Goal: Task Accomplishment & Management: Complete application form

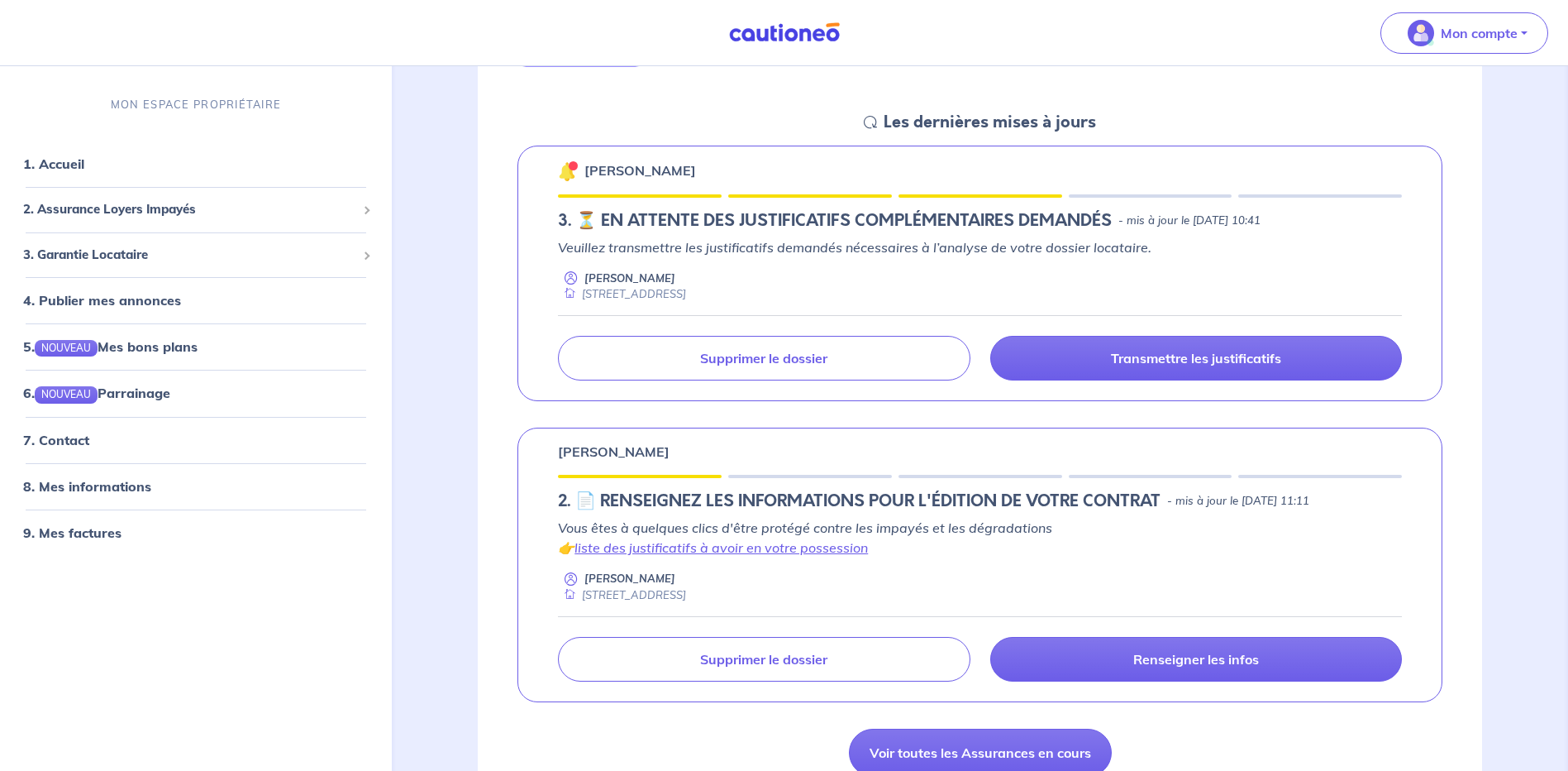
scroll to position [248, 0]
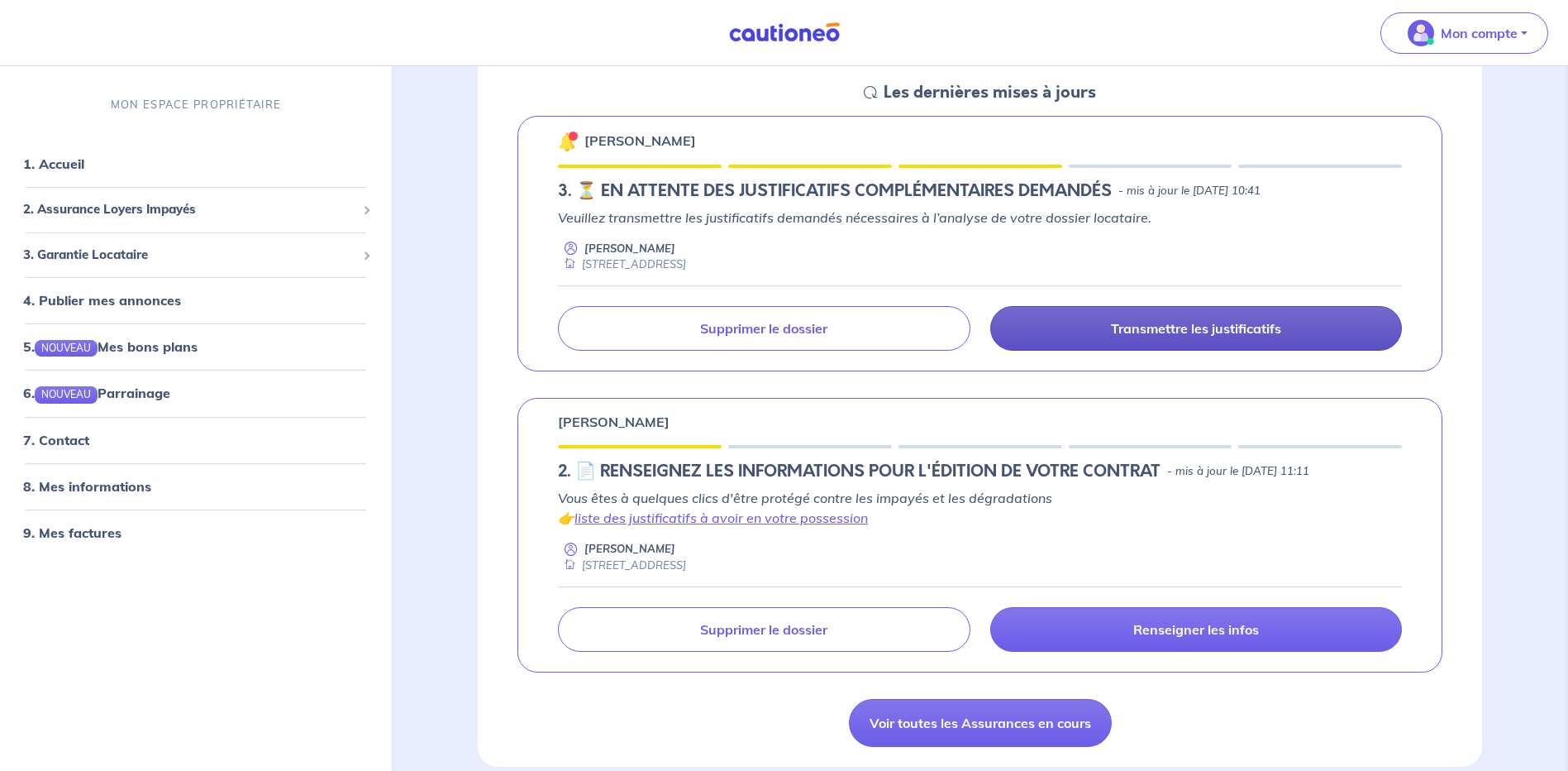
click at [1140, 317] on link "Transmettre les justificatifs" at bounding box center [1196, 328] width 412 height 45
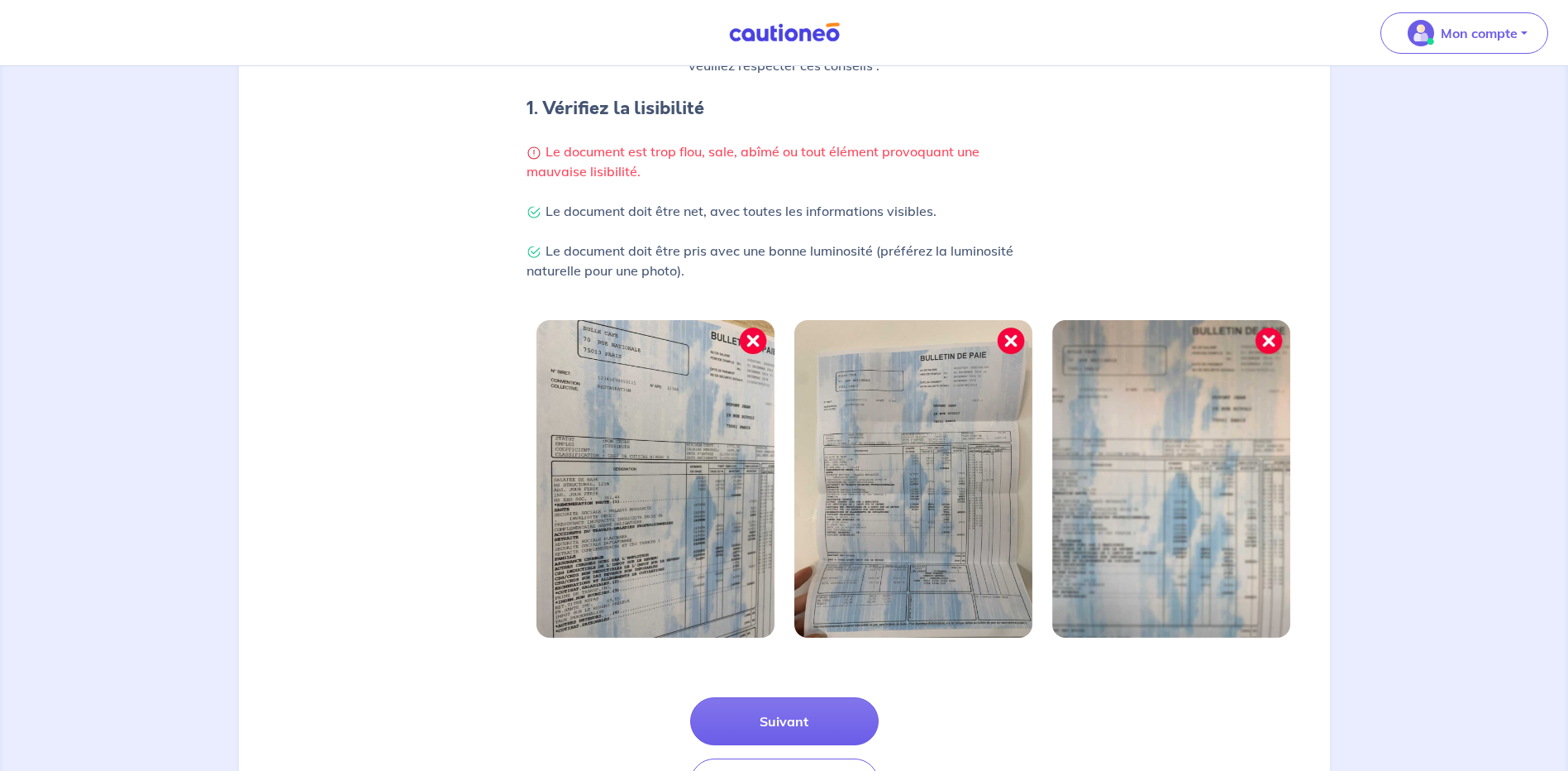
scroll to position [414, 0]
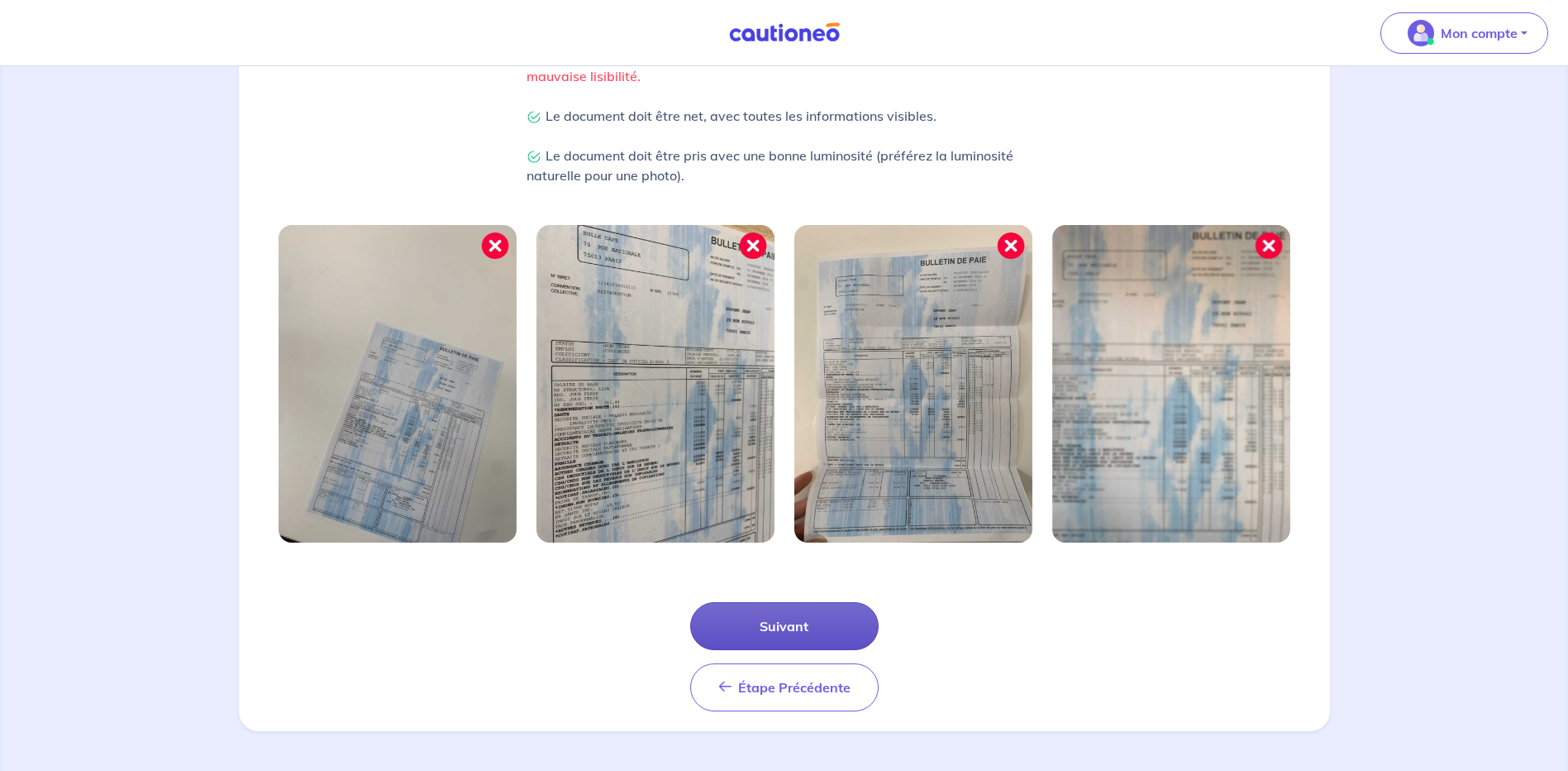
click at [773, 630] on button "Suivant" at bounding box center [784, 625] width 189 height 48
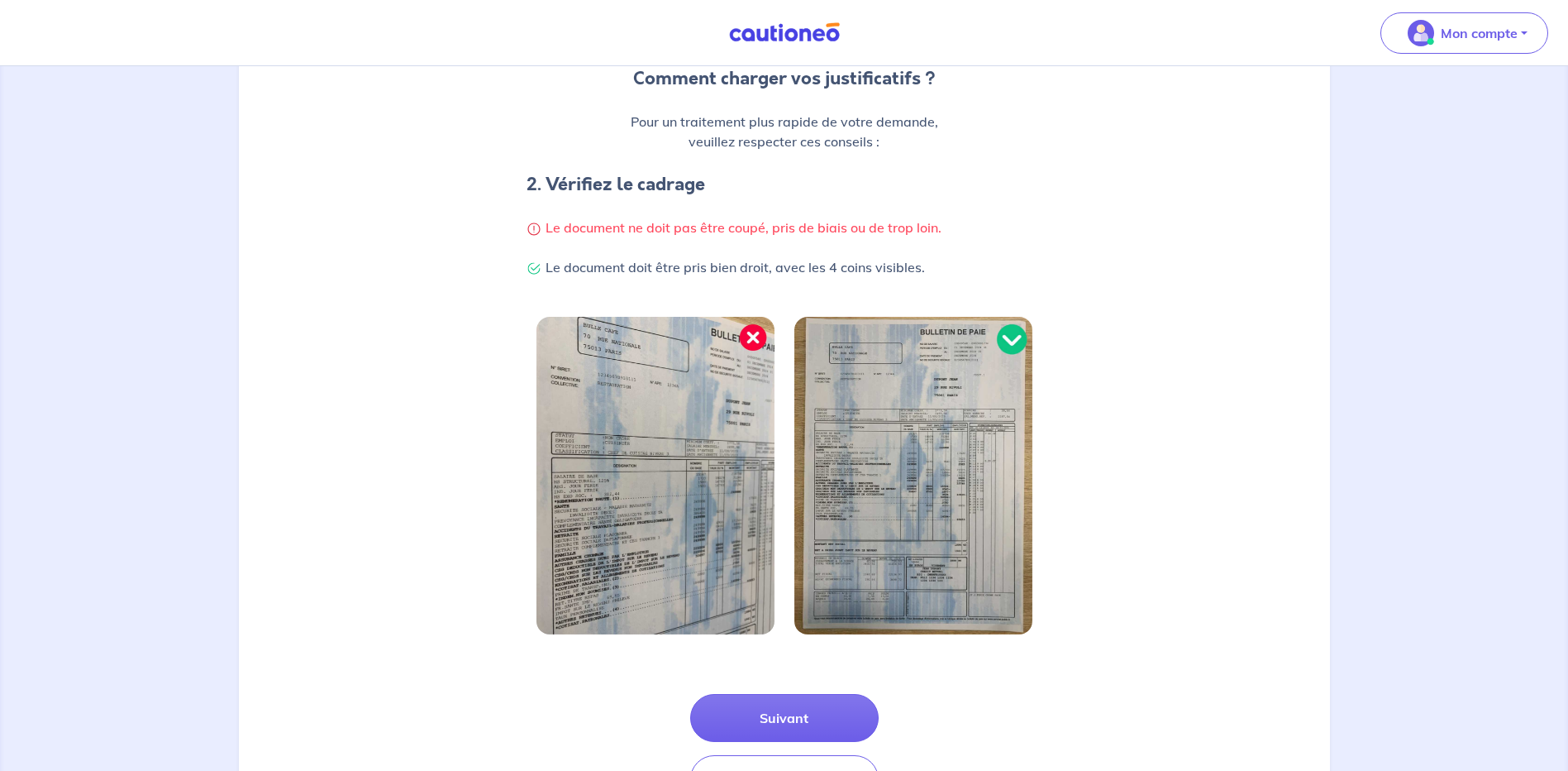
scroll to position [248, 0]
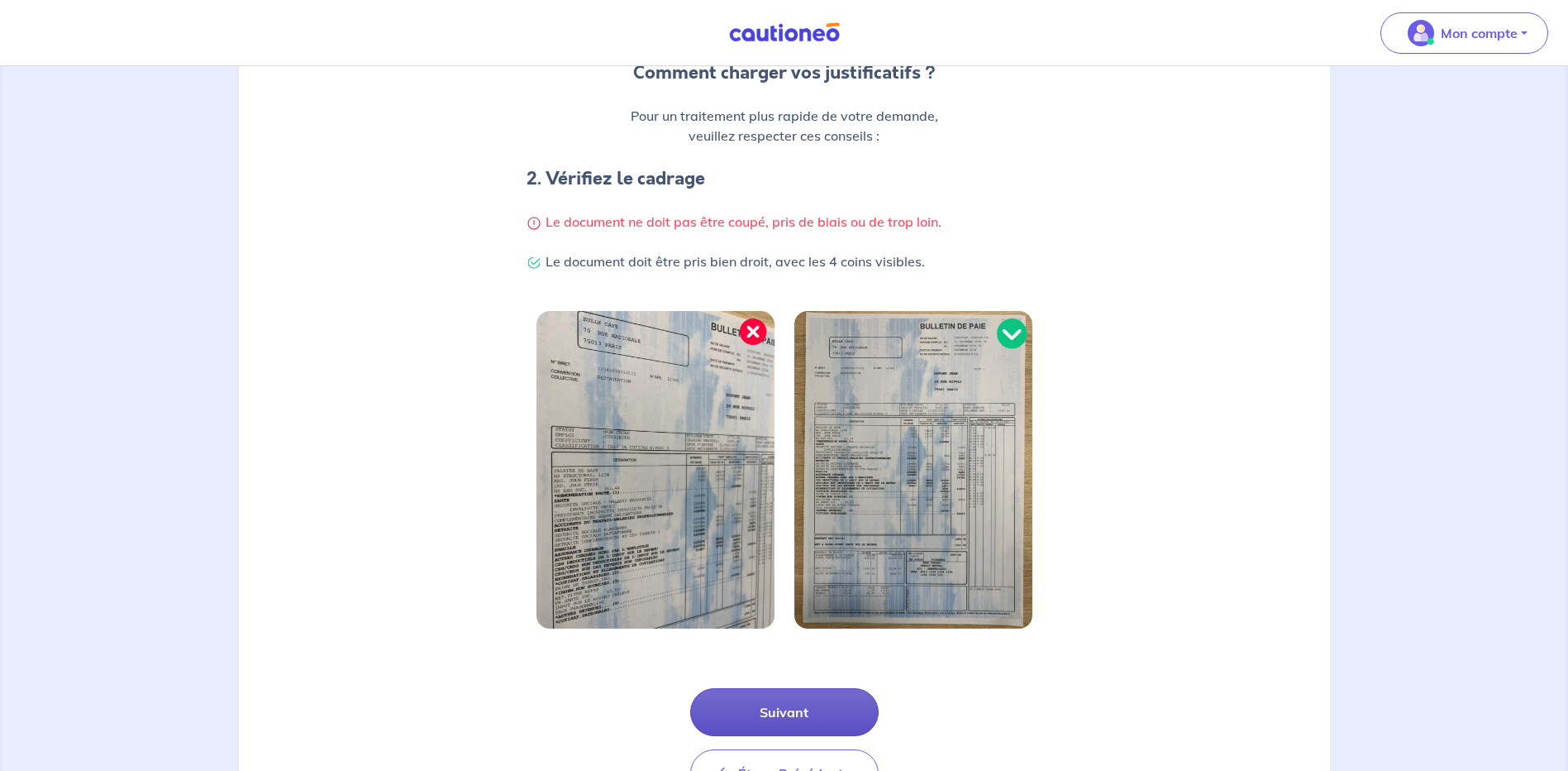
click at [765, 713] on button "Suivant" at bounding box center [784, 711] width 189 height 48
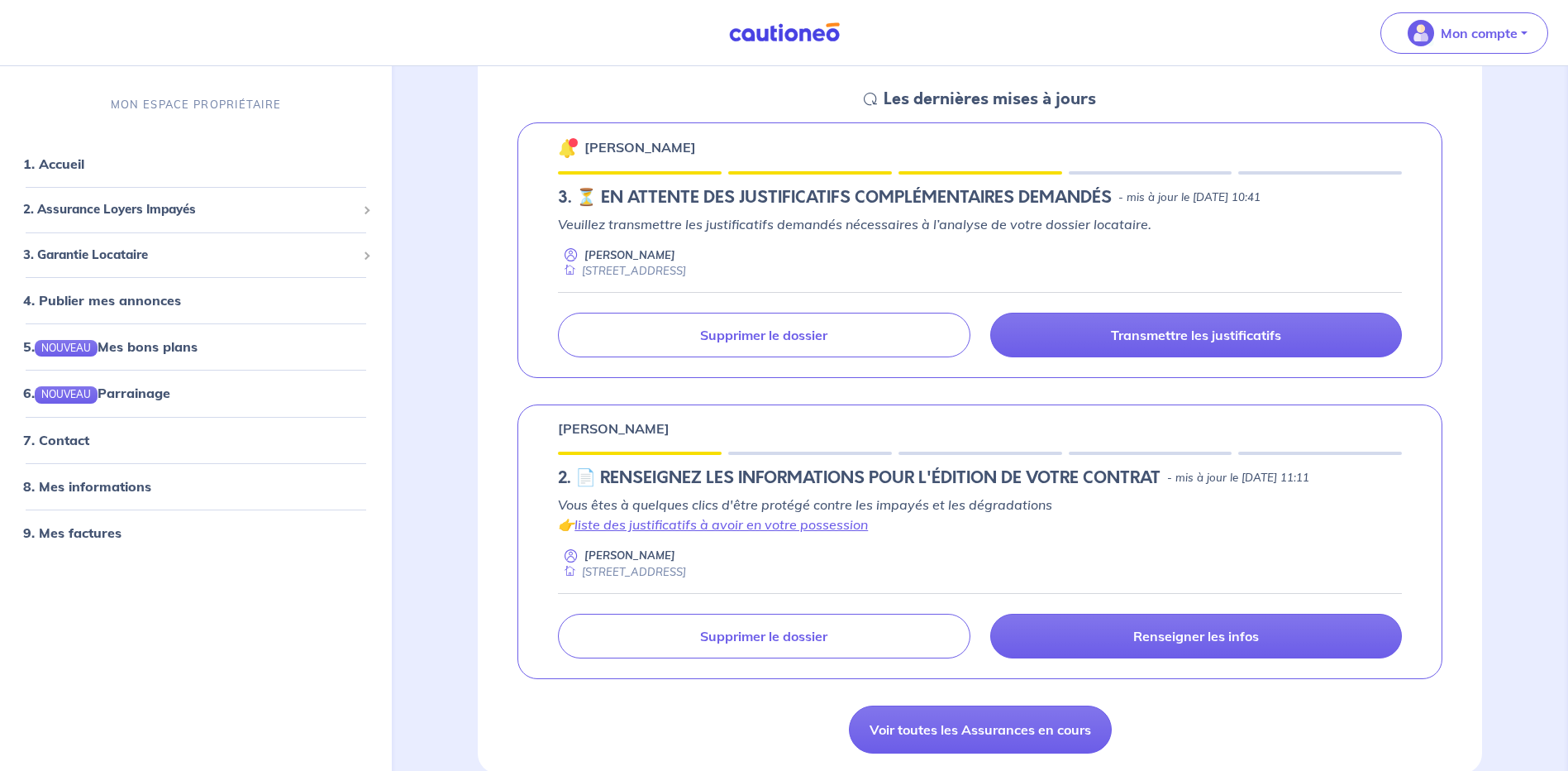
scroll to position [248, 0]
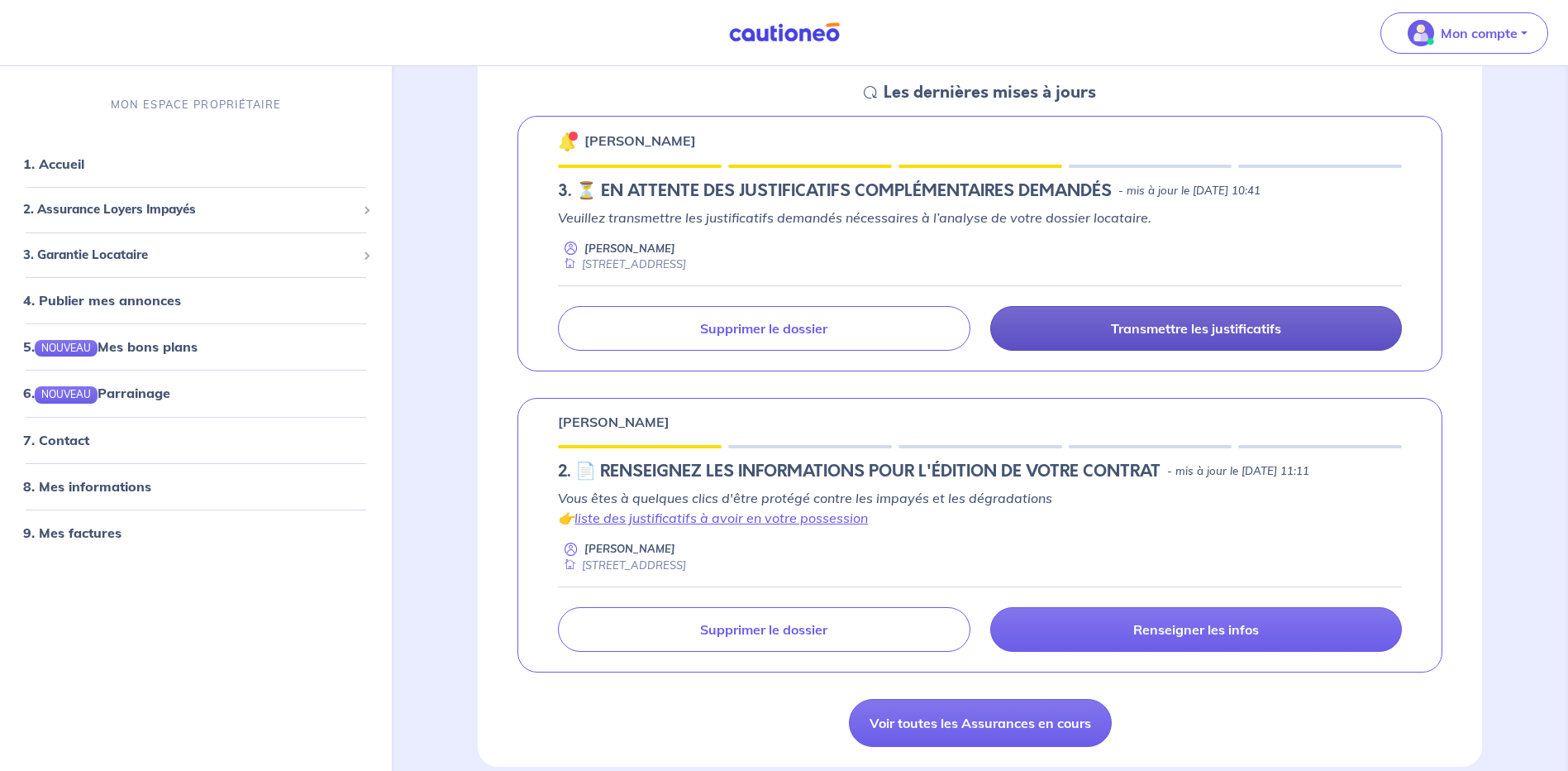
click at [1247, 322] on p "Transmettre les justificatifs" at bounding box center [1197, 328] width 170 height 17
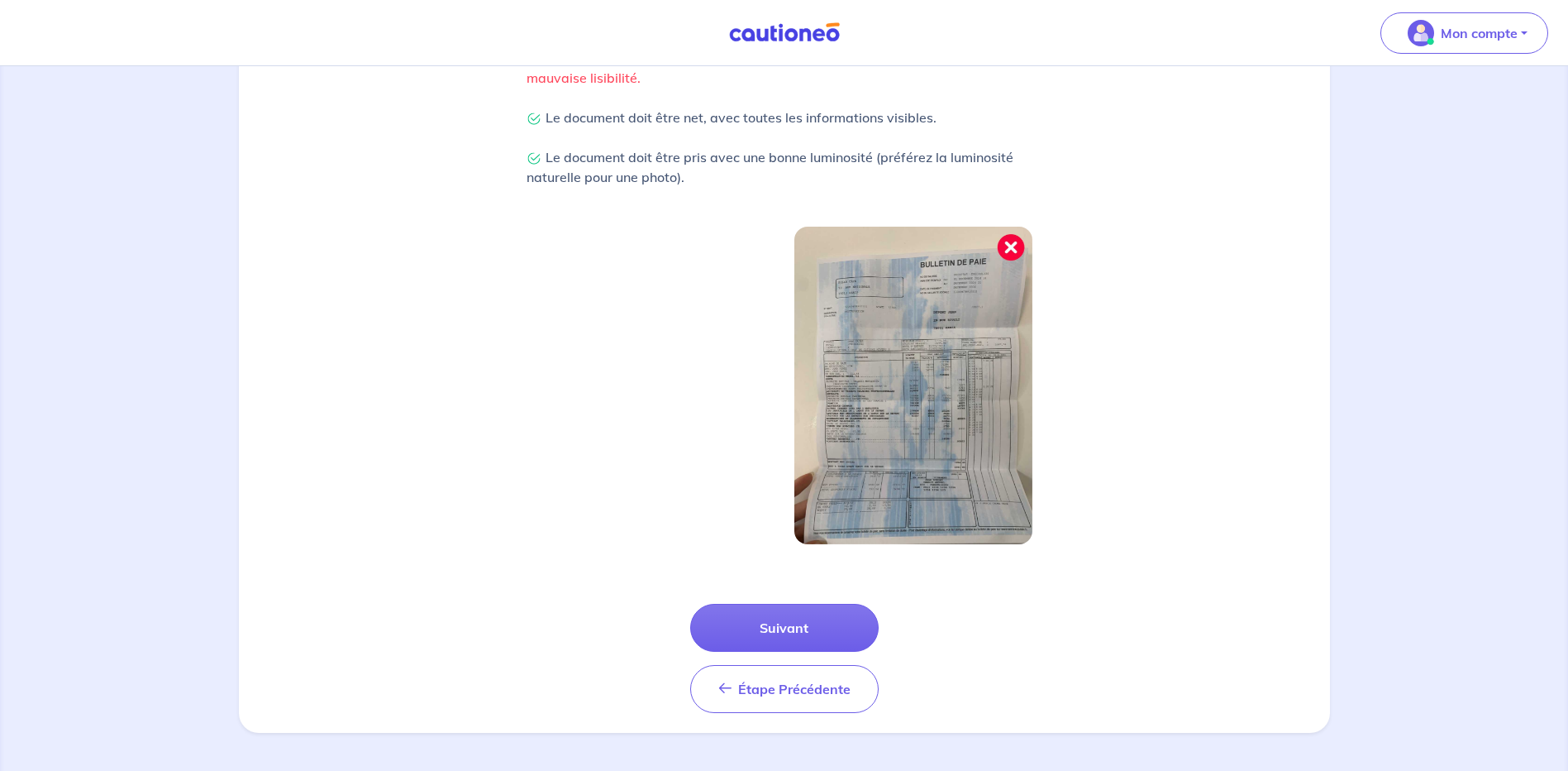
scroll to position [414, 0]
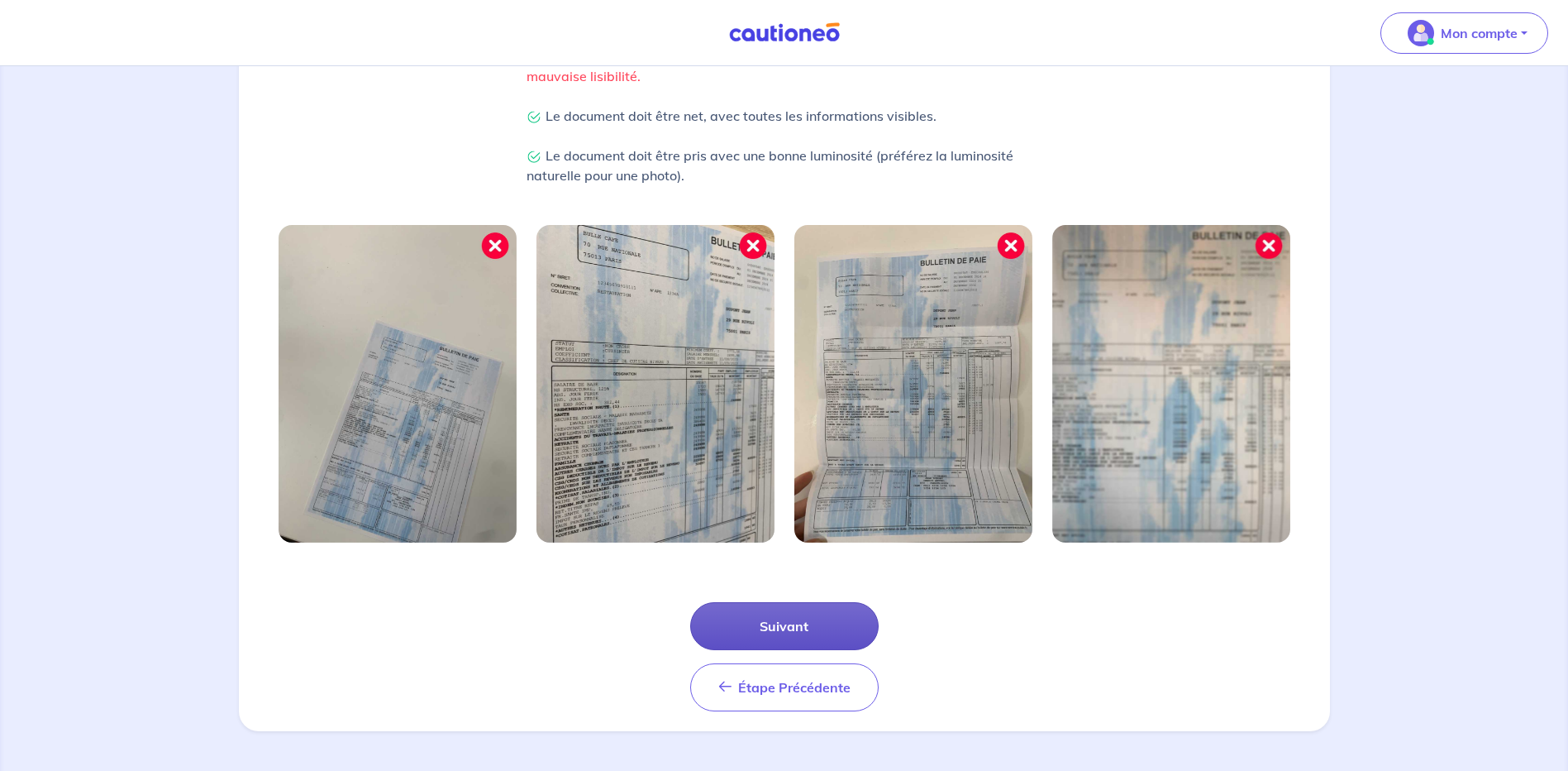
click at [728, 616] on button "Suivant" at bounding box center [784, 625] width 189 height 48
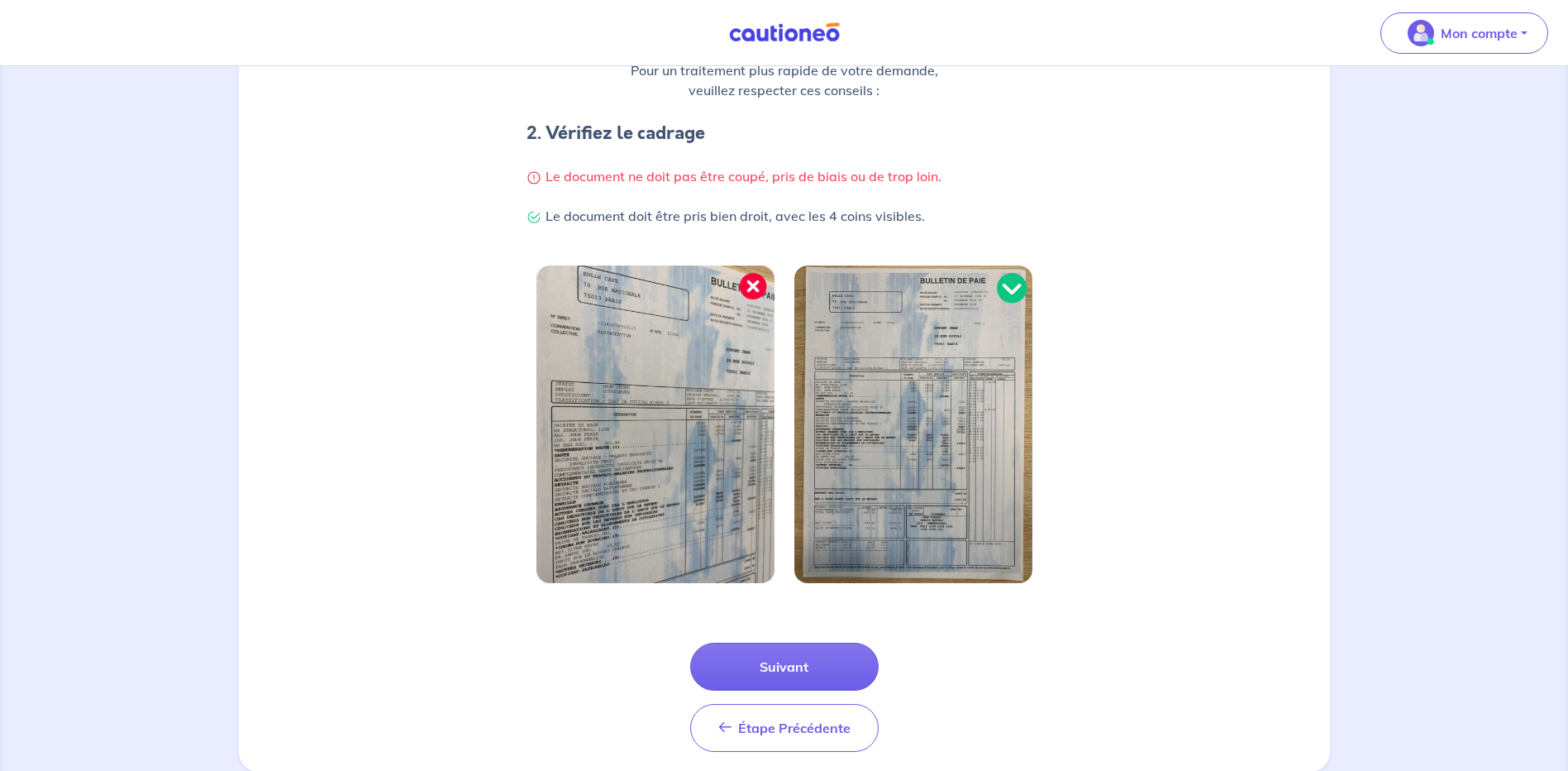
scroll to position [334, 0]
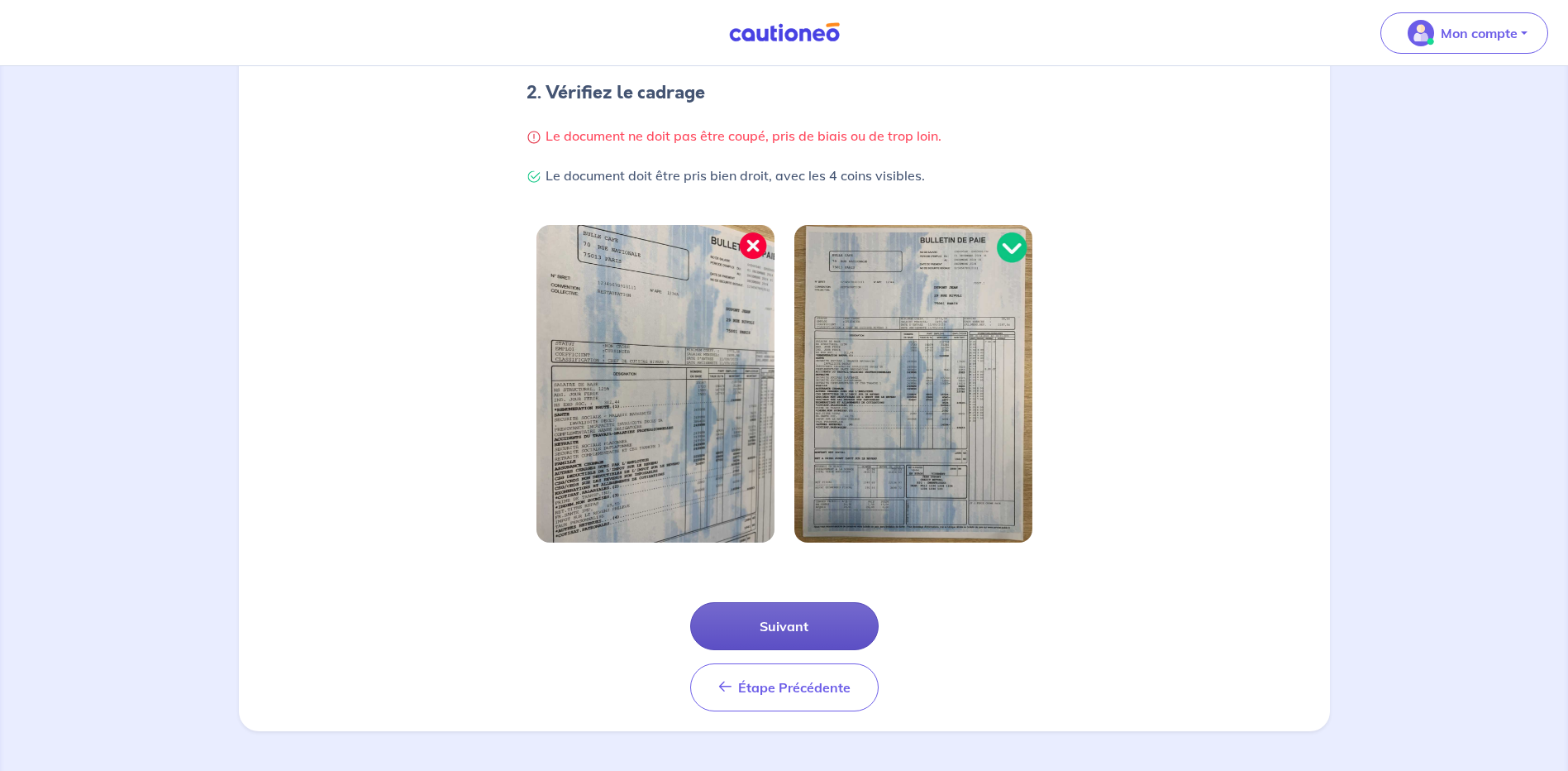
click at [785, 617] on button "Suivant" at bounding box center [784, 625] width 189 height 48
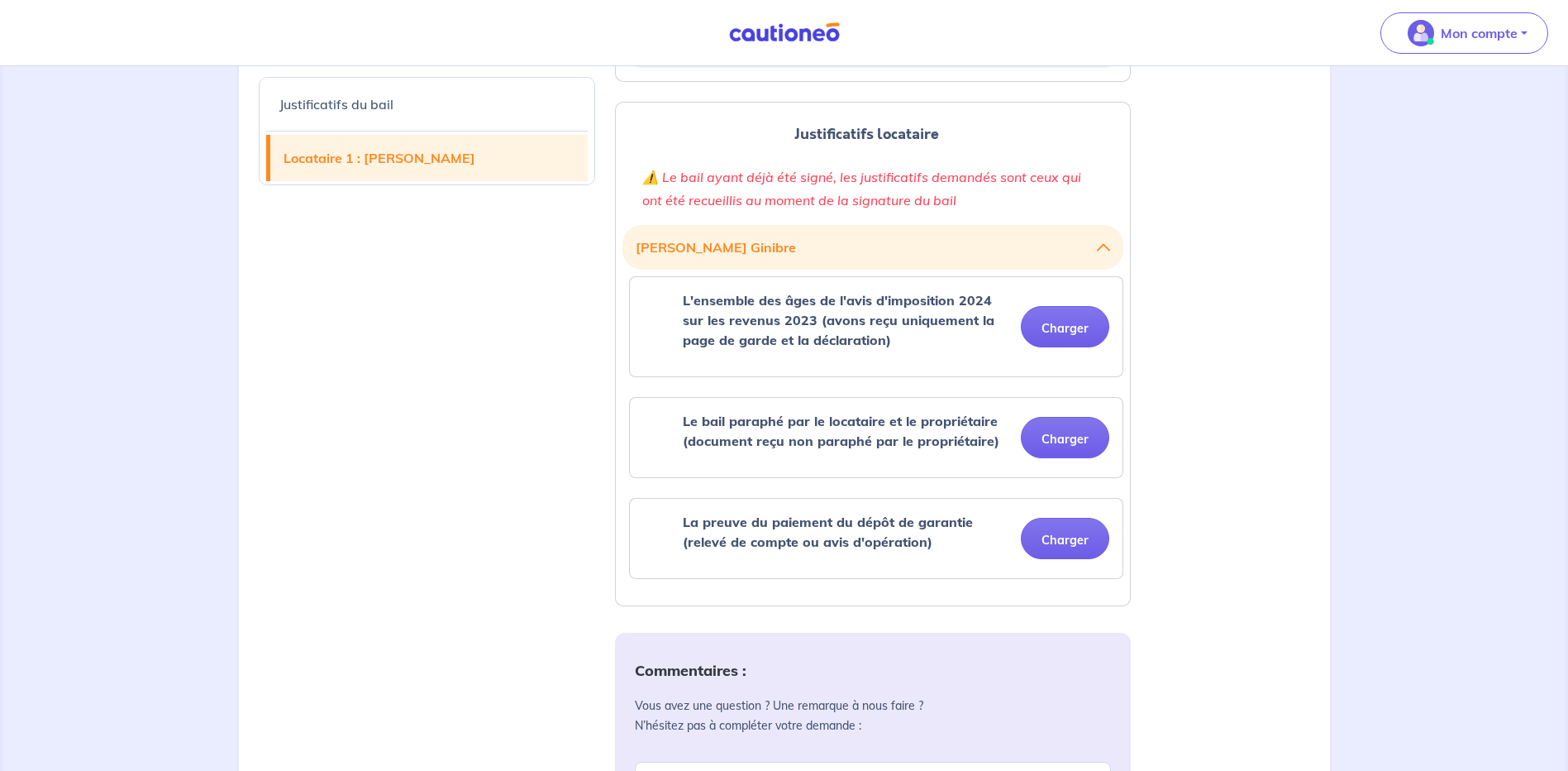
scroll to position [496, 0]
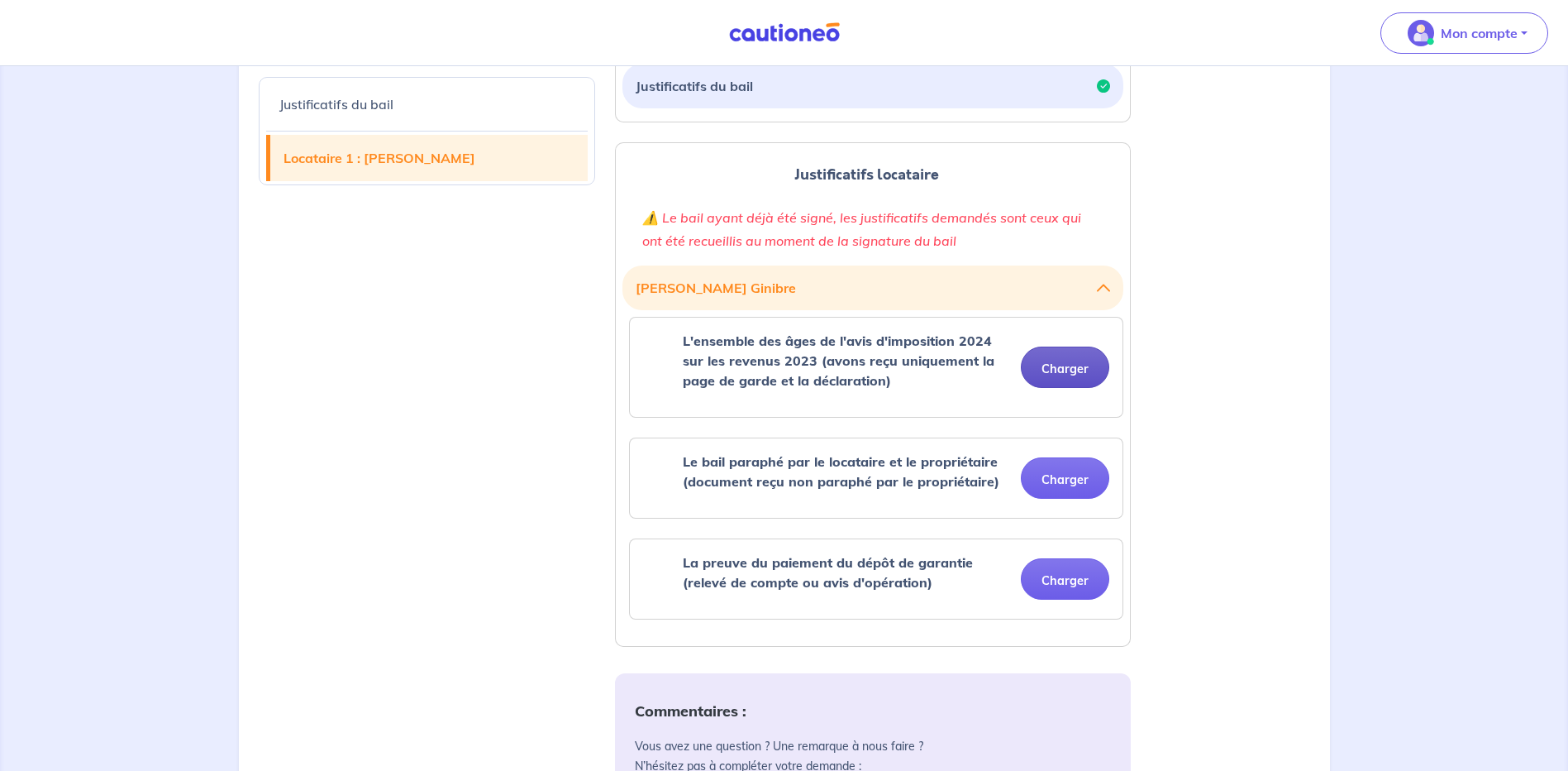
click at [1052, 362] on button "Charger" at bounding box center [1065, 367] width 89 height 41
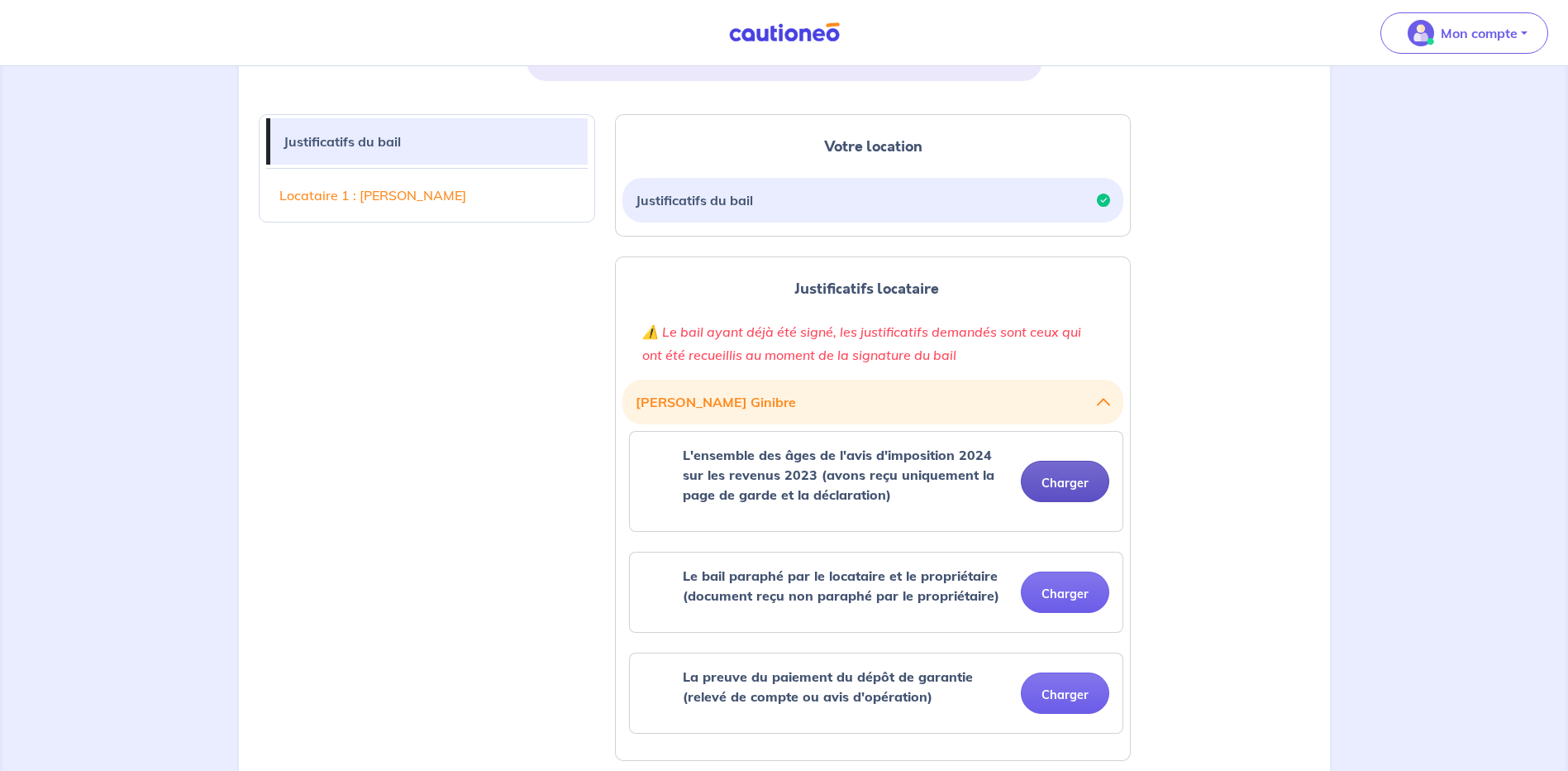
scroll to position [414, 0]
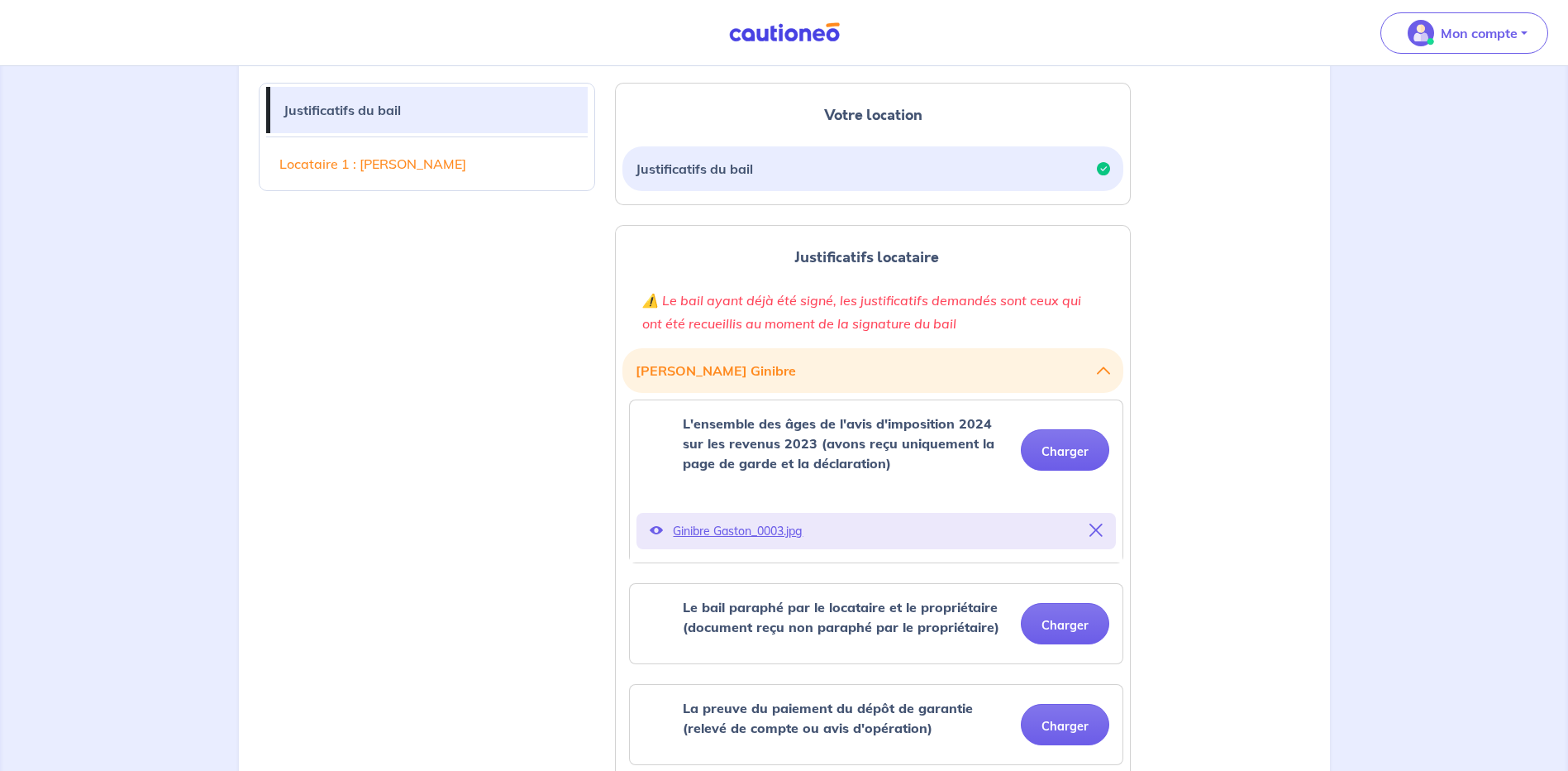
click at [652, 531] on icon at bounding box center [656, 530] width 13 height 13
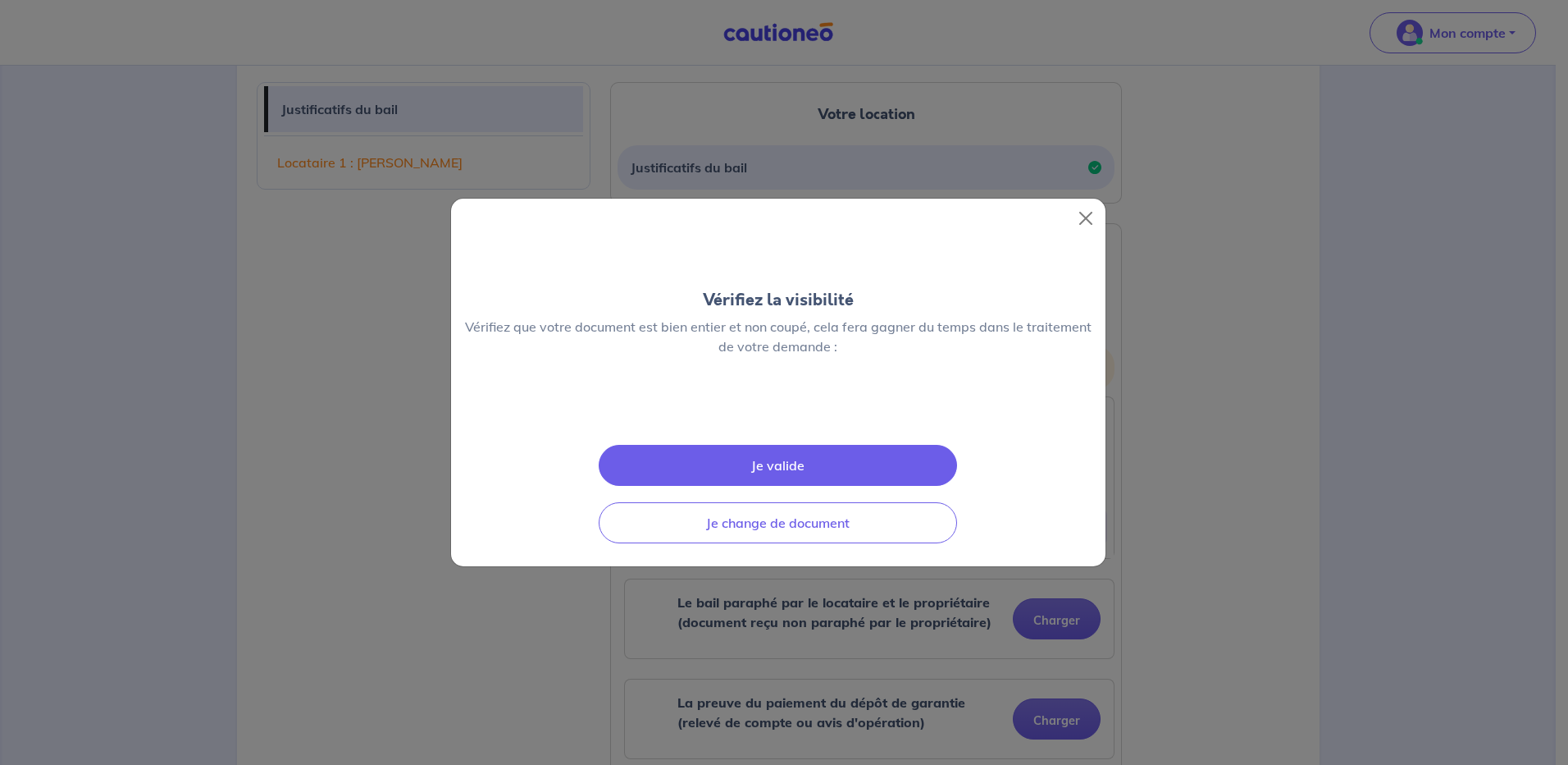
click at [744, 485] on button "Je valide" at bounding box center [777, 464] width 358 height 41
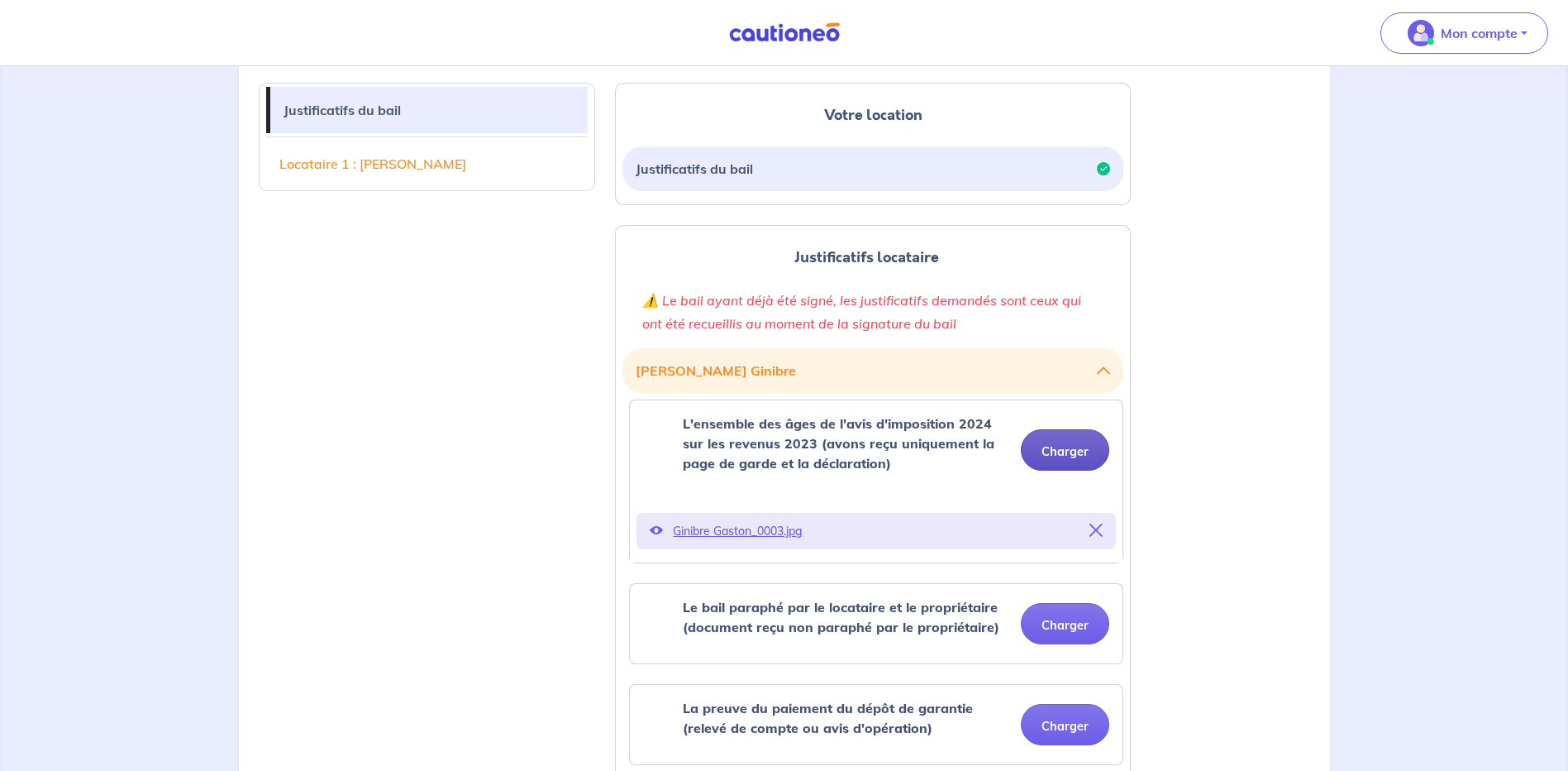
click at [1054, 450] on button "Charger" at bounding box center [1065, 450] width 89 height 41
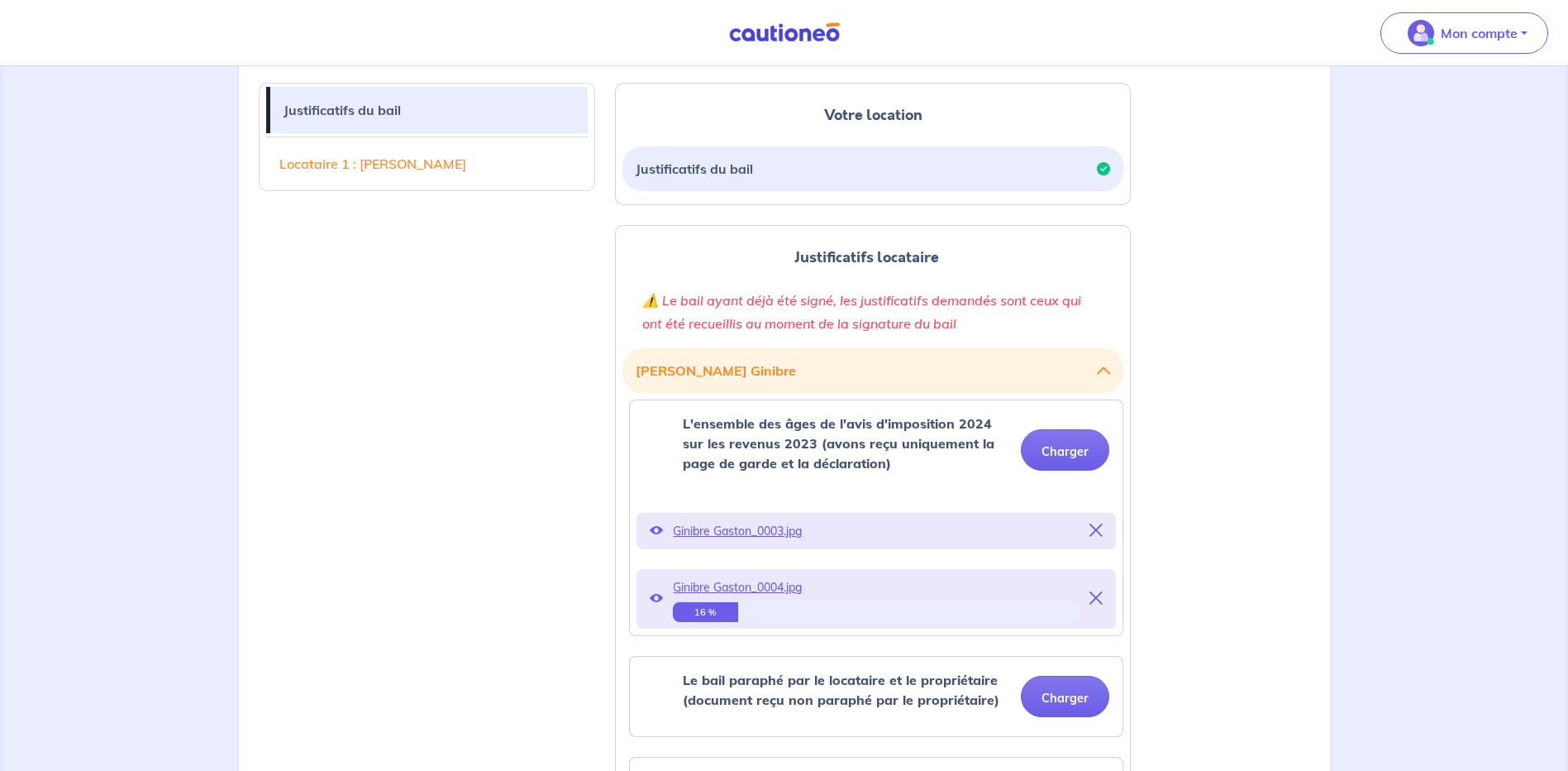
click at [1098, 588] on button at bounding box center [1096, 599] width 13 height 23
click at [1100, 524] on icon at bounding box center [1096, 530] width 13 height 13
click at [1098, 529] on icon at bounding box center [1096, 530] width 13 height 13
drag, startPoint x: 1096, startPoint y: 593, endPoint x: 1097, endPoint y: 605, distance: 12.0
click at [1097, 605] on button at bounding box center [1096, 599] width 13 height 23
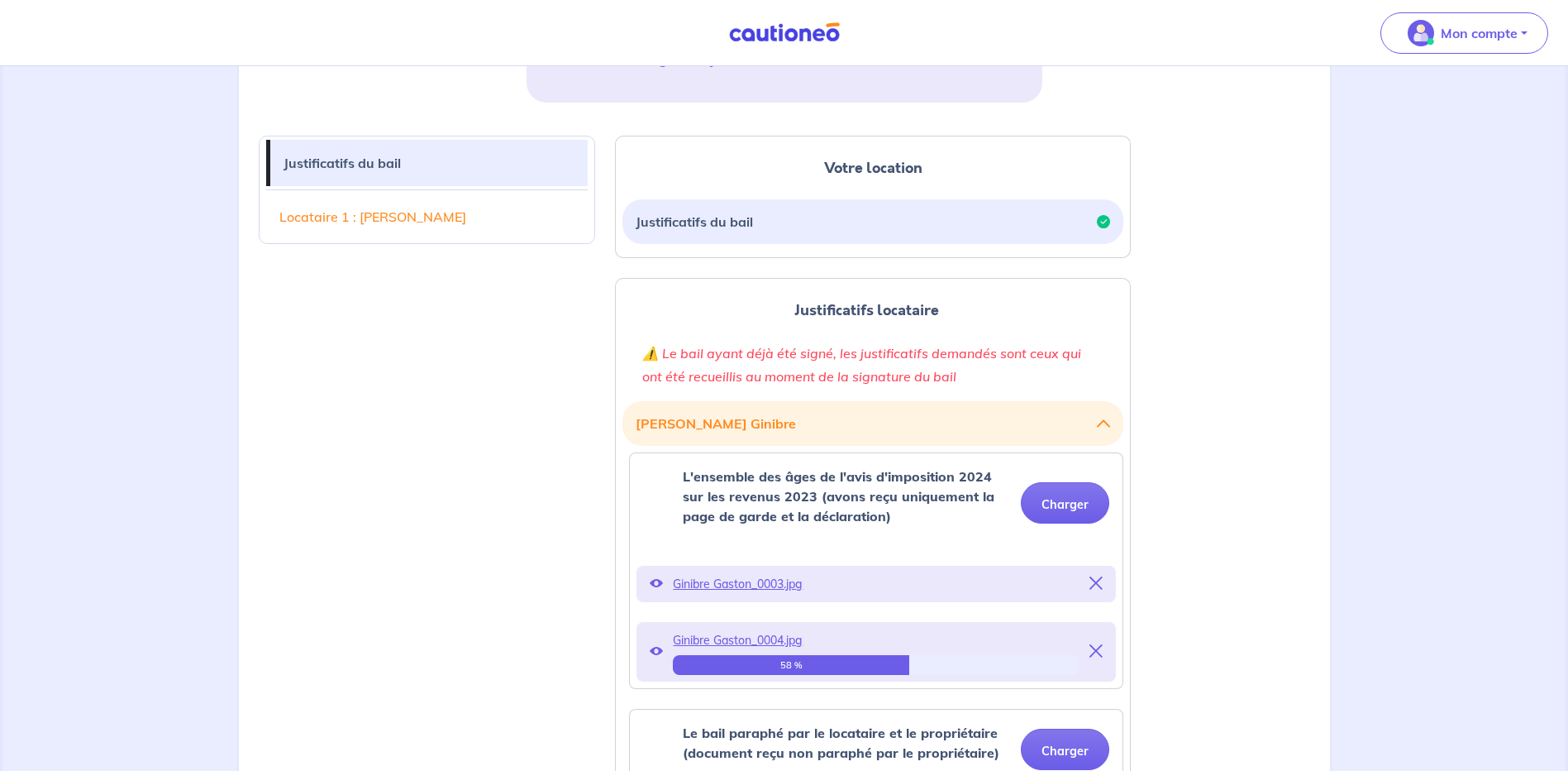
scroll to position [331, 0]
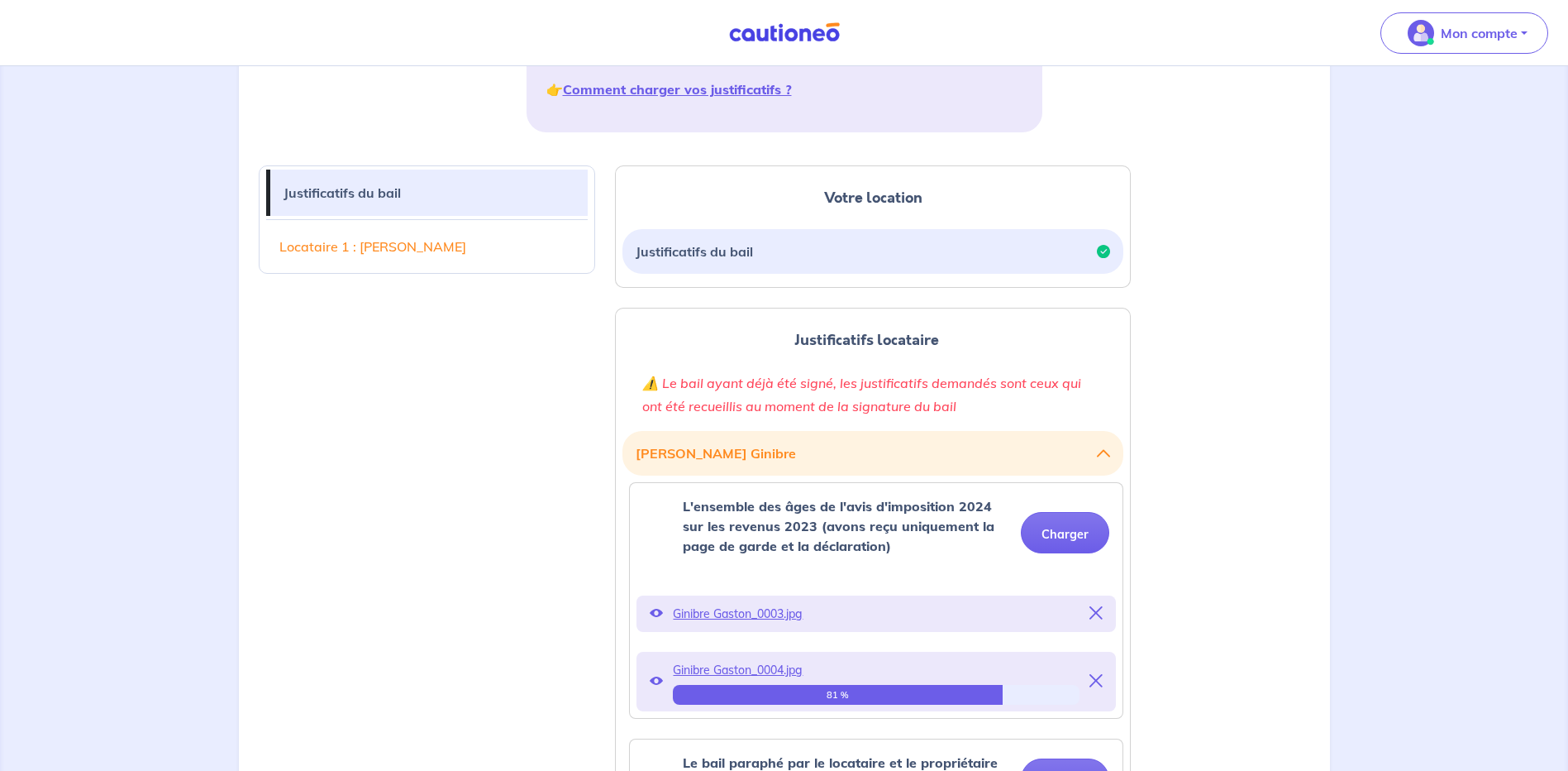
click at [1100, 677] on icon at bounding box center [1096, 680] width 13 height 13
click at [1090, 609] on icon at bounding box center [1096, 612] width 13 height 13
click at [1087, 614] on div "Ginibre Gaston_0003.jpg" at bounding box center [876, 613] width 479 height 36
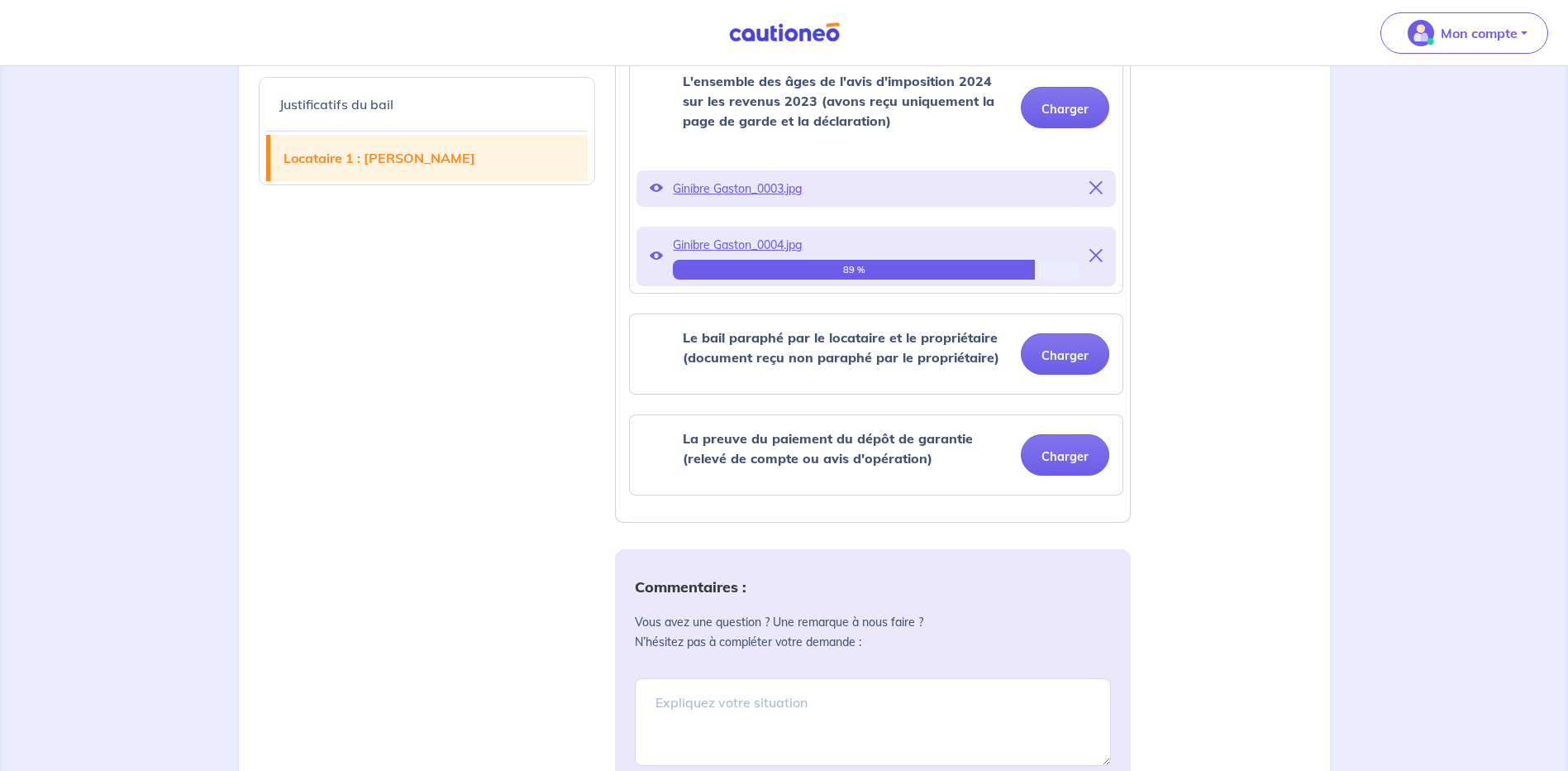
scroll to position [744, 0]
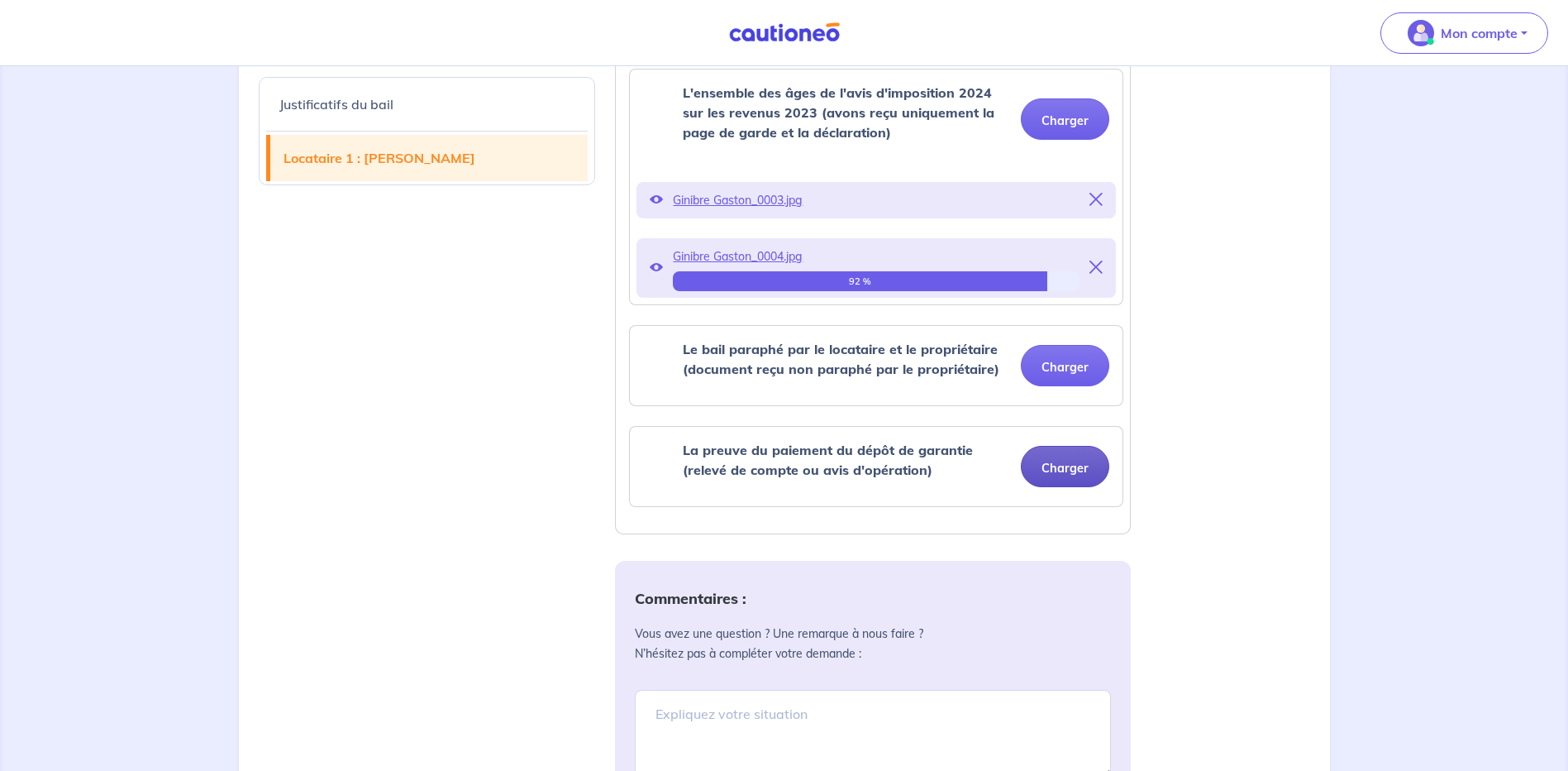
click at [1081, 466] on button "Charger" at bounding box center [1065, 466] width 89 height 41
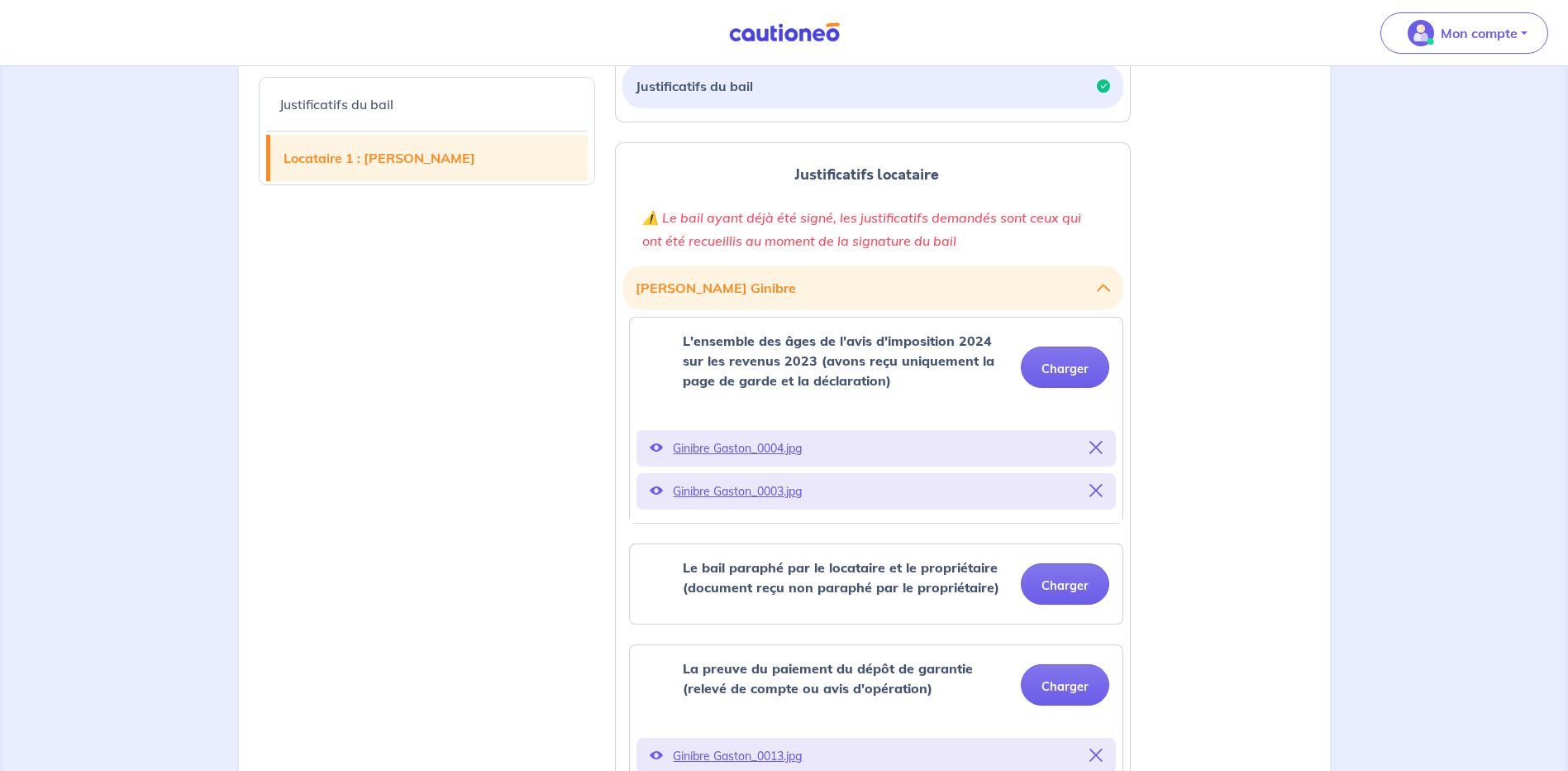
scroll to position [414, 0]
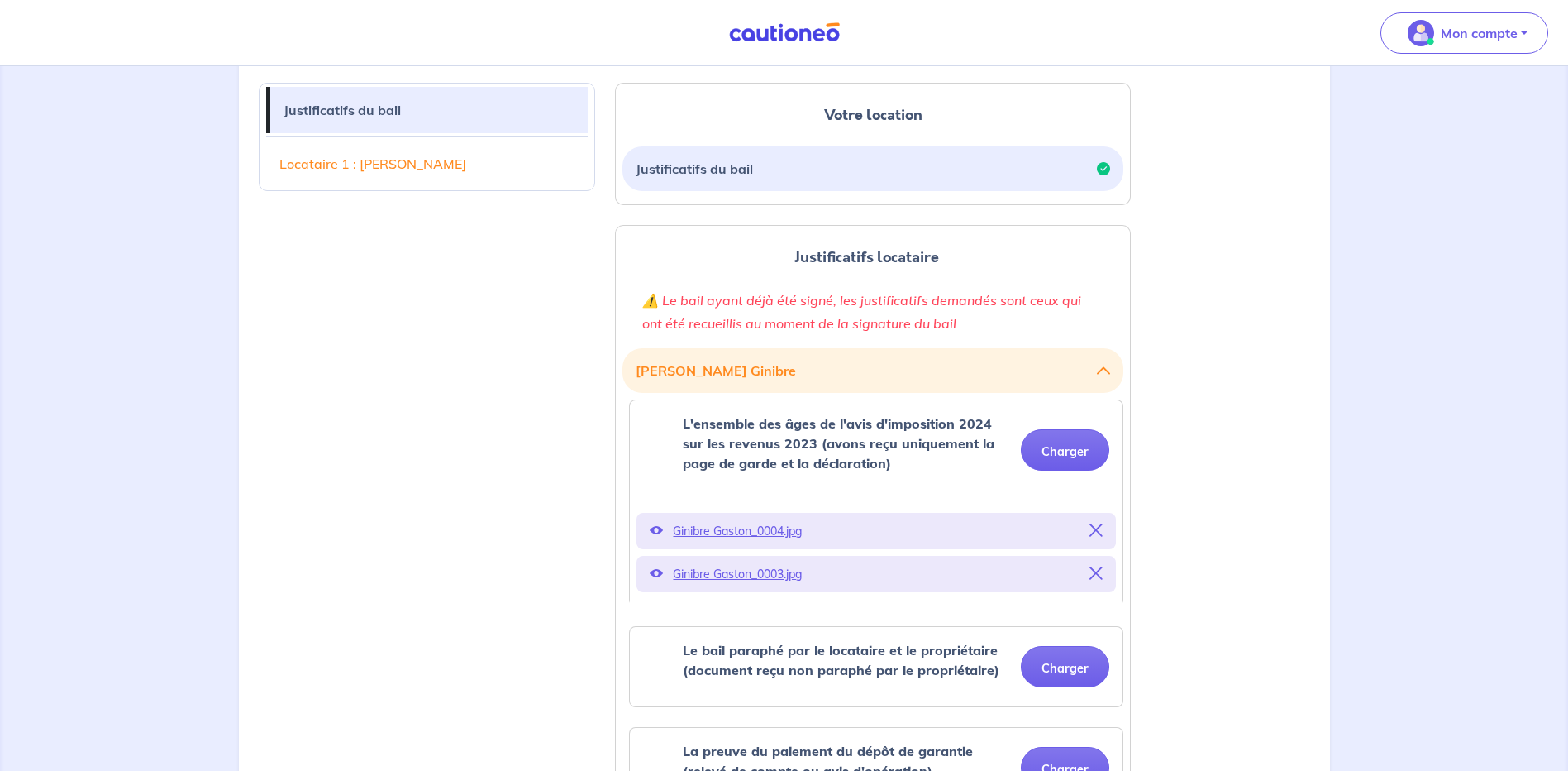
click at [1097, 577] on icon at bounding box center [1096, 573] width 13 height 13
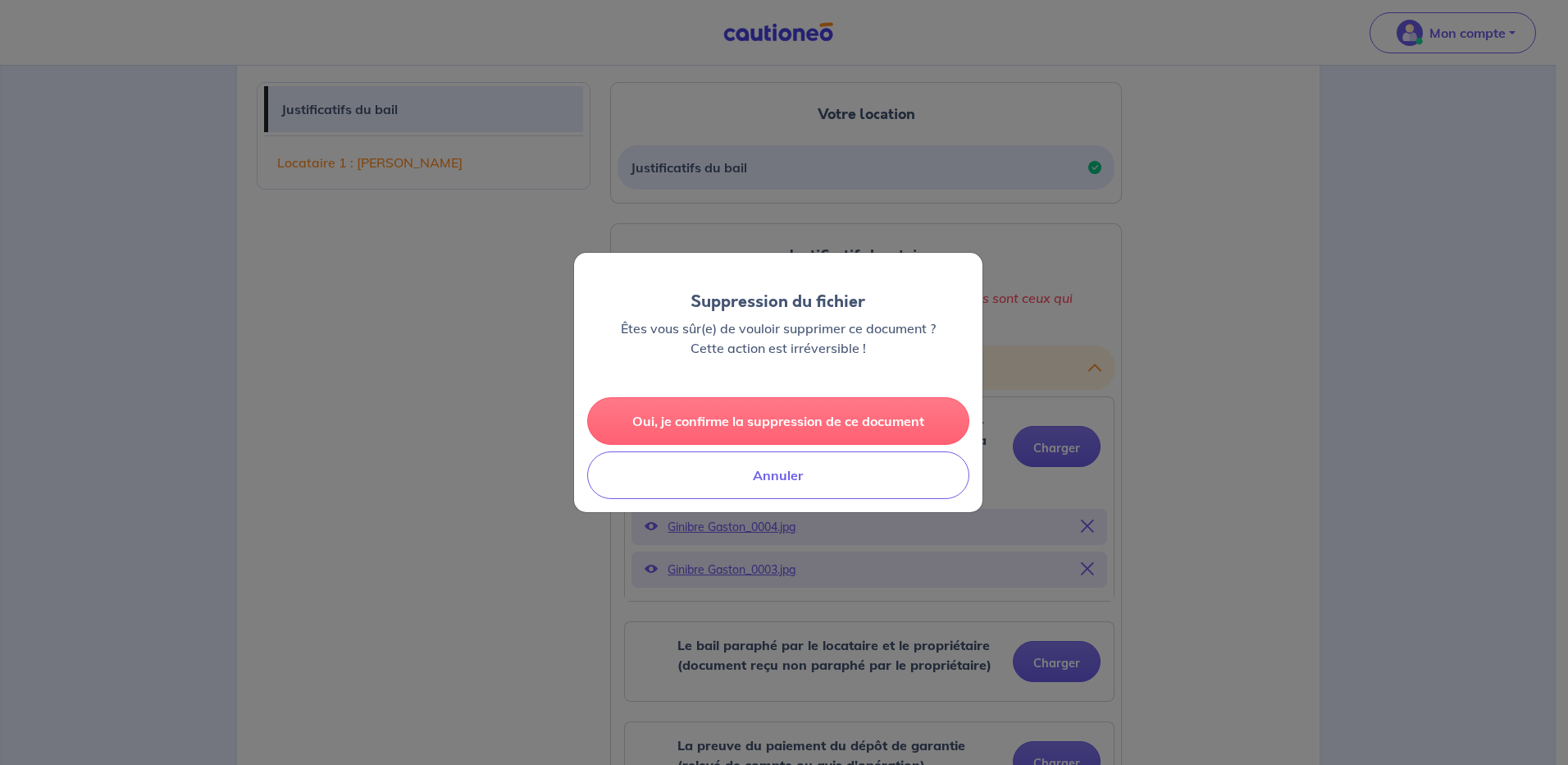
click at [770, 424] on button "Oui, je confirme la suppression de ce document" at bounding box center [778, 421] width 382 height 48
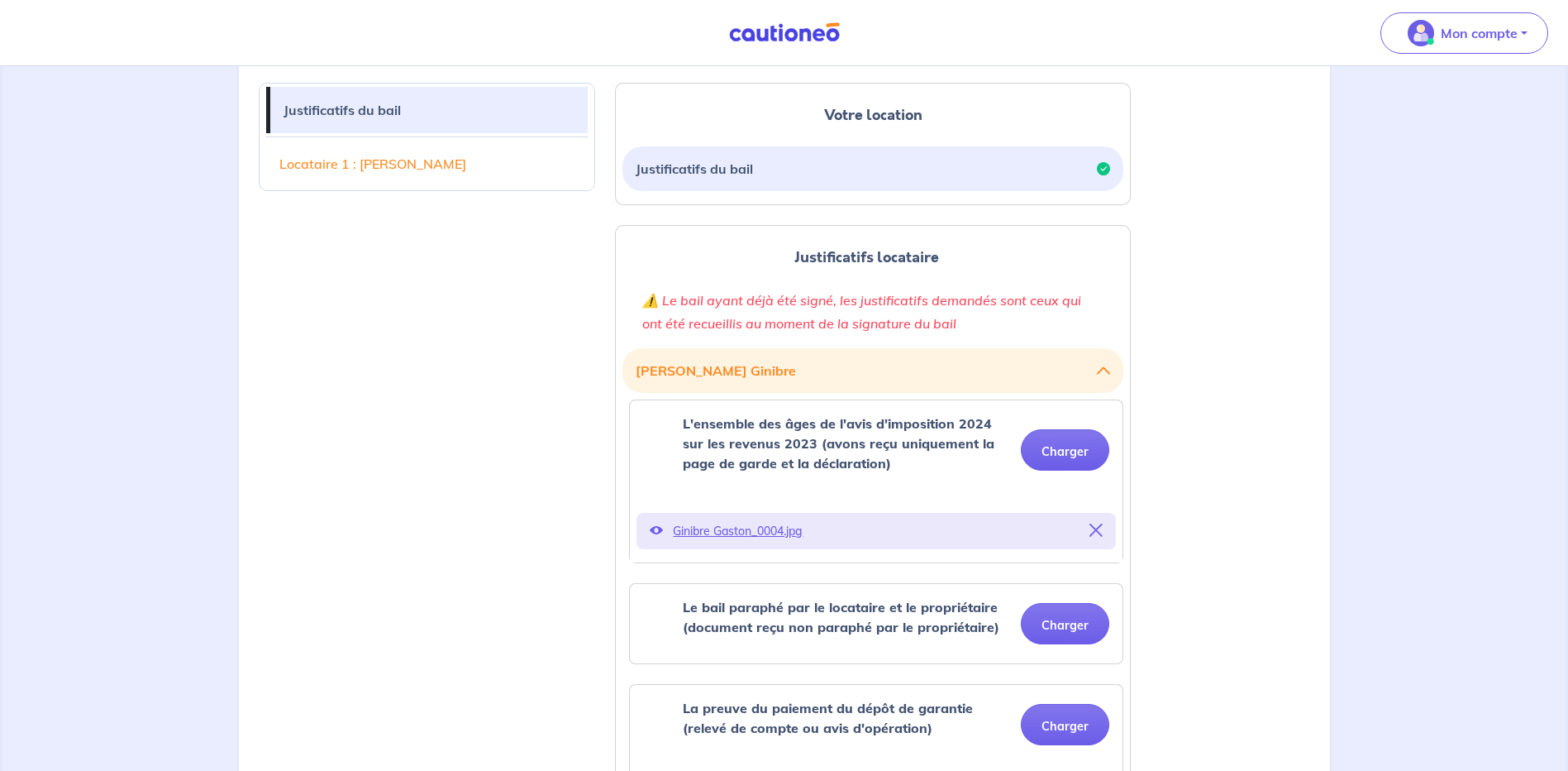
click at [1095, 530] on icon at bounding box center [1096, 530] width 13 height 13
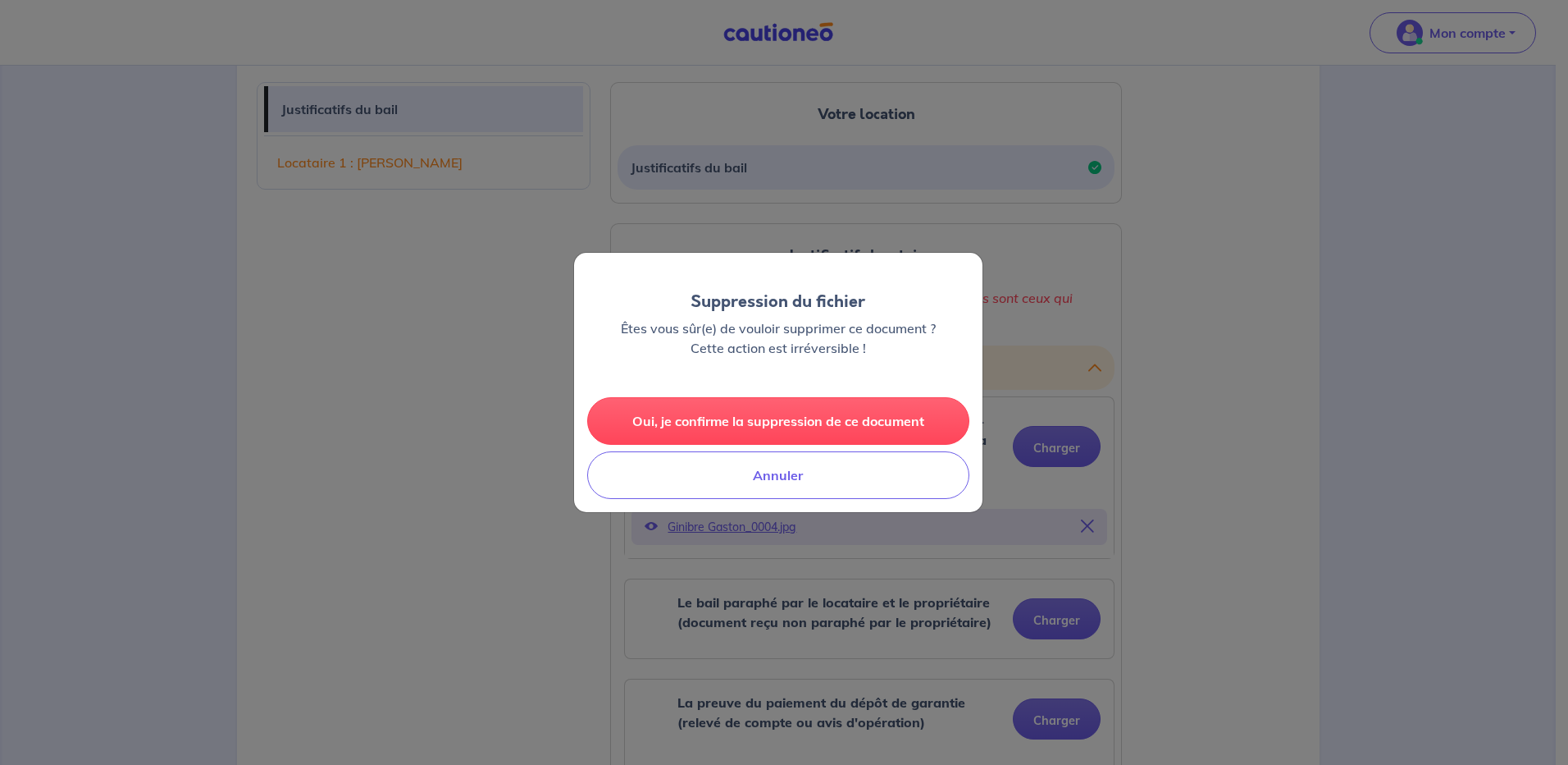
drag, startPoint x: 808, startPoint y: 416, endPoint x: 774, endPoint y: 421, distance: 34.4
click at [809, 428] on button "Oui, je confirme la suppression de ce document" at bounding box center [778, 421] width 382 height 48
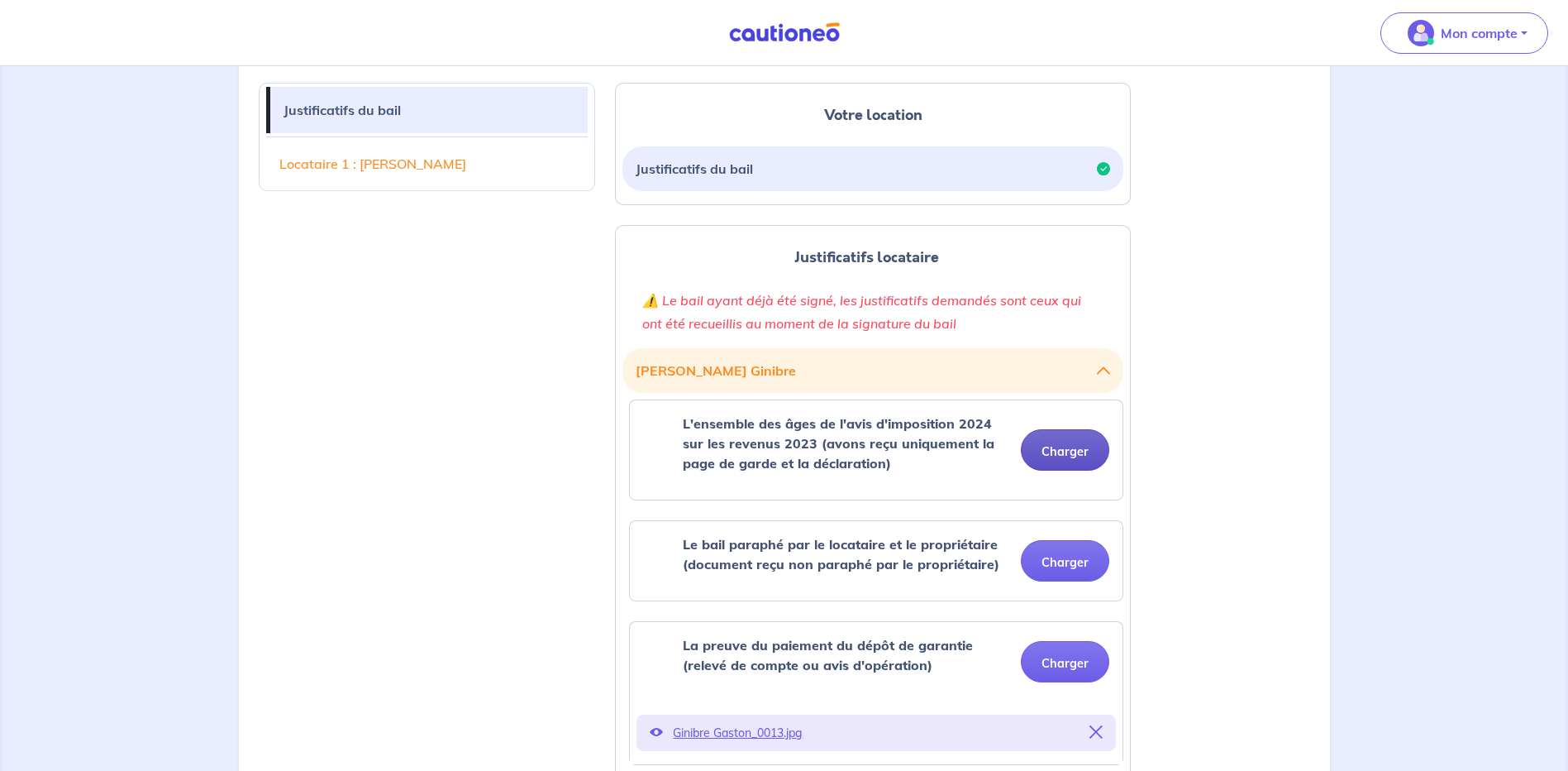
click at [1062, 446] on button "Charger" at bounding box center [1065, 450] width 89 height 41
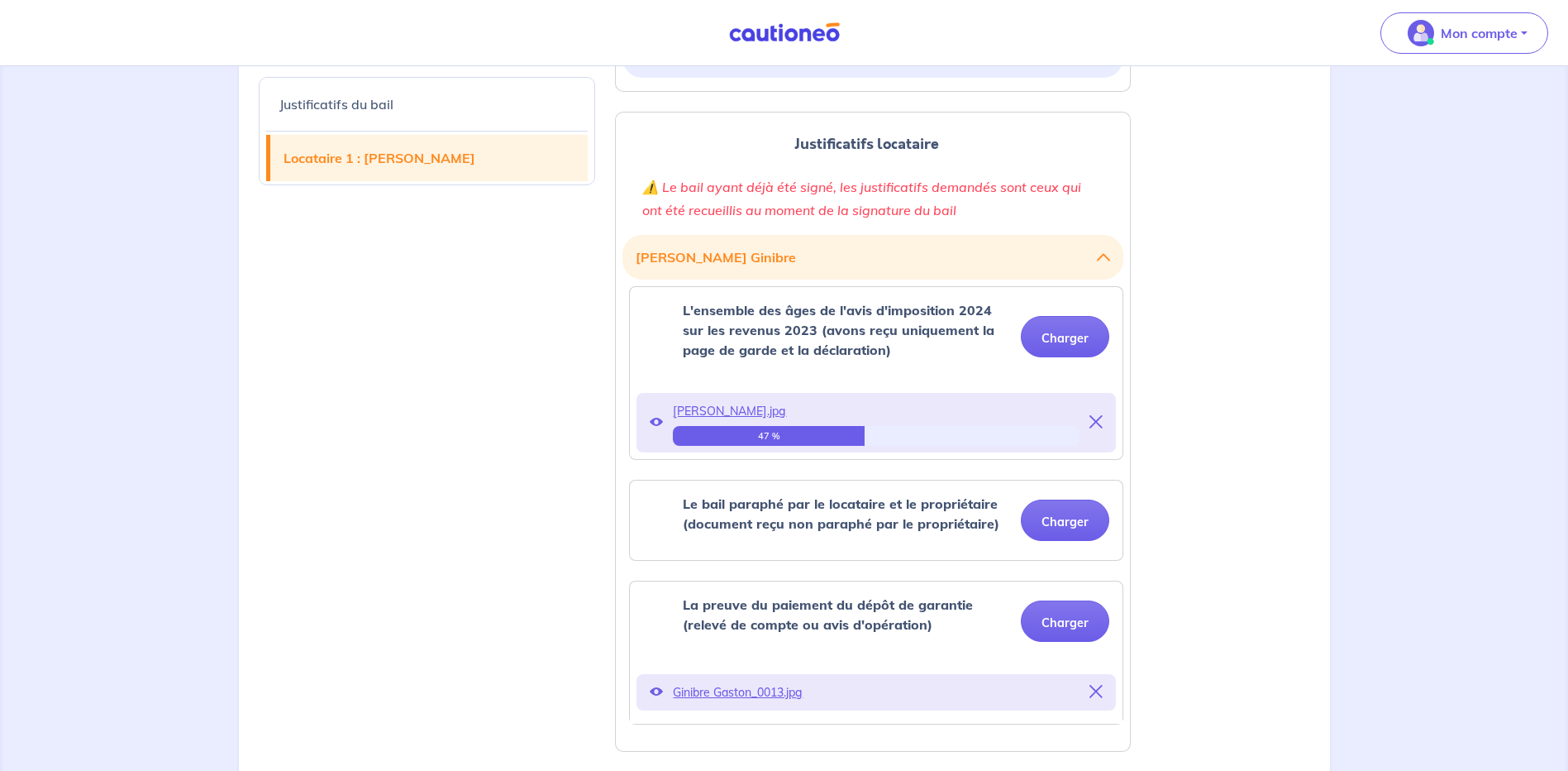
scroll to position [496, 0]
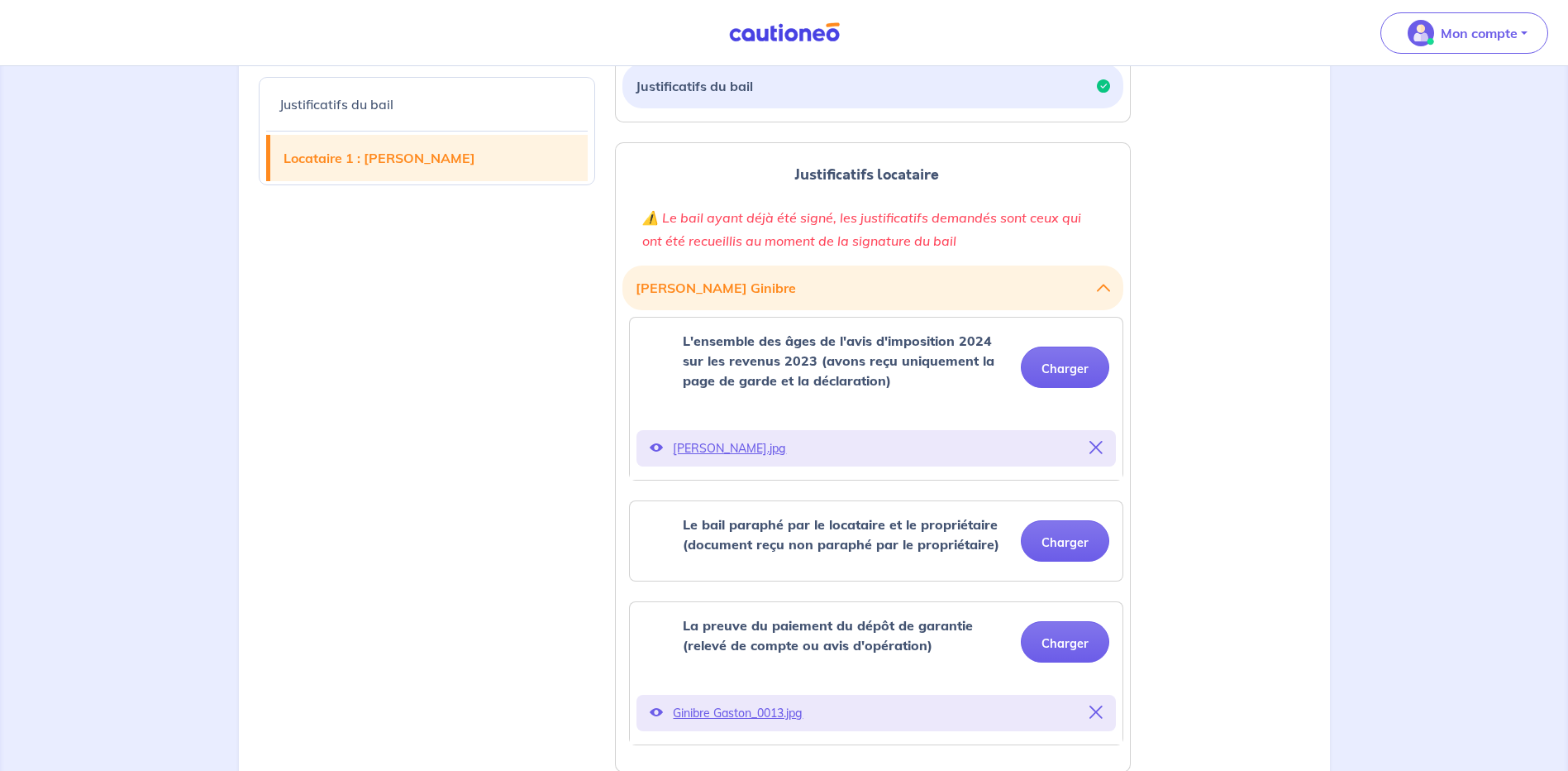
click at [663, 446] on icon at bounding box center [656, 447] width 13 height 13
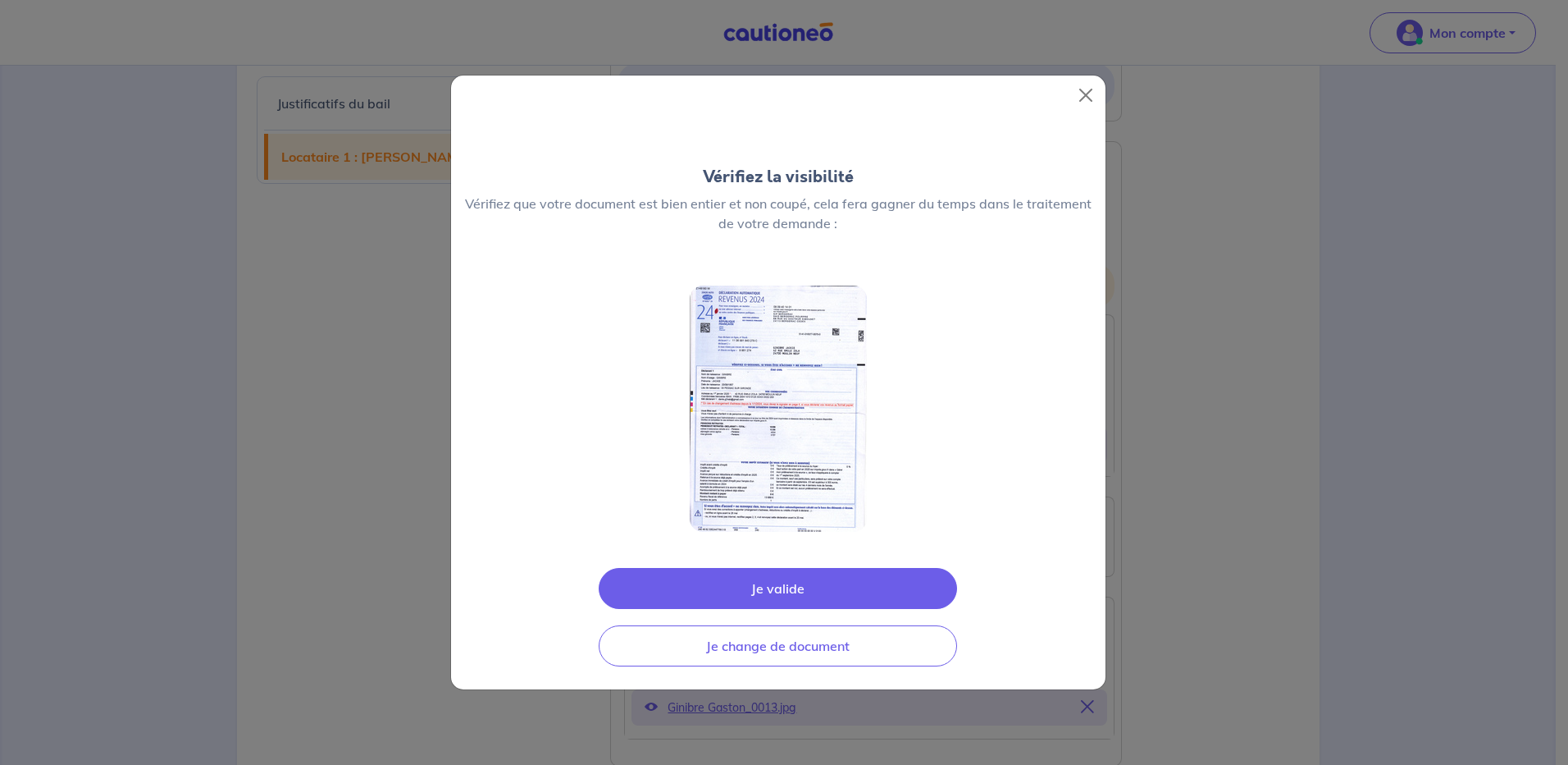
click at [798, 436] on img at bounding box center [778, 409] width 177 height 246
click at [767, 589] on button "Je valide" at bounding box center [777, 588] width 358 height 41
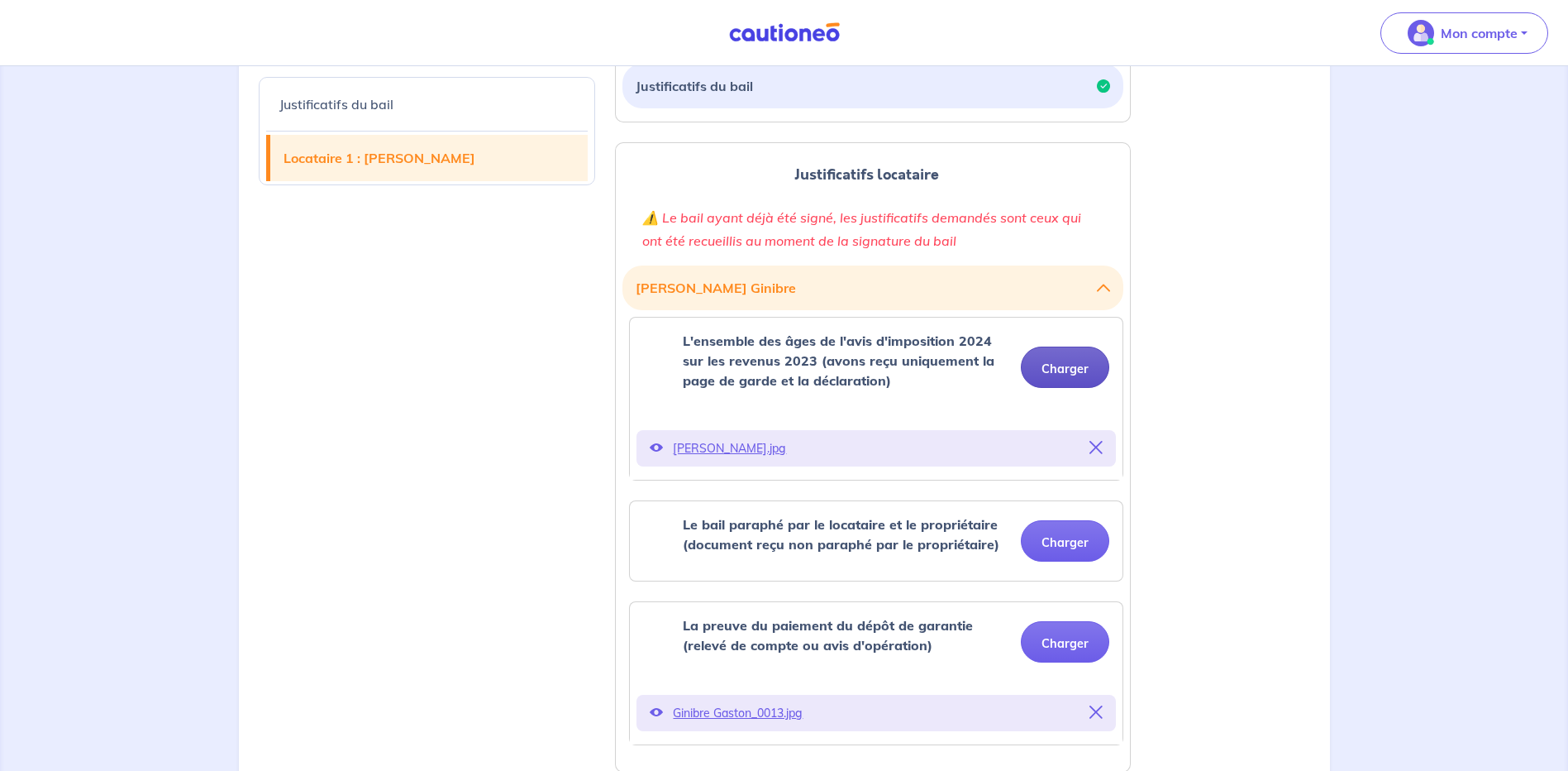
click at [1066, 361] on button "Charger" at bounding box center [1065, 367] width 89 height 41
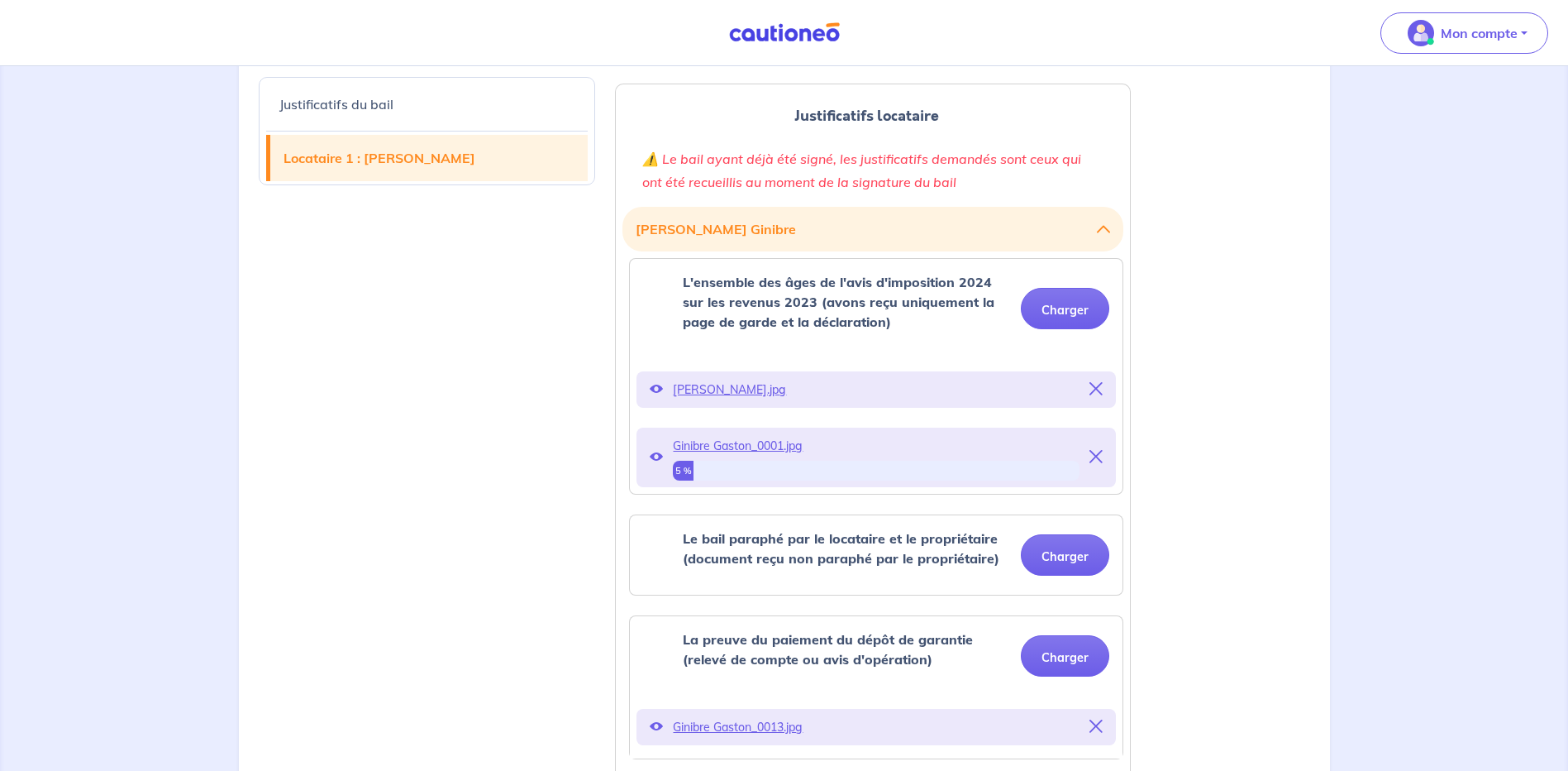
scroll to position [579, 0]
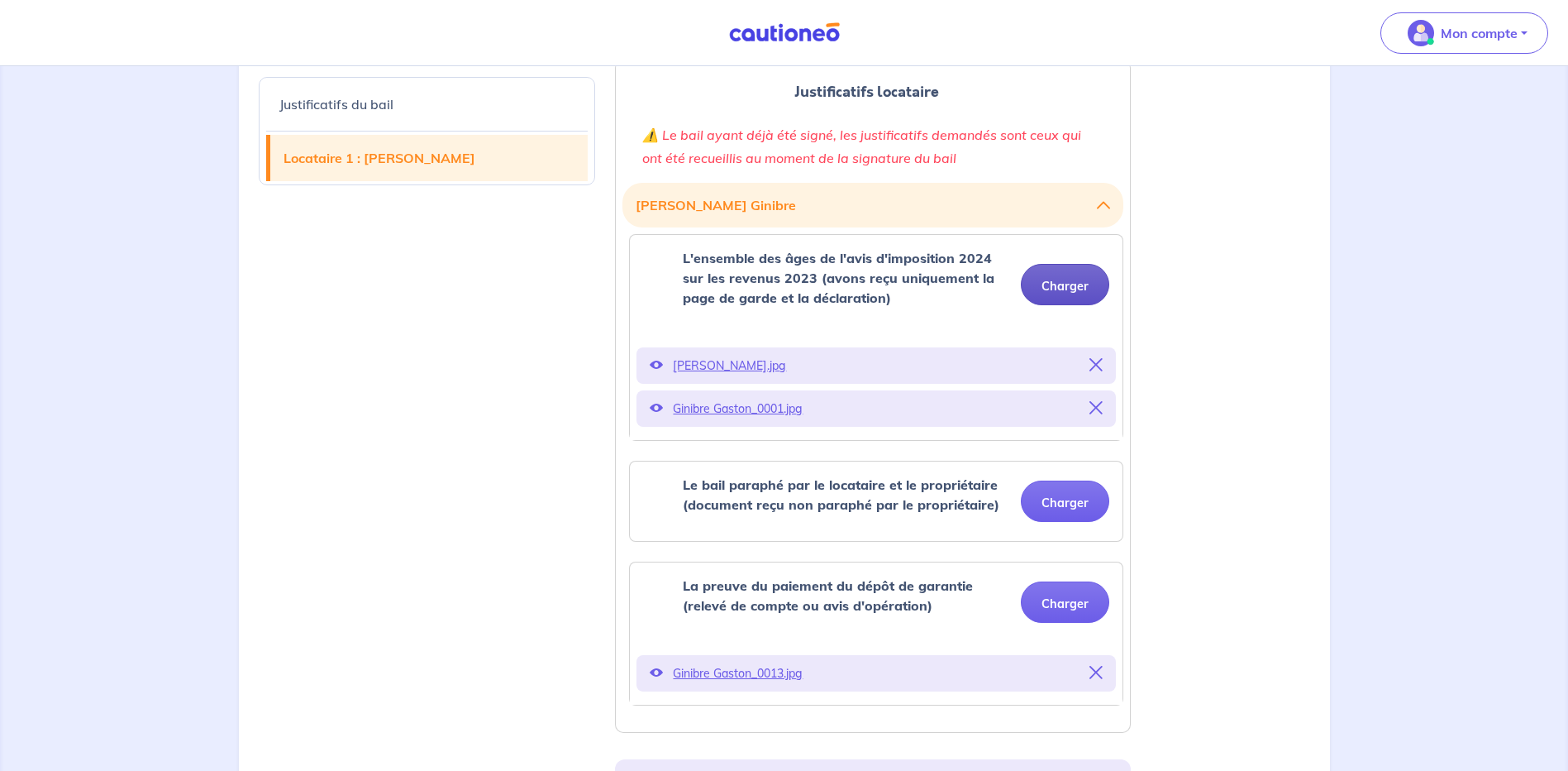
click at [1064, 273] on button "Charger" at bounding box center [1065, 284] width 89 height 41
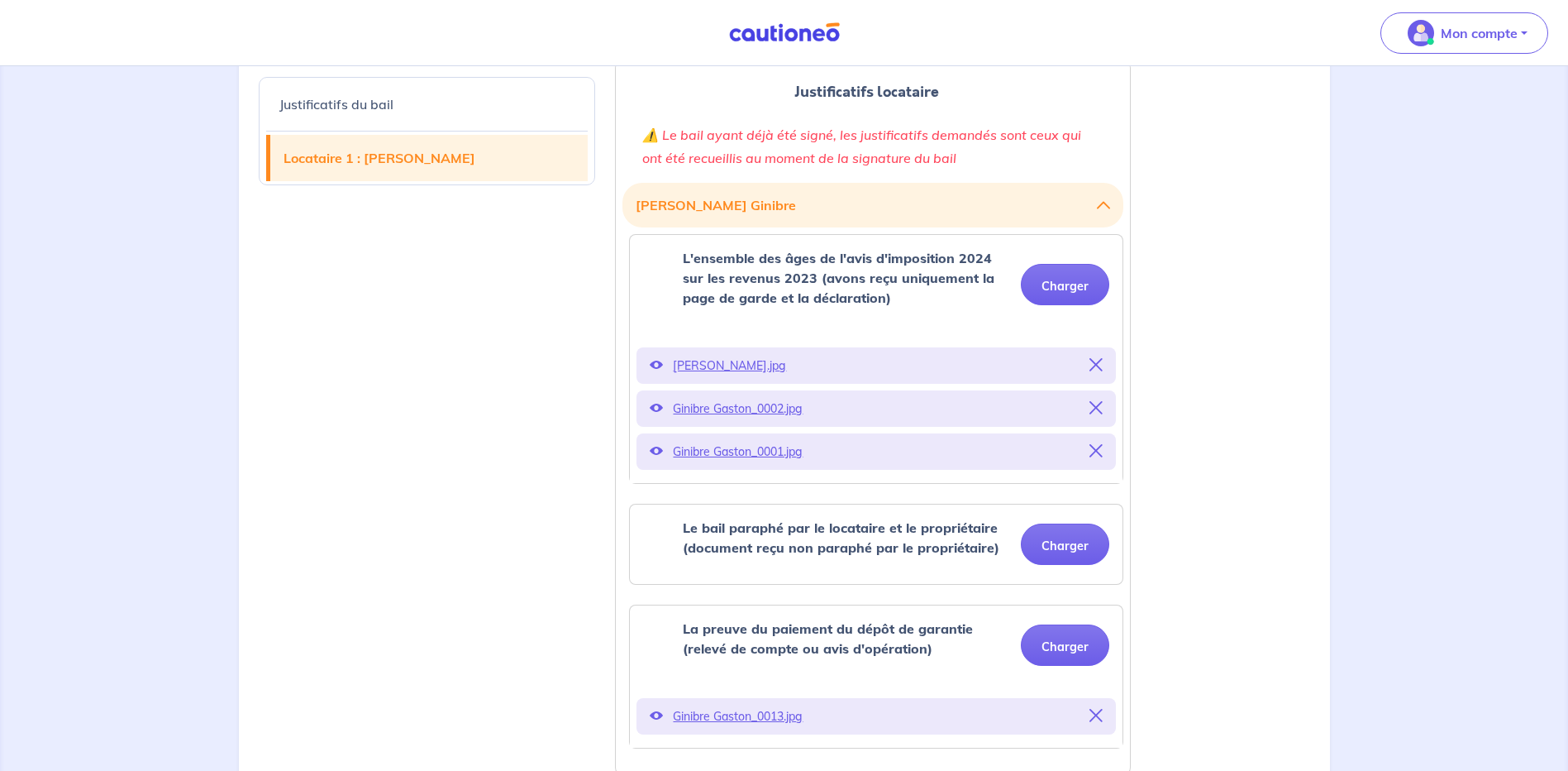
click at [657, 363] on icon at bounding box center [656, 364] width 13 height 13
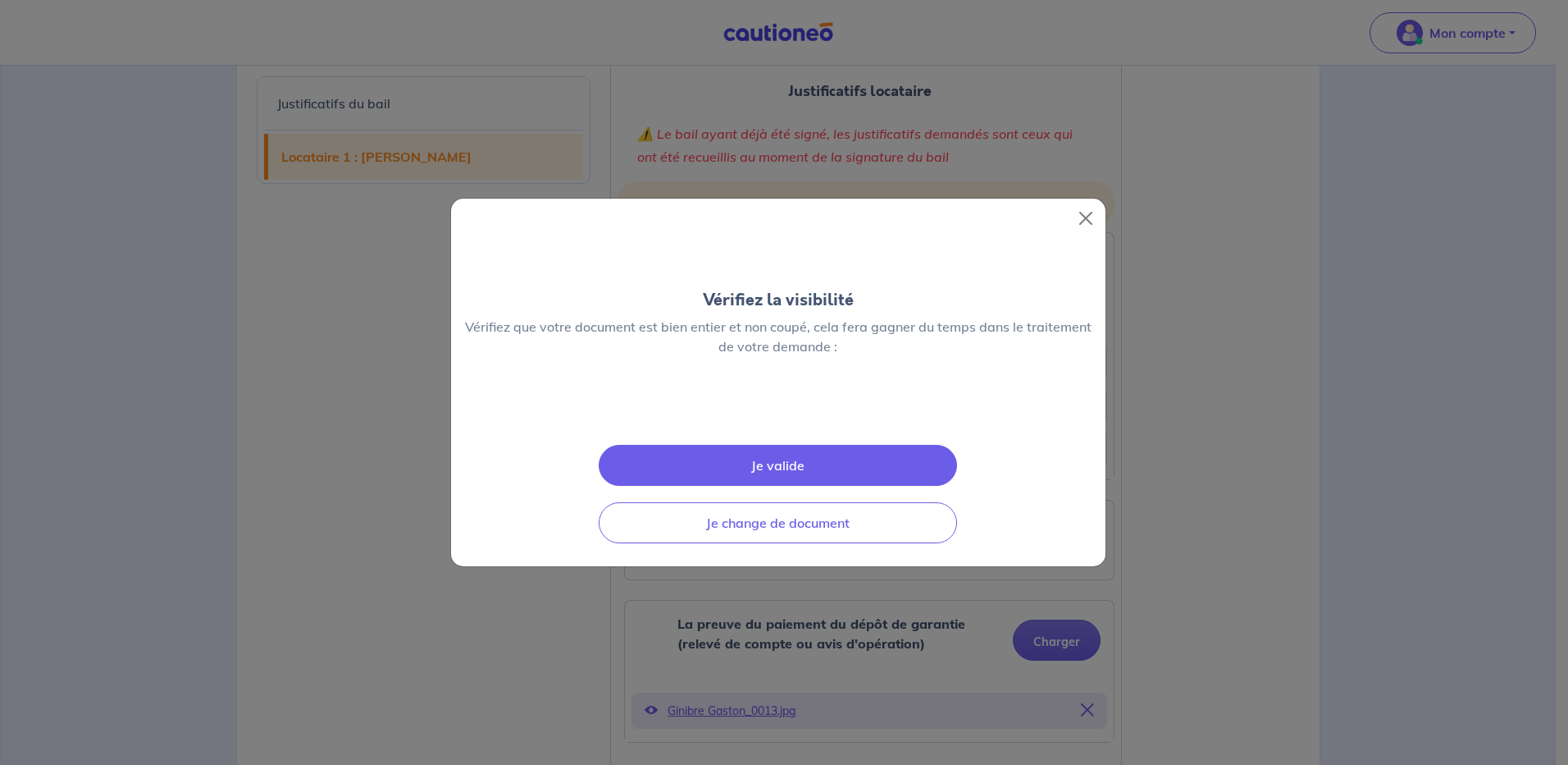
click at [812, 485] on button "Je valide" at bounding box center [777, 464] width 358 height 41
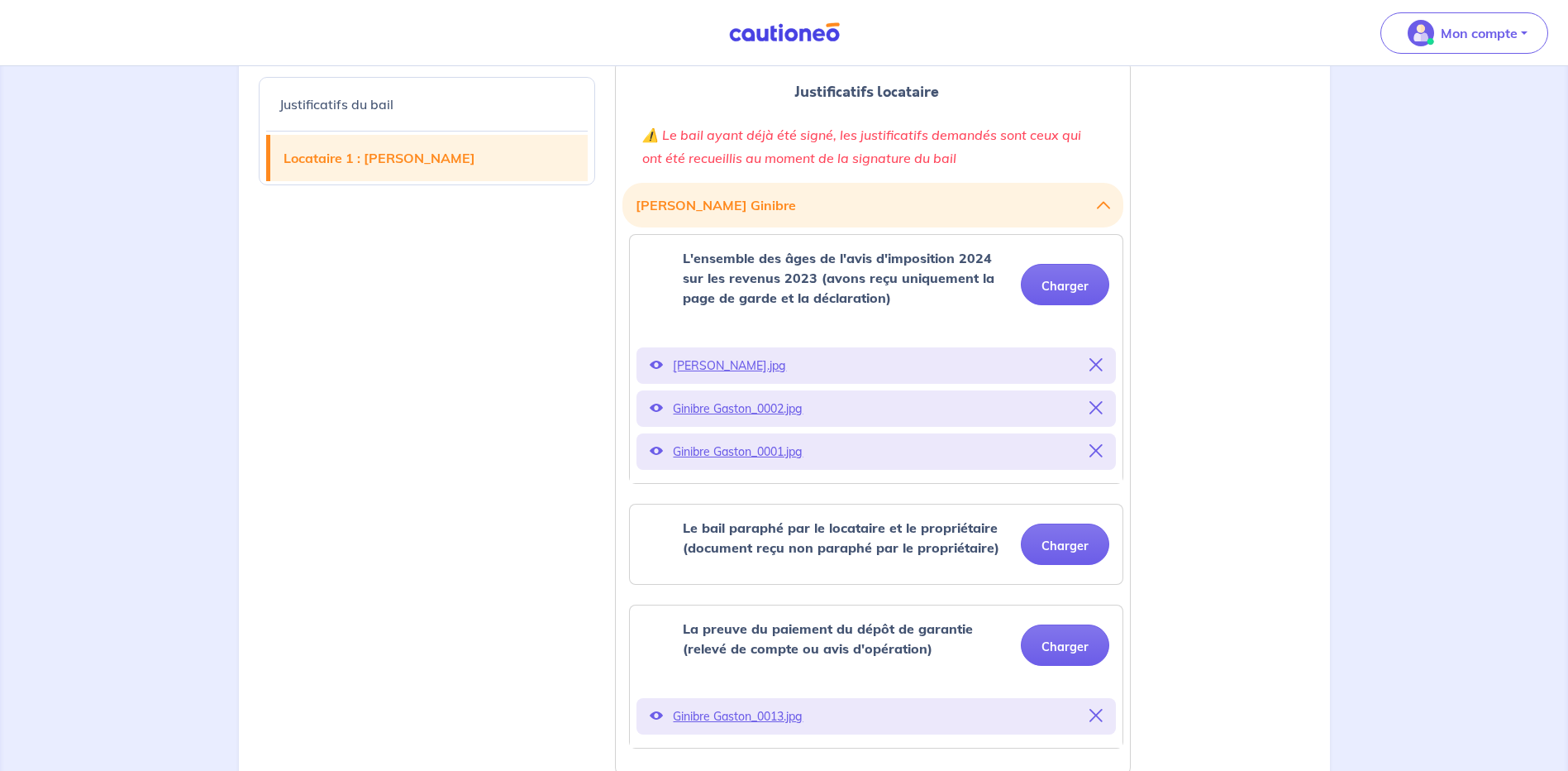
click at [660, 404] on icon at bounding box center [656, 407] width 13 height 13
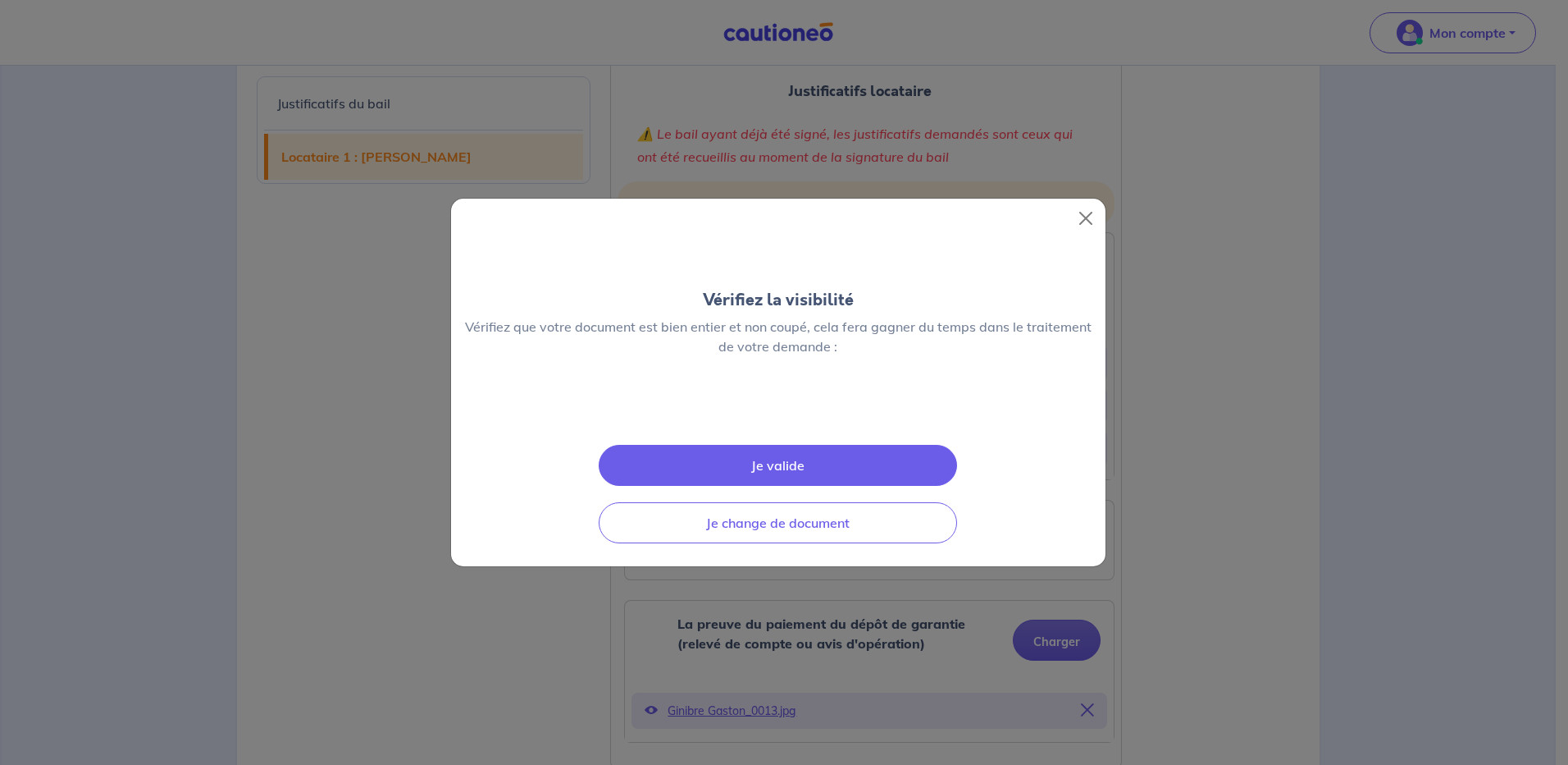
click at [823, 485] on button "Je valide" at bounding box center [777, 464] width 358 height 41
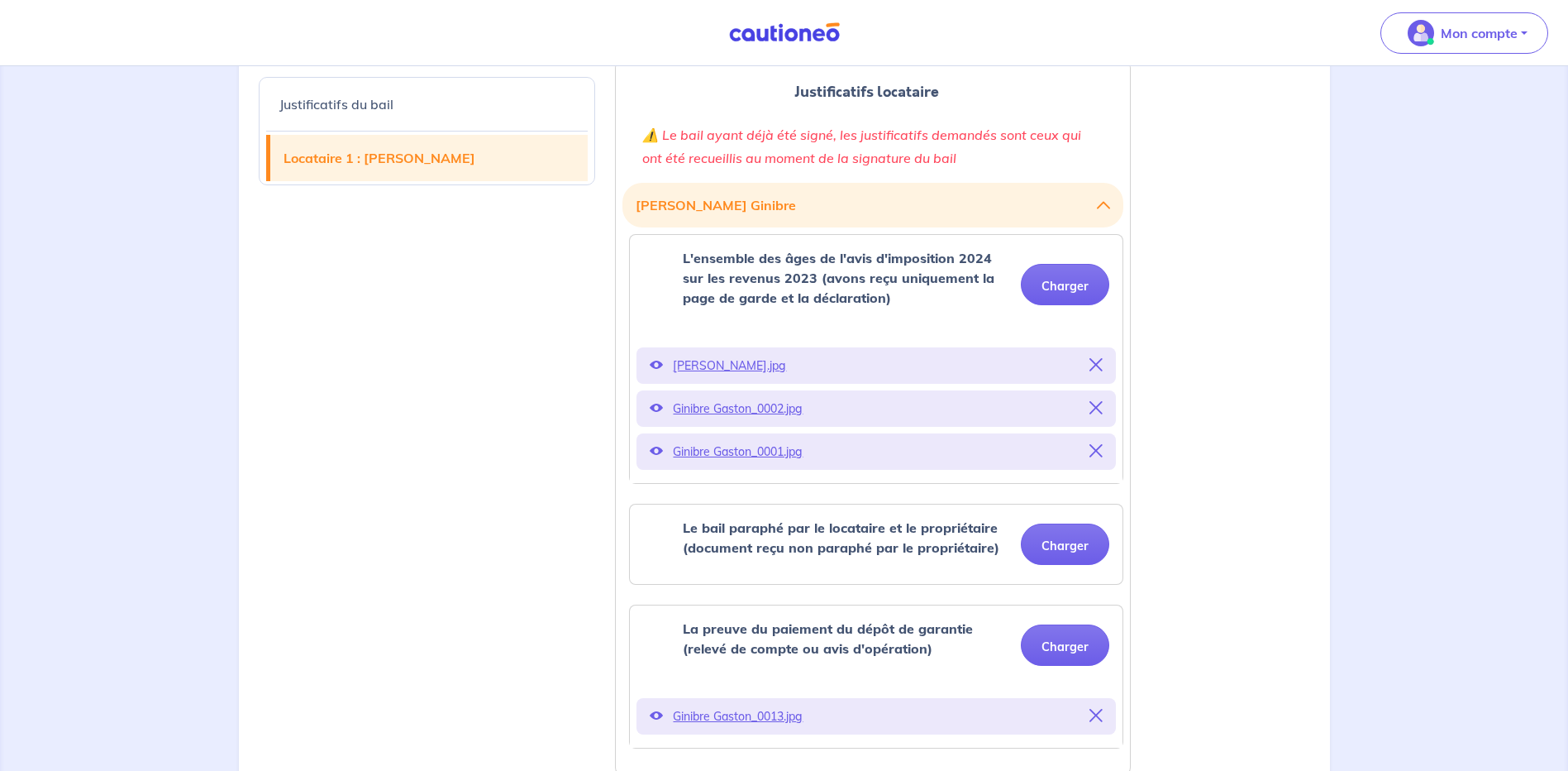
click at [687, 451] on p "Ginibre Gaston_0001.jpg" at bounding box center [875, 451] width 406 height 23
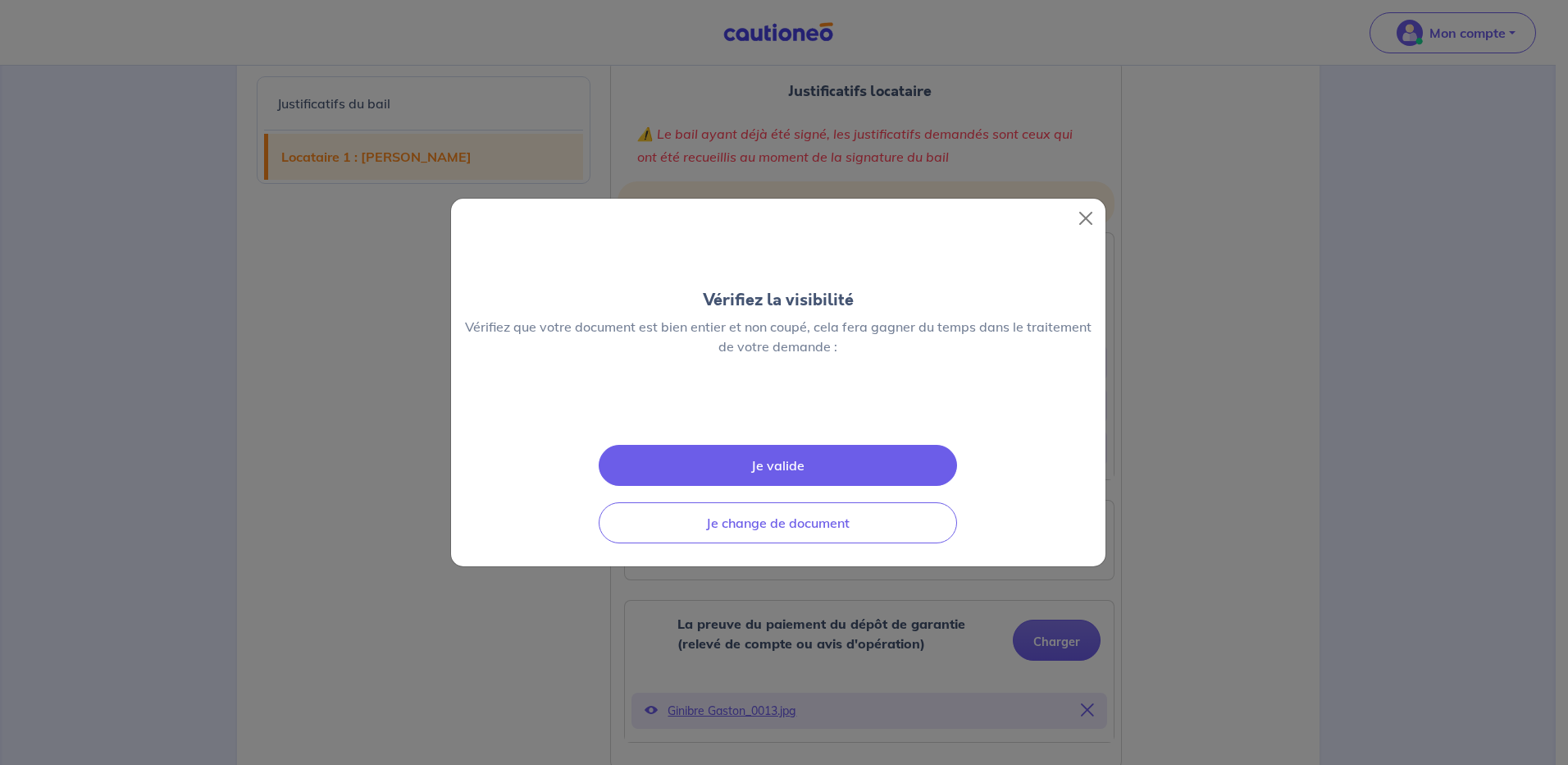
drag, startPoint x: 795, startPoint y: 590, endPoint x: 802, endPoint y: 625, distance: 35.7
click at [801, 566] on div "Je valide Je change de document" at bounding box center [778, 494] width 654 height 145
click at [832, 485] on button "Je valide" at bounding box center [777, 464] width 358 height 41
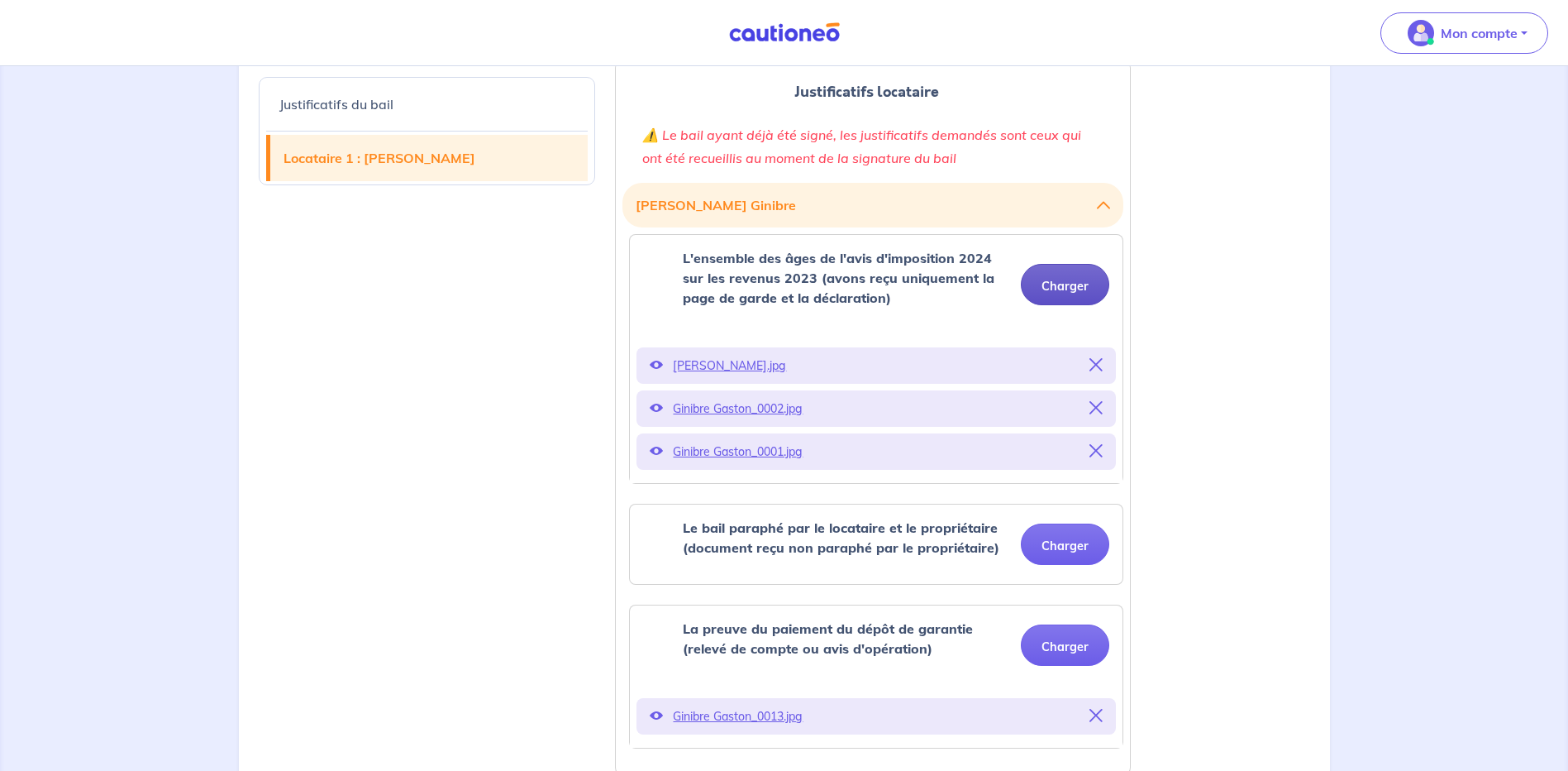
click at [1083, 277] on button "Charger" at bounding box center [1065, 284] width 89 height 41
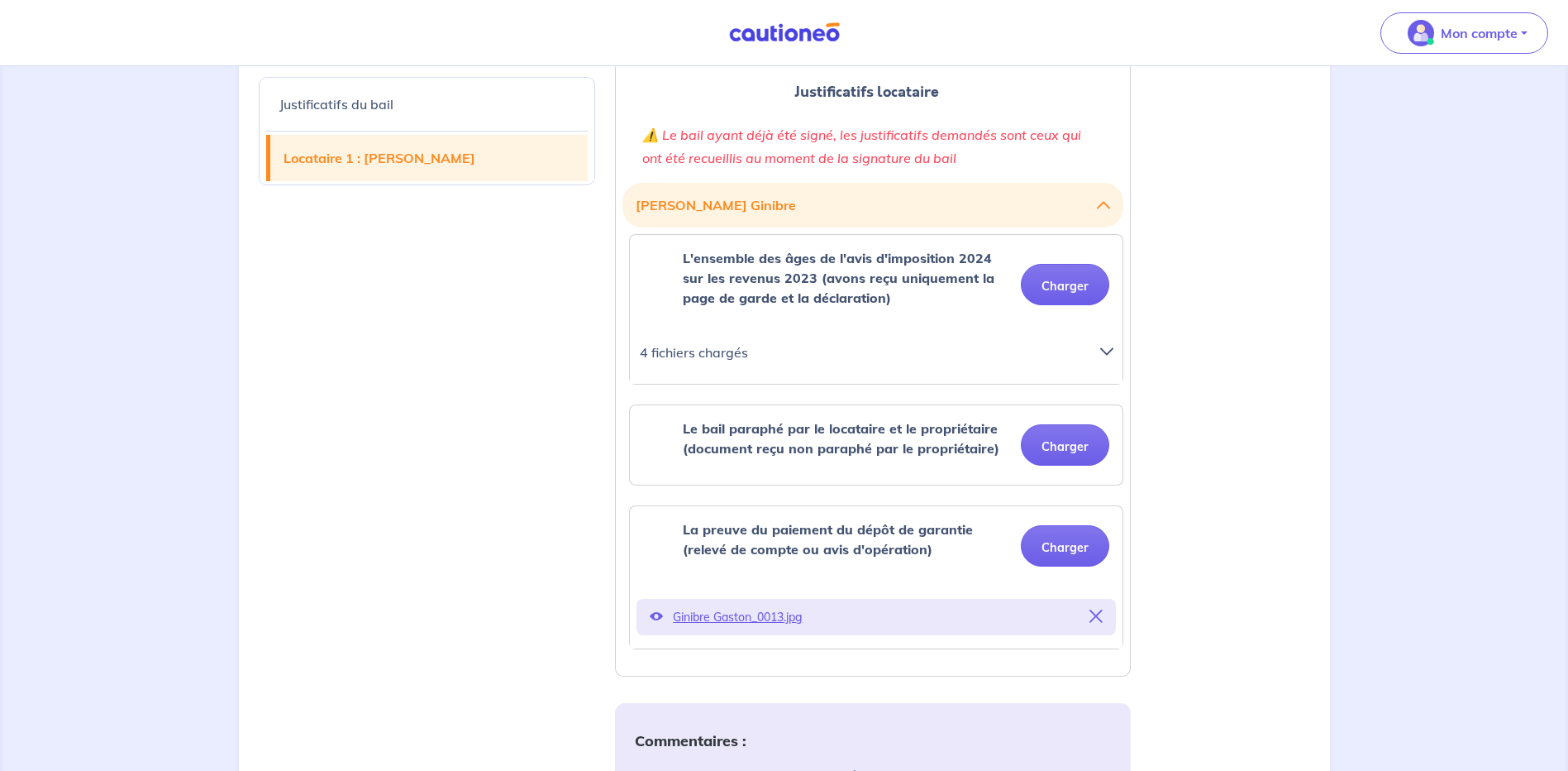
drag, startPoint x: 715, startPoint y: 347, endPoint x: 713, endPoint y: 337, distance: 10.2
click at [713, 337] on div "4 fichiers chargés [PERSON_NAME].jpg Ginibre Gaston_0002.jpg Ginibre Gaston_000…" at bounding box center [876, 358] width 493 height 49
click at [1105, 349] on icon at bounding box center [1106, 351] width 13 height 13
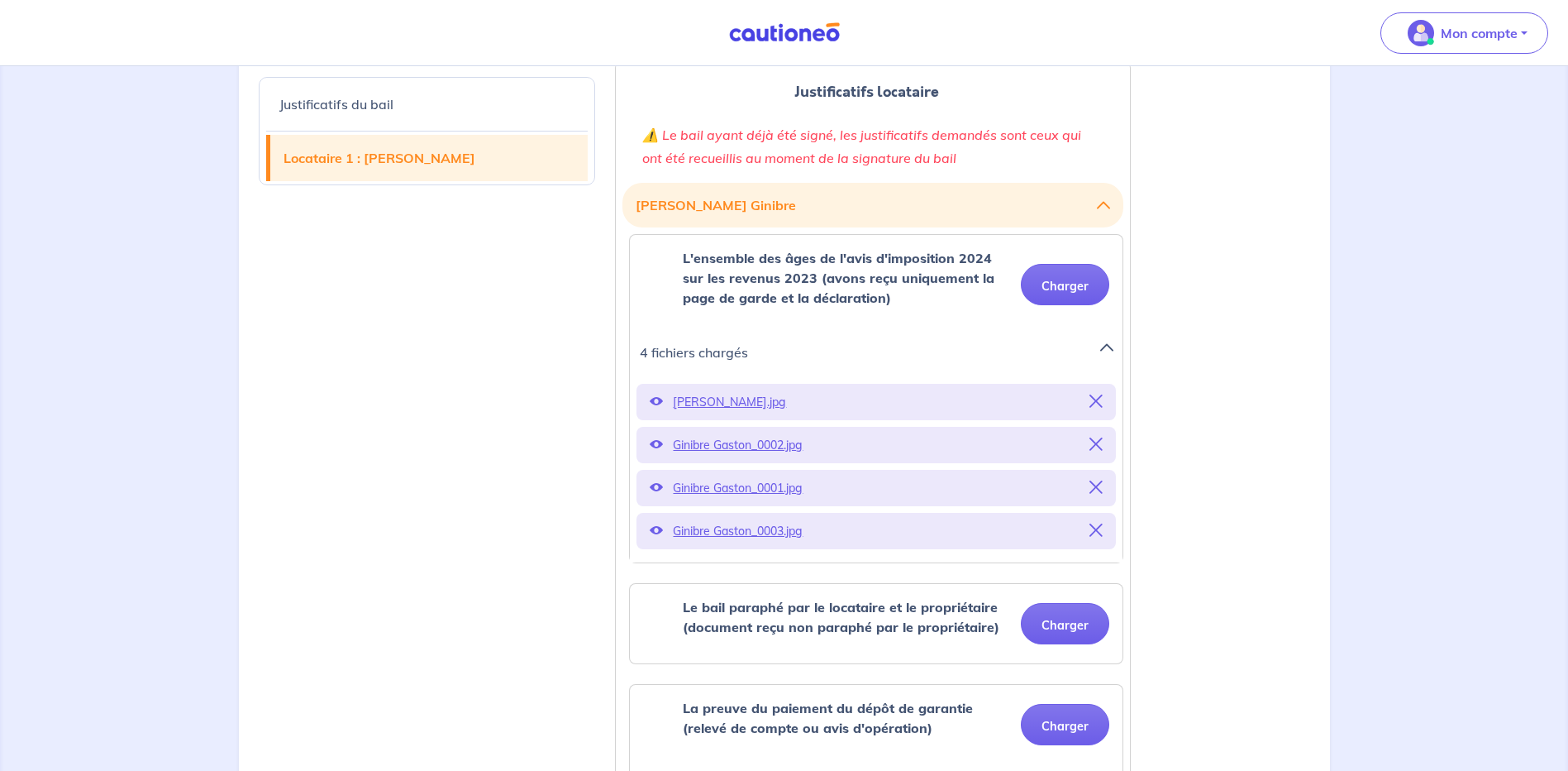
click at [655, 530] on icon at bounding box center [656, 530] width 13 height 13
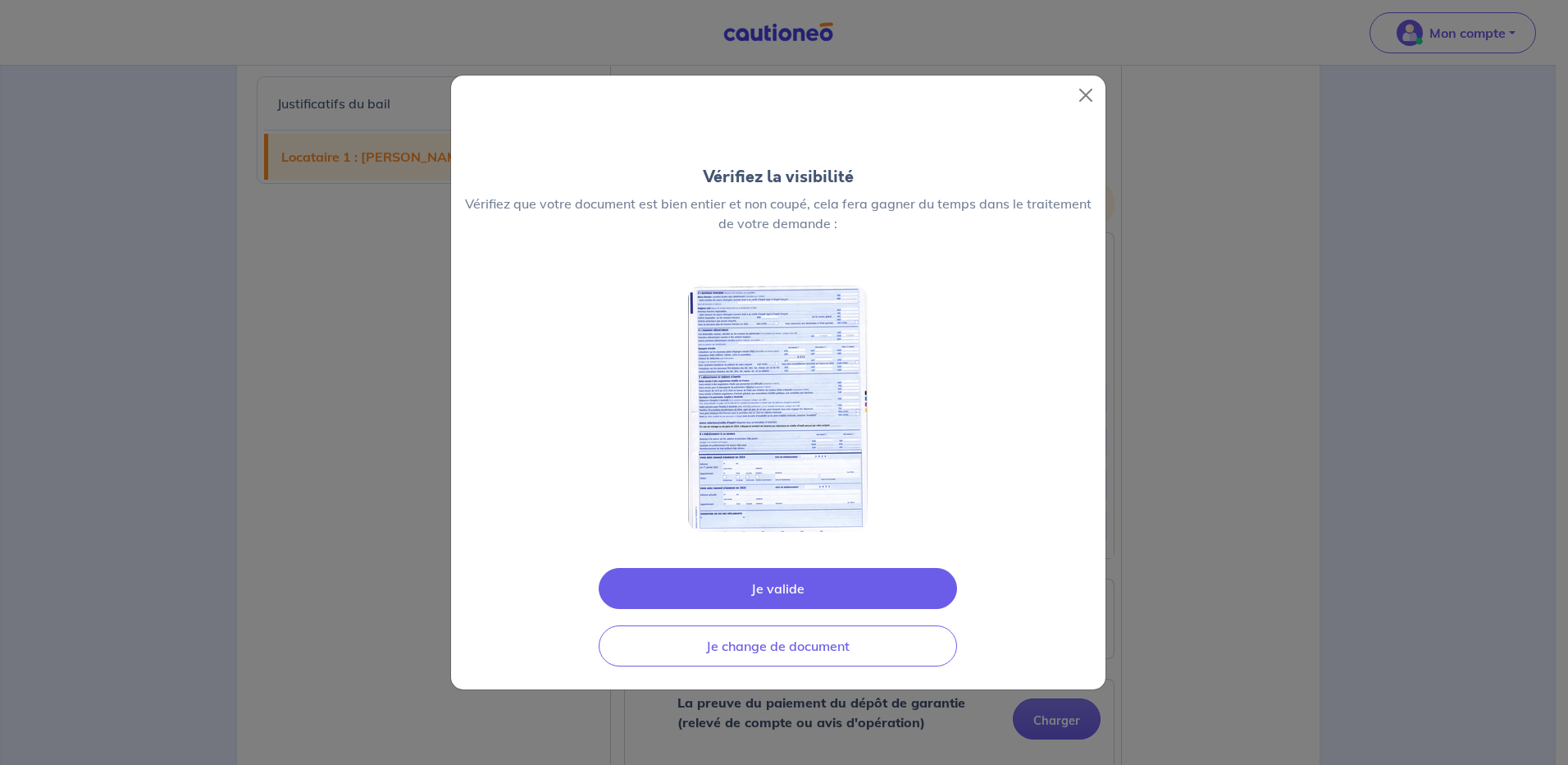
click at [813, 597] on button "Je valide" at bounding box center [777, 588] width 358 height 41
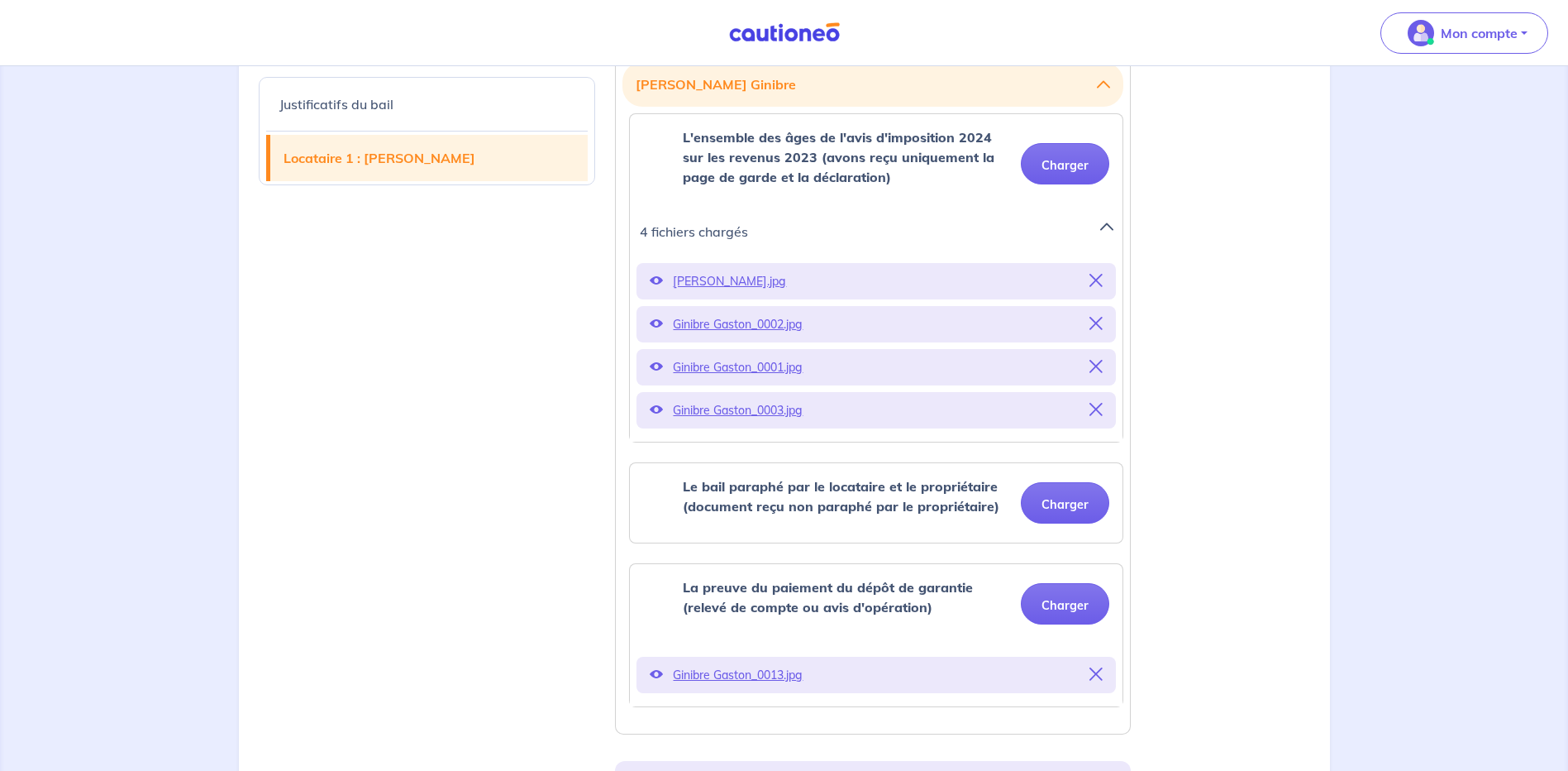
scroll to position [744, 0]
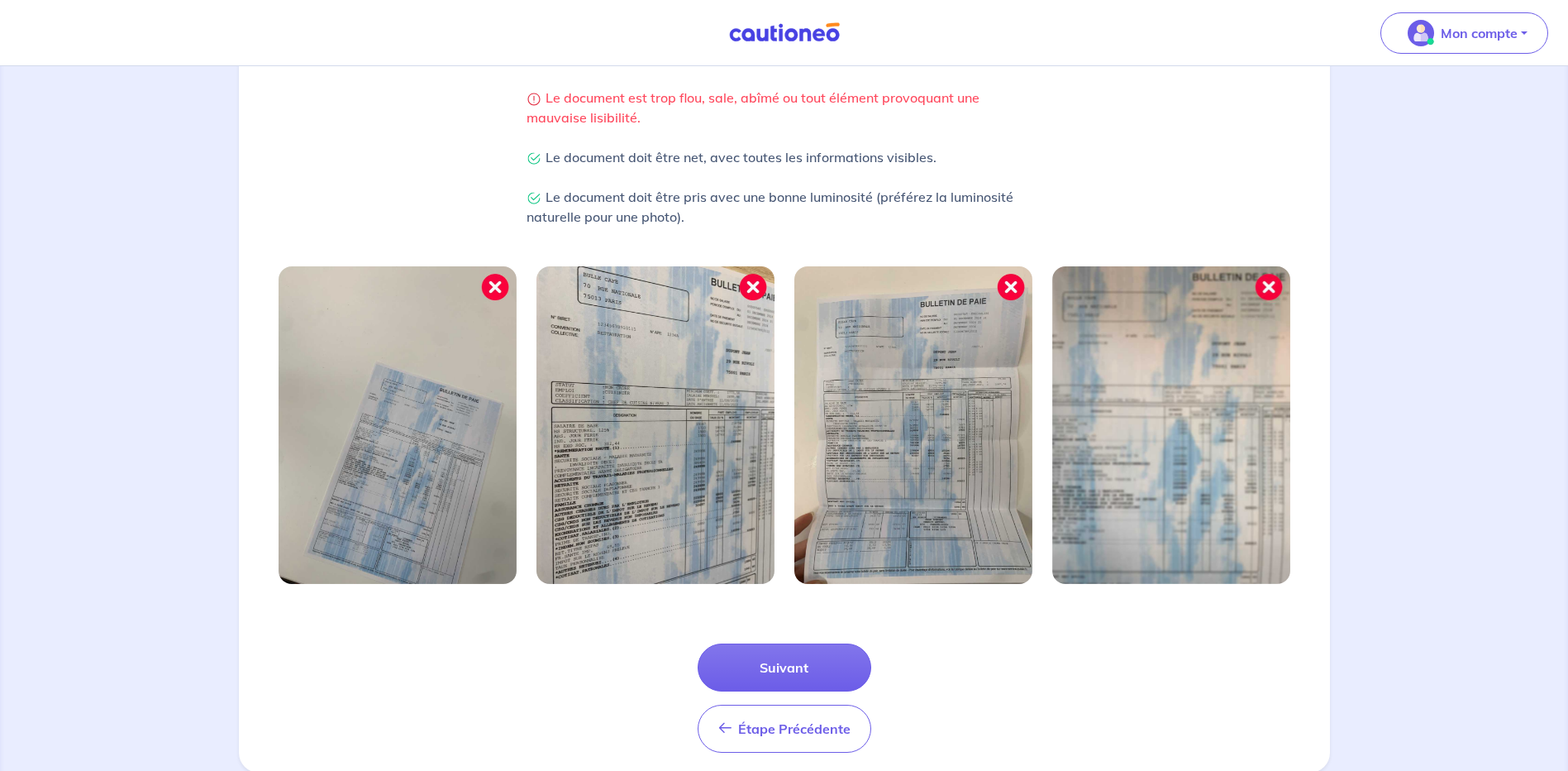
scroll to position [414, 0]
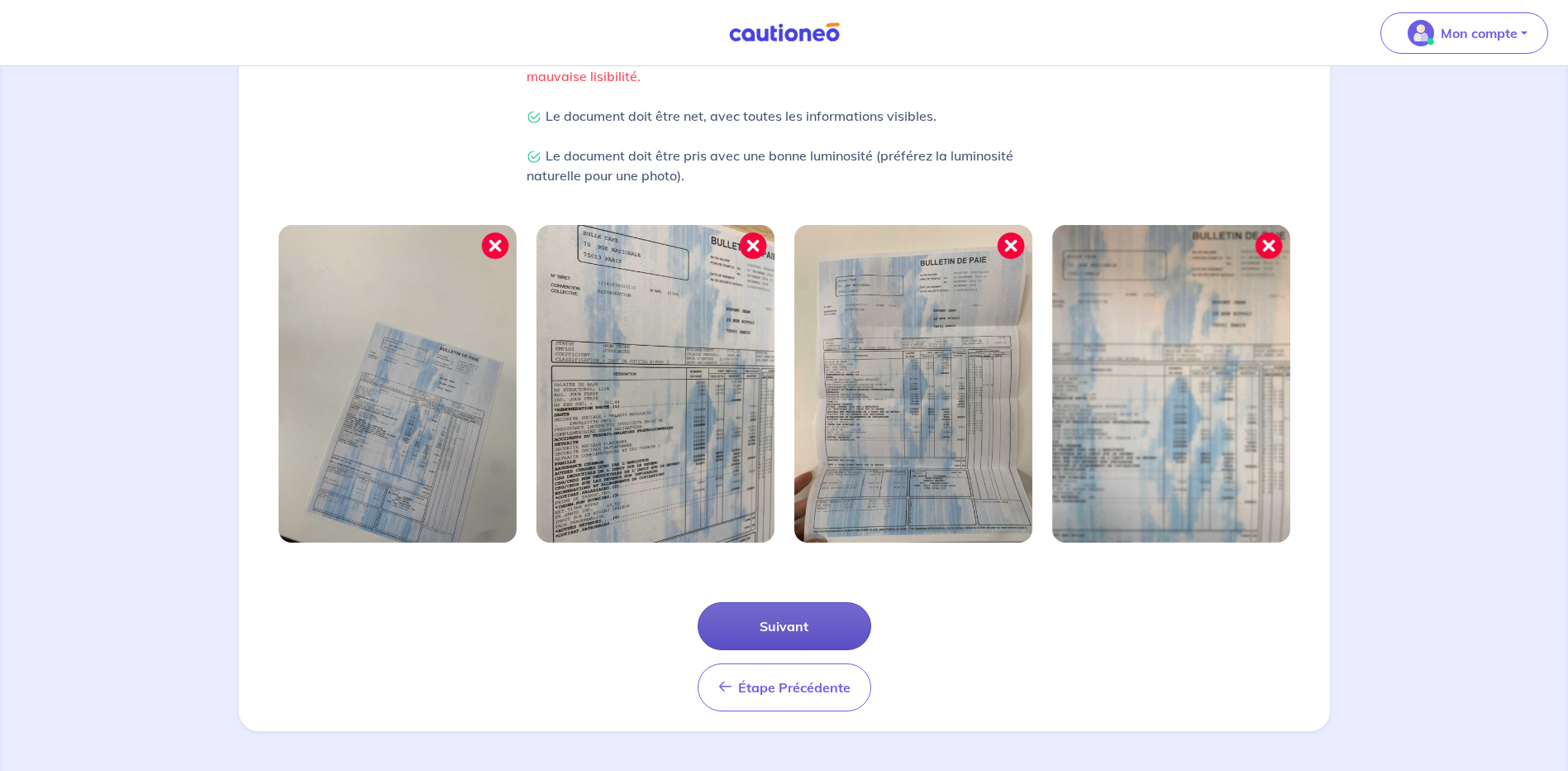
click at [801, 631] on button "Suivant" at bounding box center [785, 625] width 174 height 48
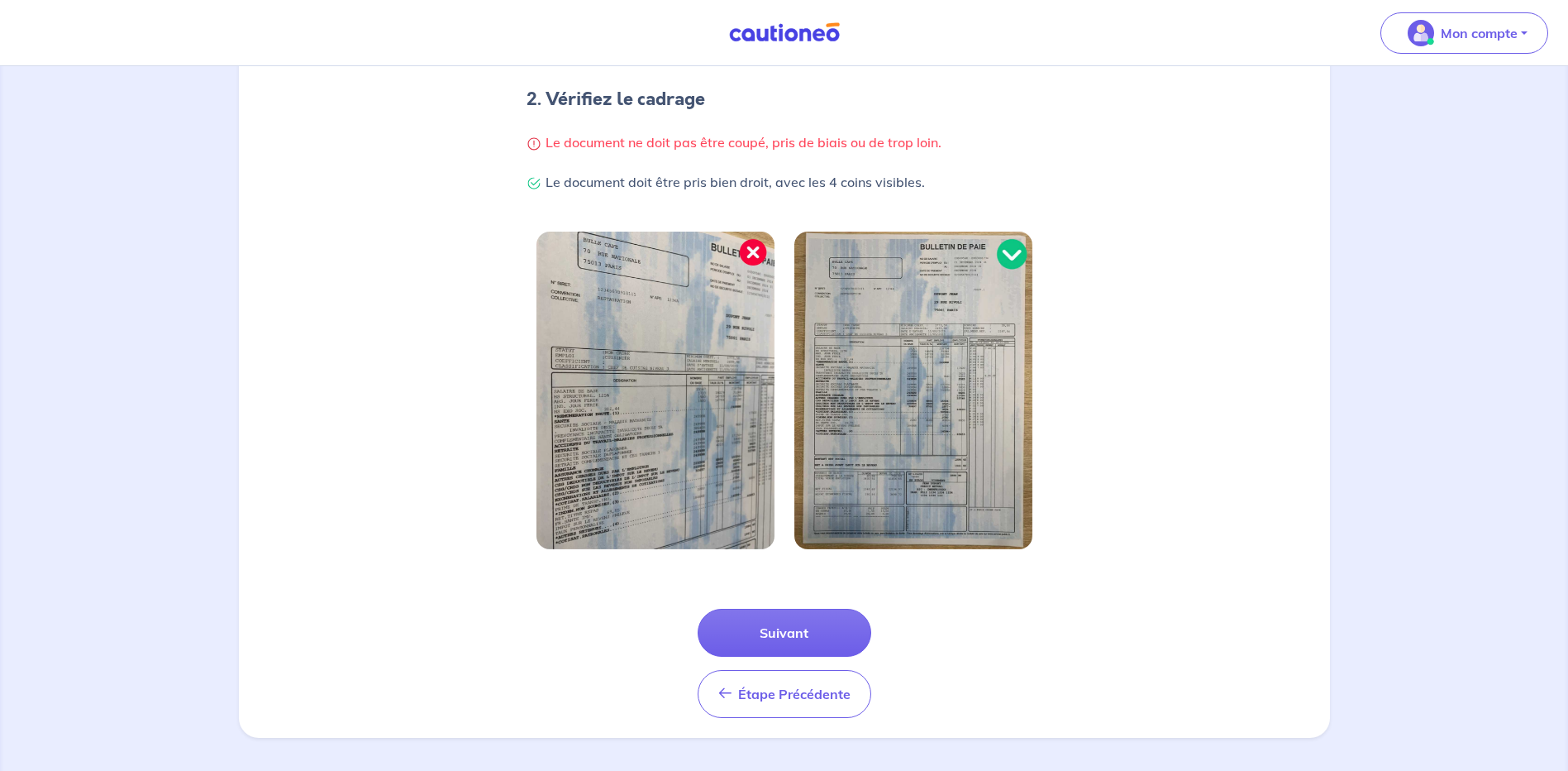
scroll to position [334, 0]
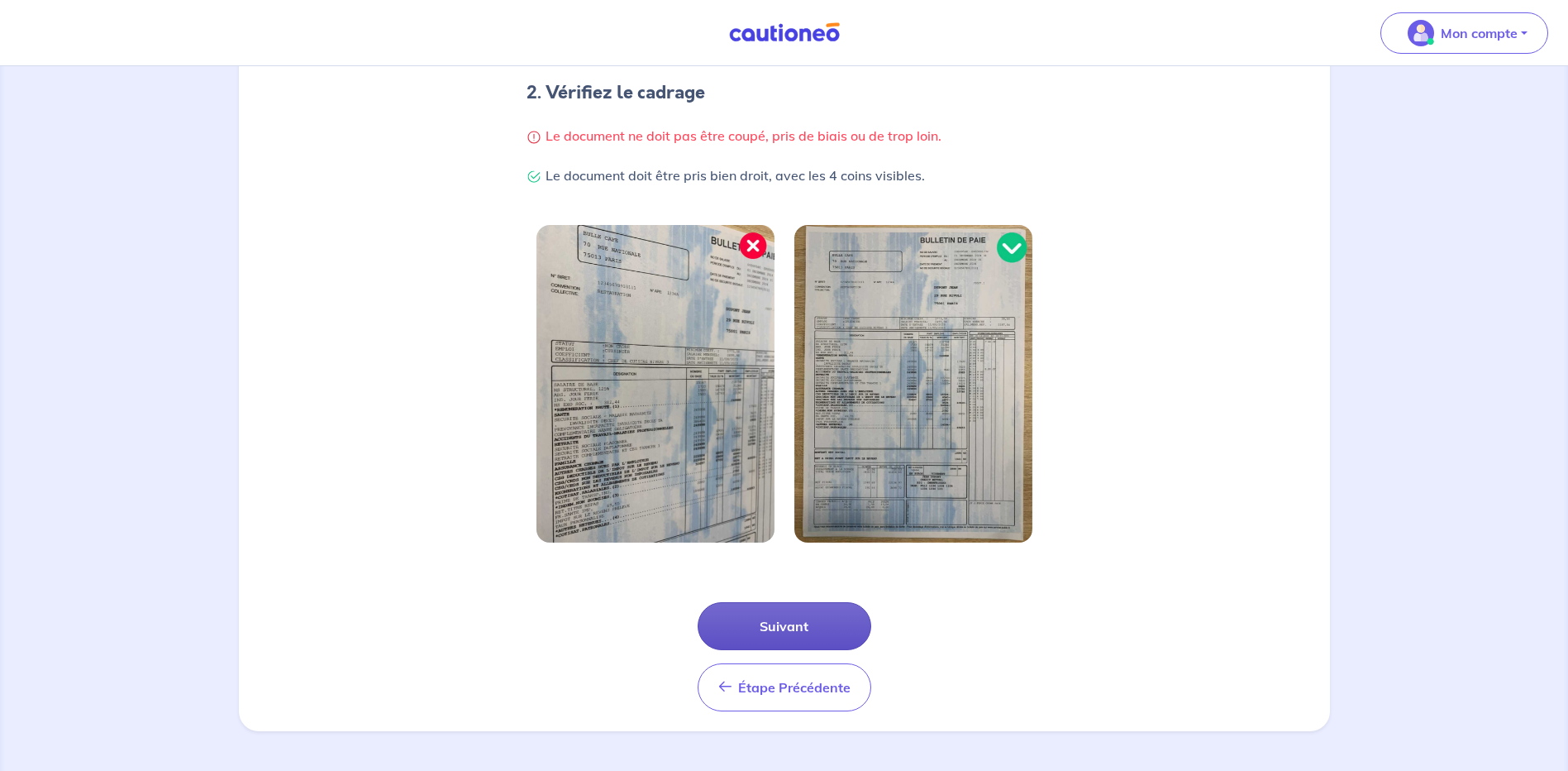
click at [801, 628] on button "Suivant" at bounding box center [785, 625] width 174 height 48
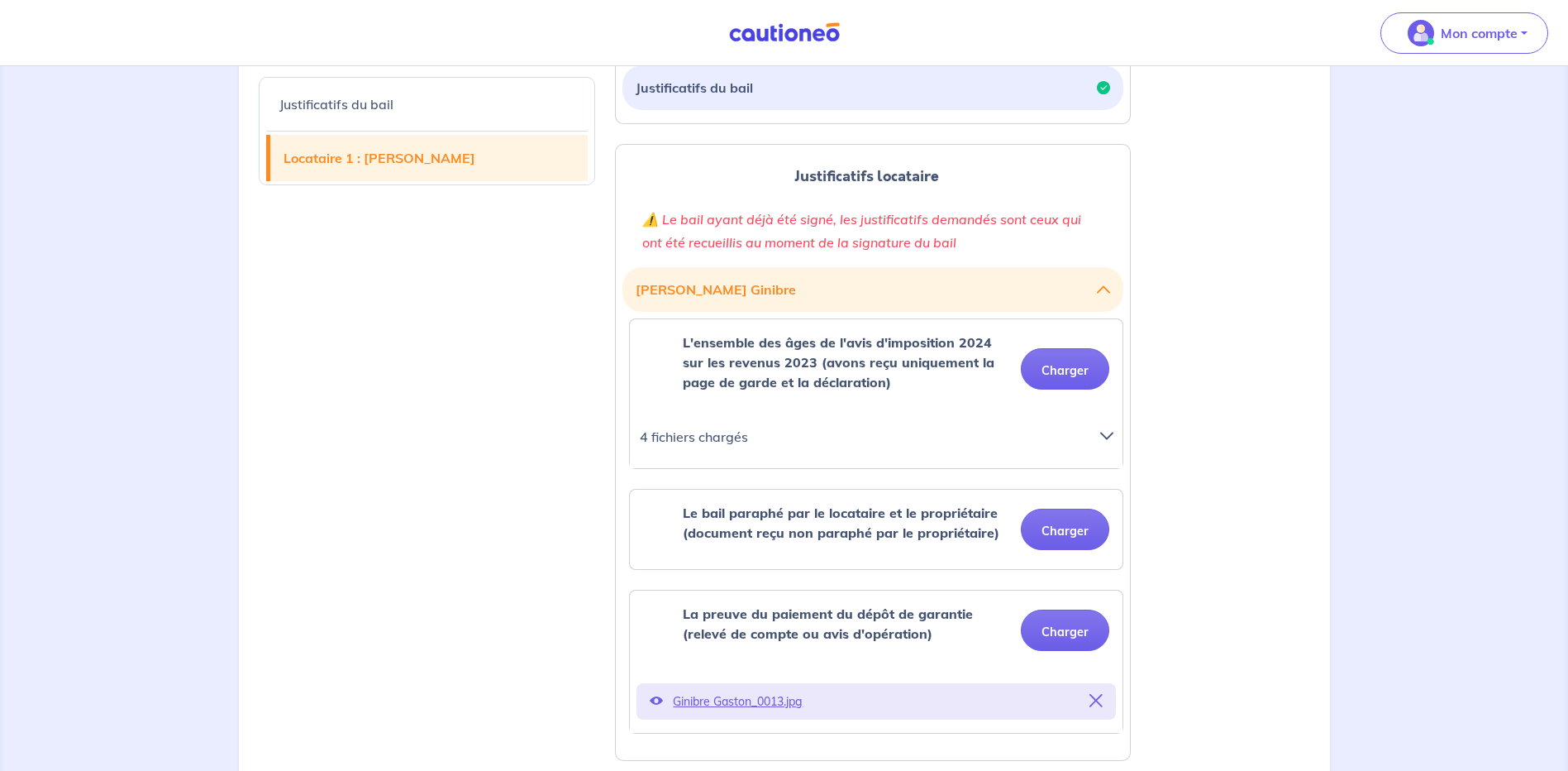
scroll to position [496, 0]
click at [1079, 523] on button "Charger" at bounding box center [1065, 527] width 89 height 41
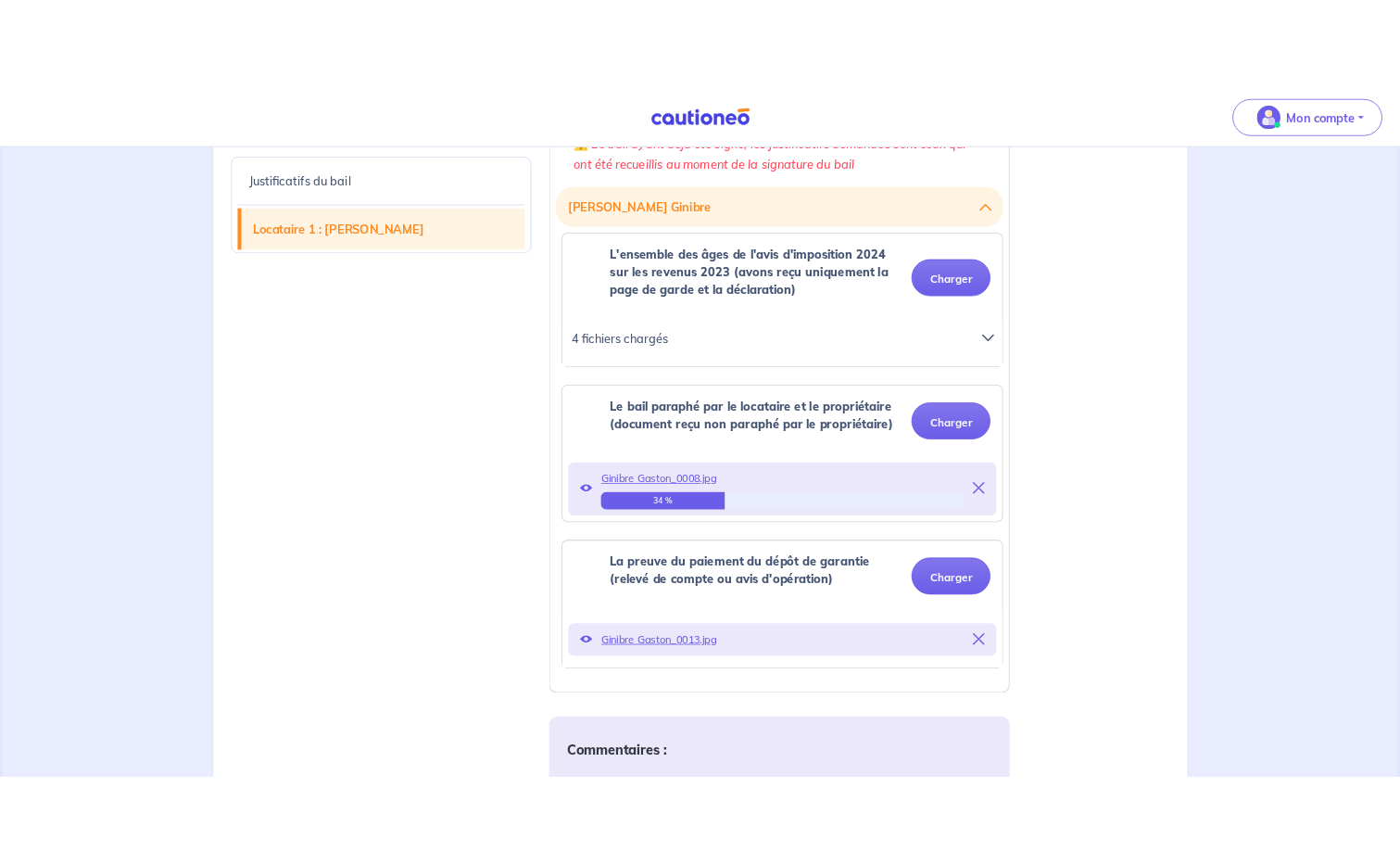
scroll to position [741, 0]
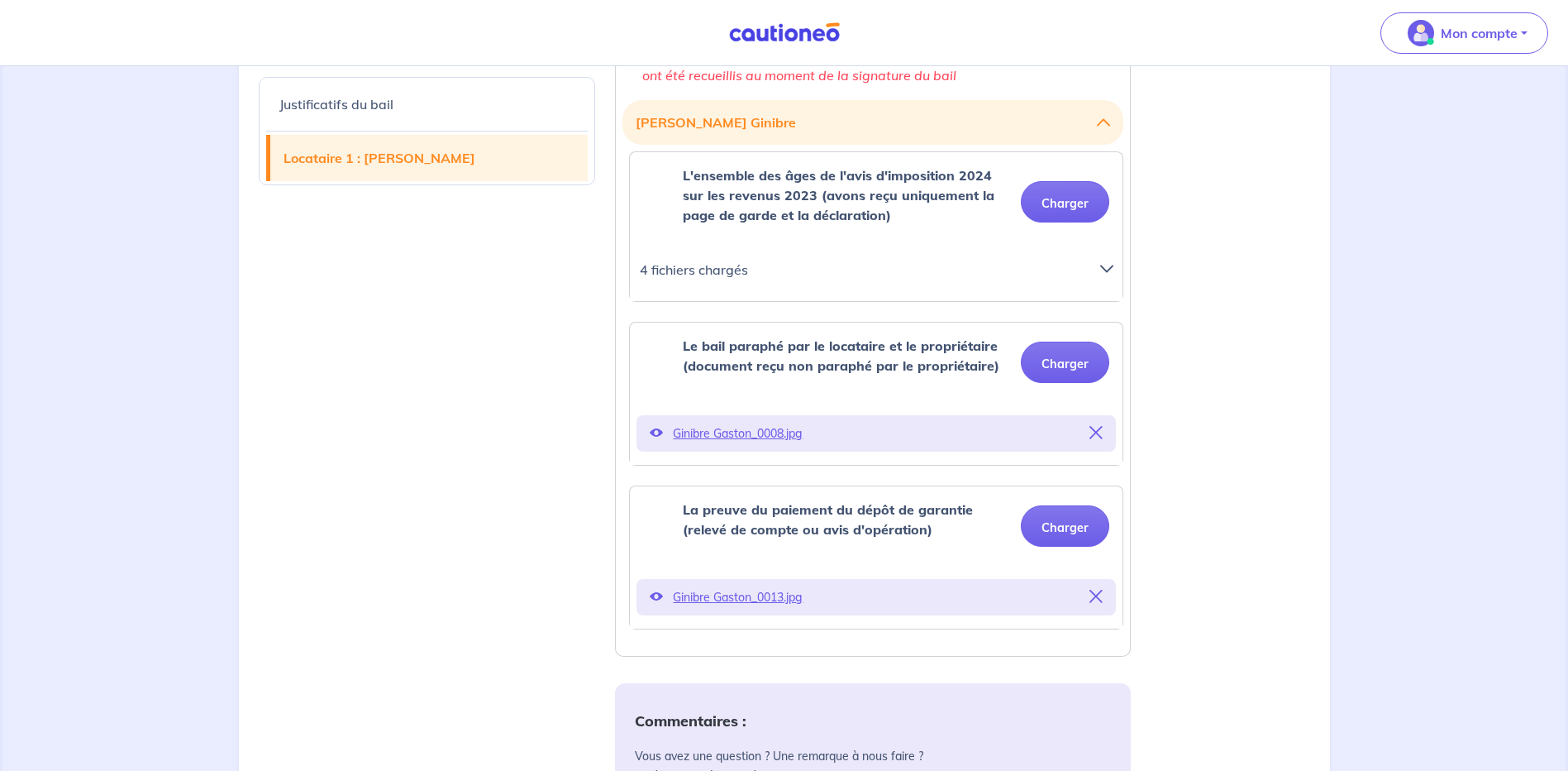
click at [655, 431] on icon at bounding box center [656, 432] width 13 height 13
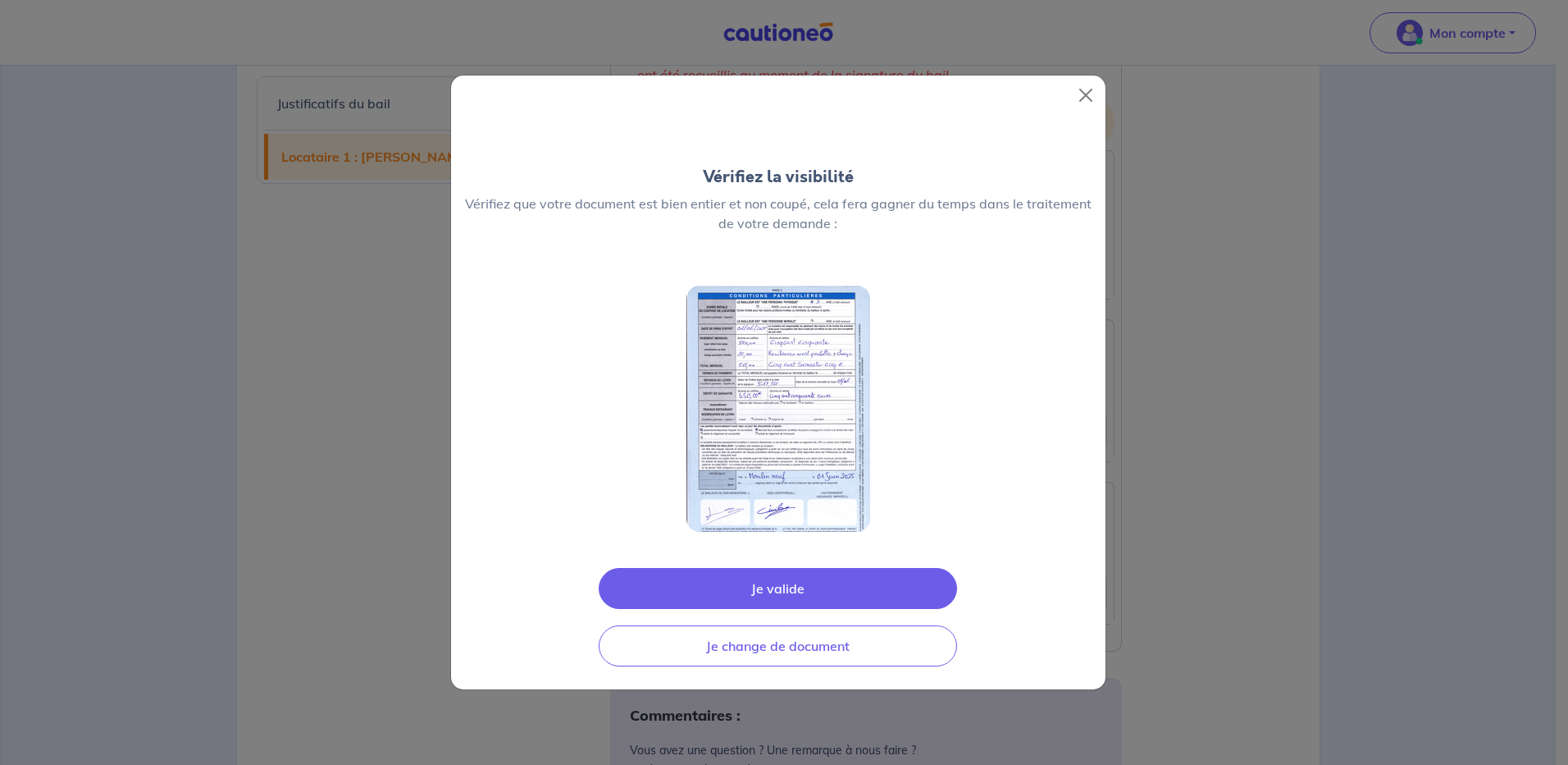
click at [785, 587] on button "Je valide" at bounding box center [777, 588] width 358 height 41
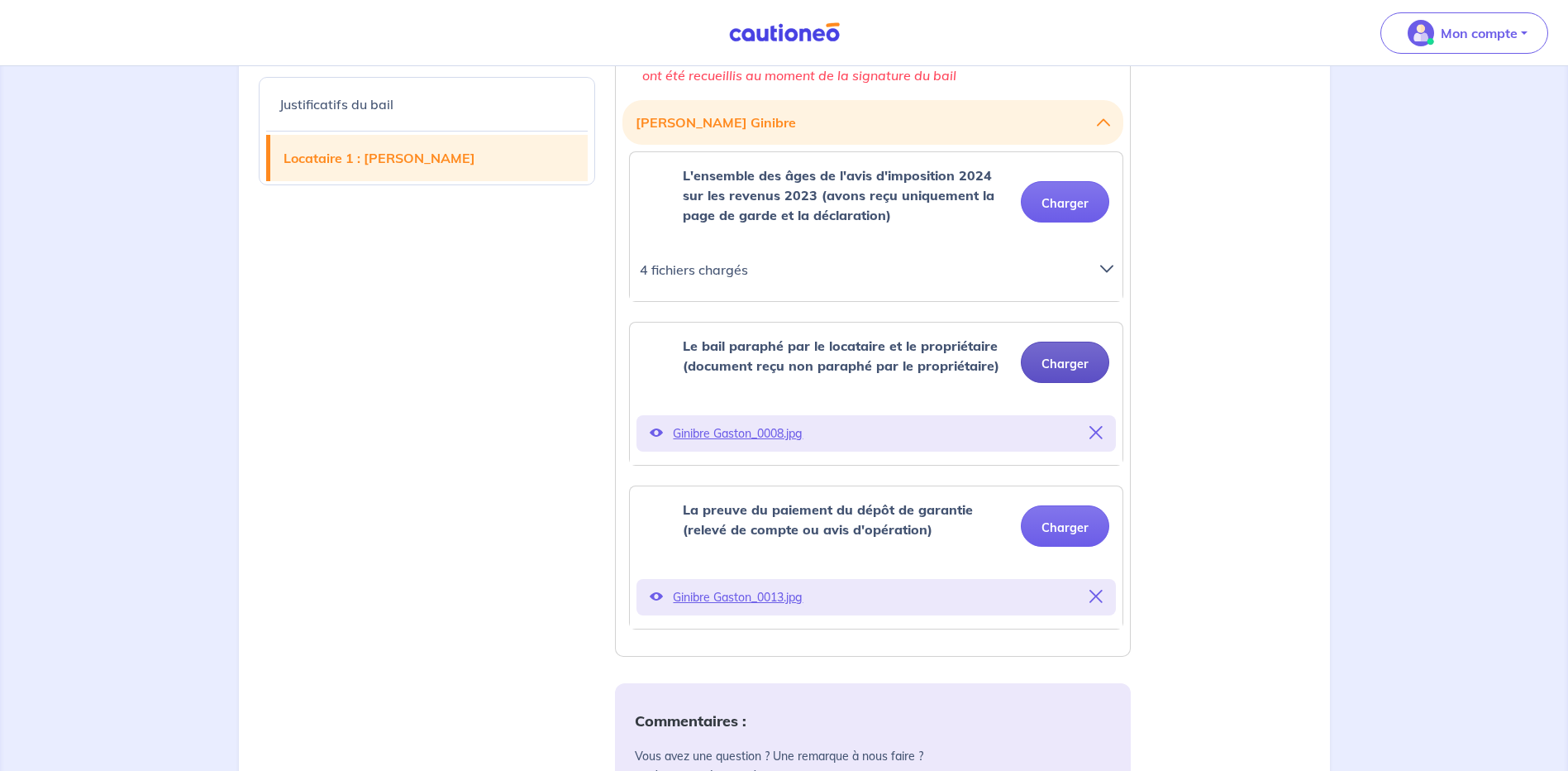
click at [1054, 363] on button "Charger" at bounding box center [1065, 362] width 89 height 41
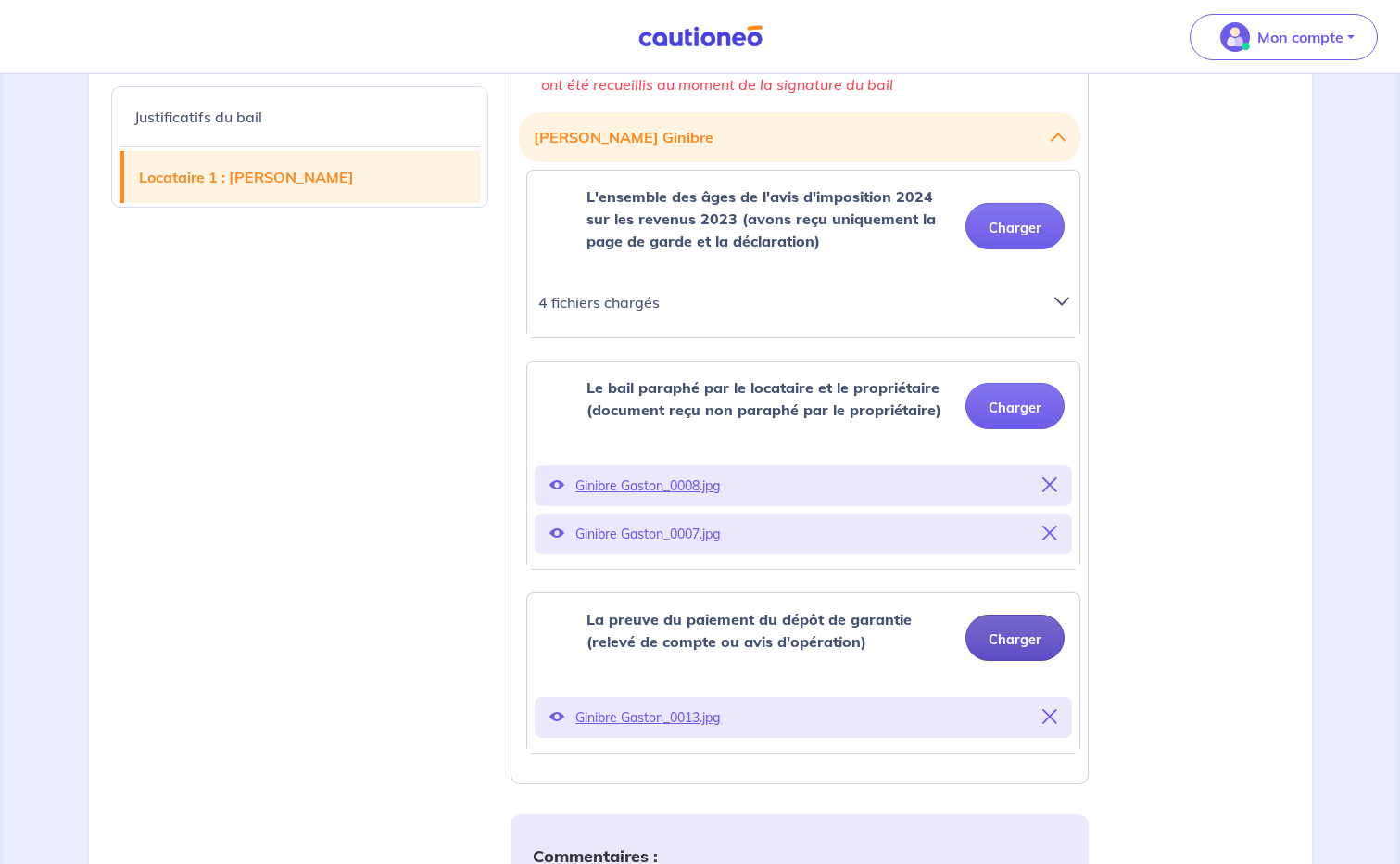
click at [1009, 641] on button "Charger" at bounding box center [1014, 637] width 99 height 46
click at [1037, 643] on button "Charger" at bounding box center [1014, 637] width 99 height 46
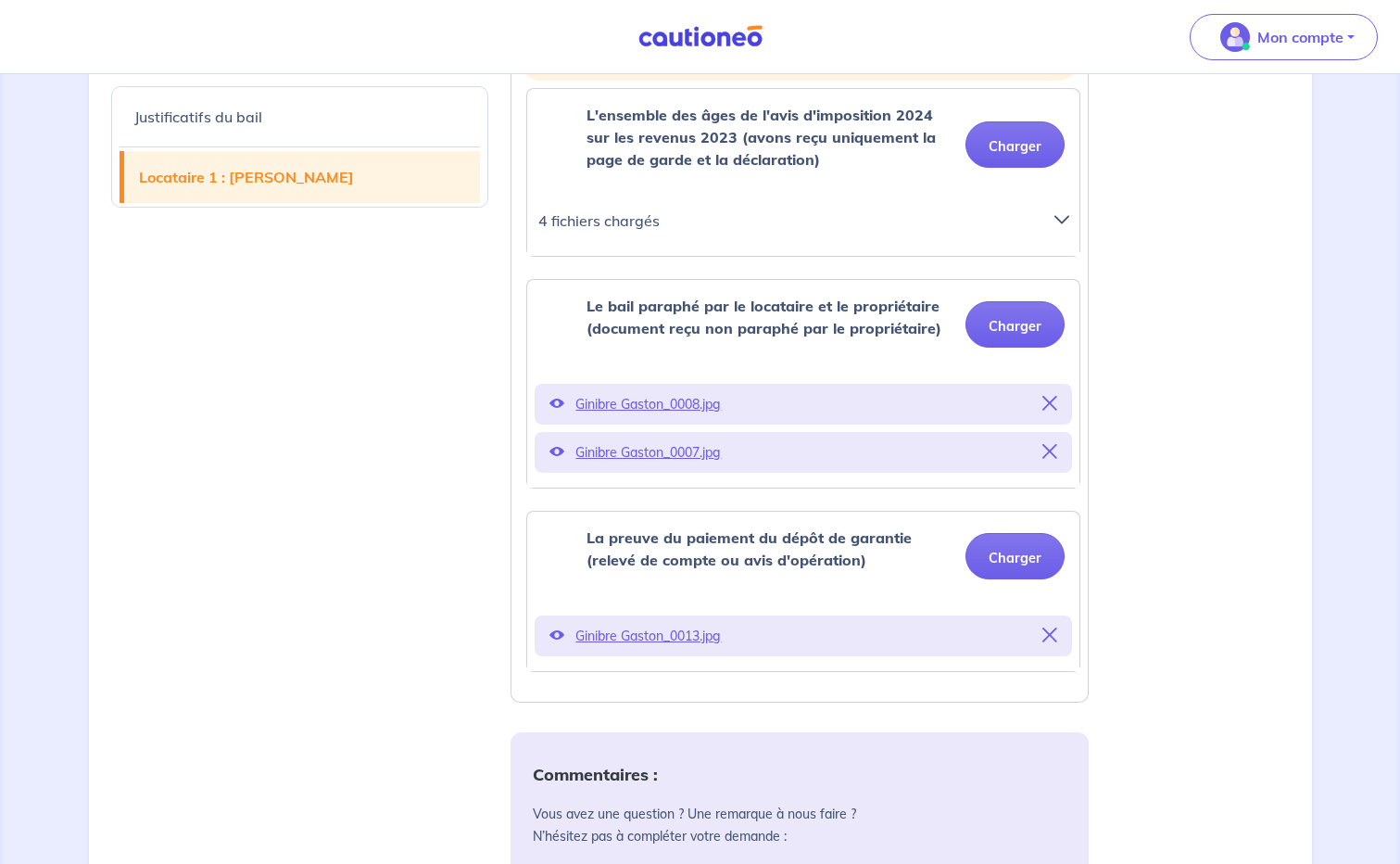
scroll to position [927, 0]
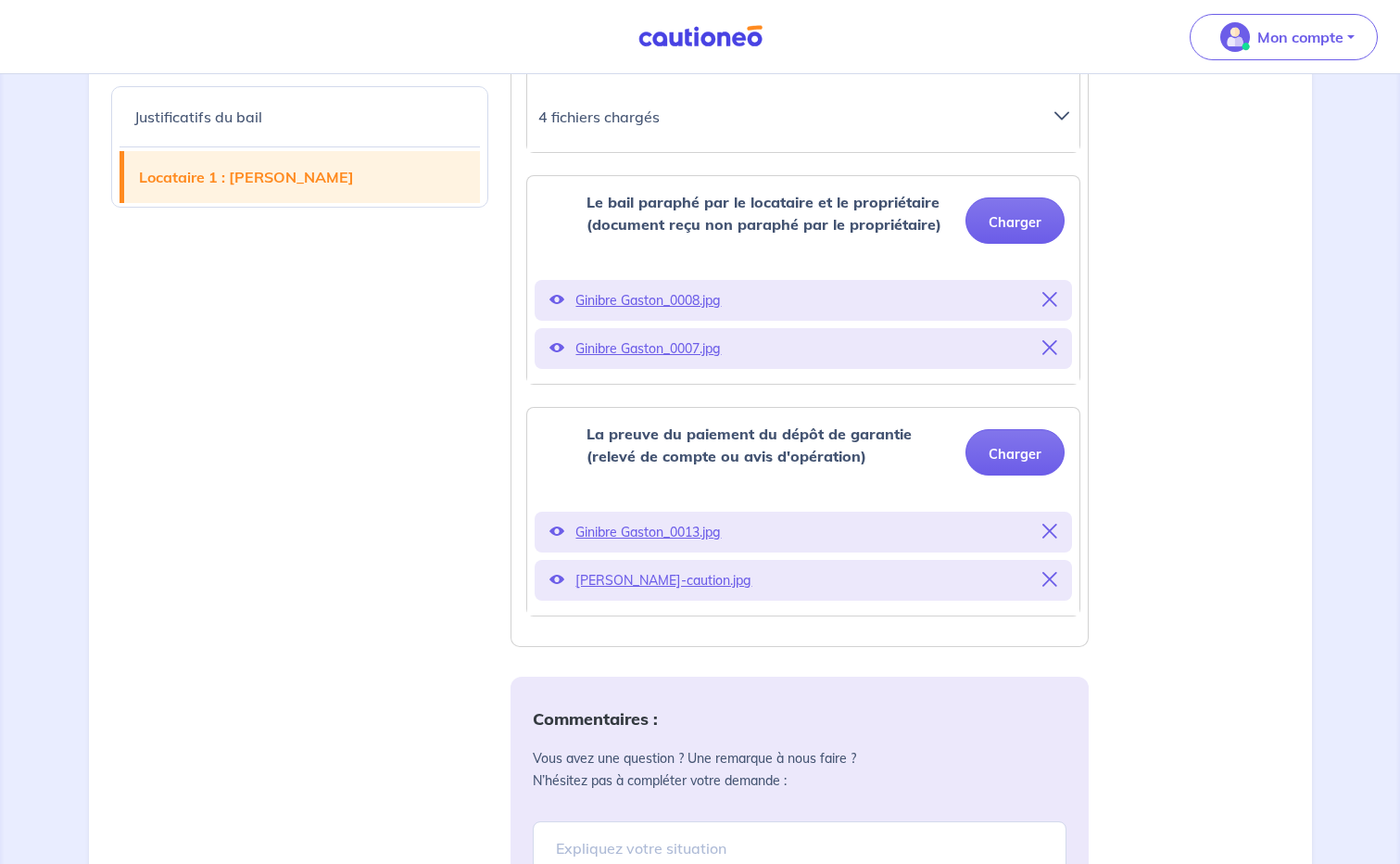
click at [557, 576] on icon at bounding box center [556, 579] width 15 height 15
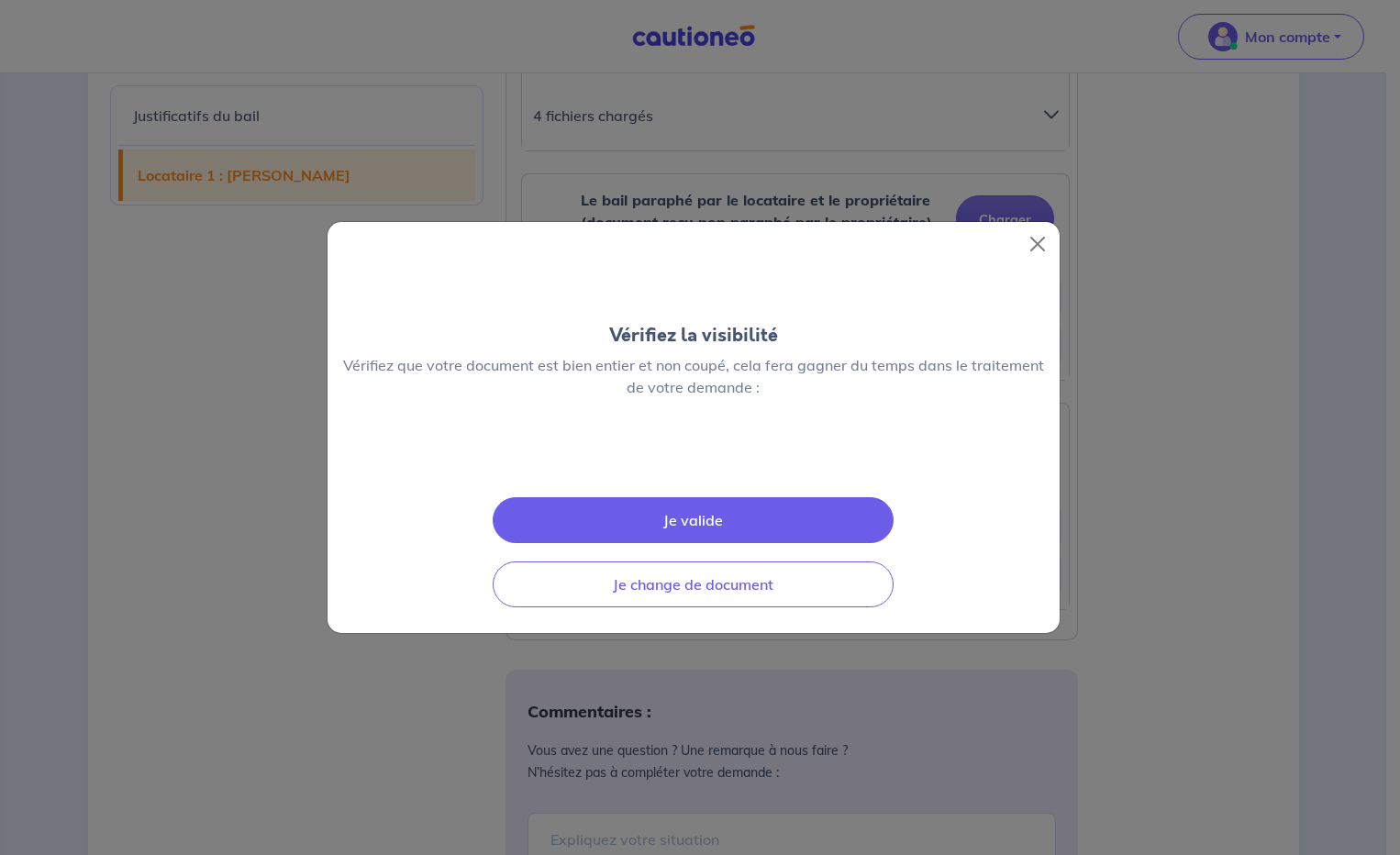
click at [694, 457] on img at bounding box center [694, 457] width 0 height 0
click at [682, 542] on button "Je valide" at bounding box center [693, 519] width 400 height 46
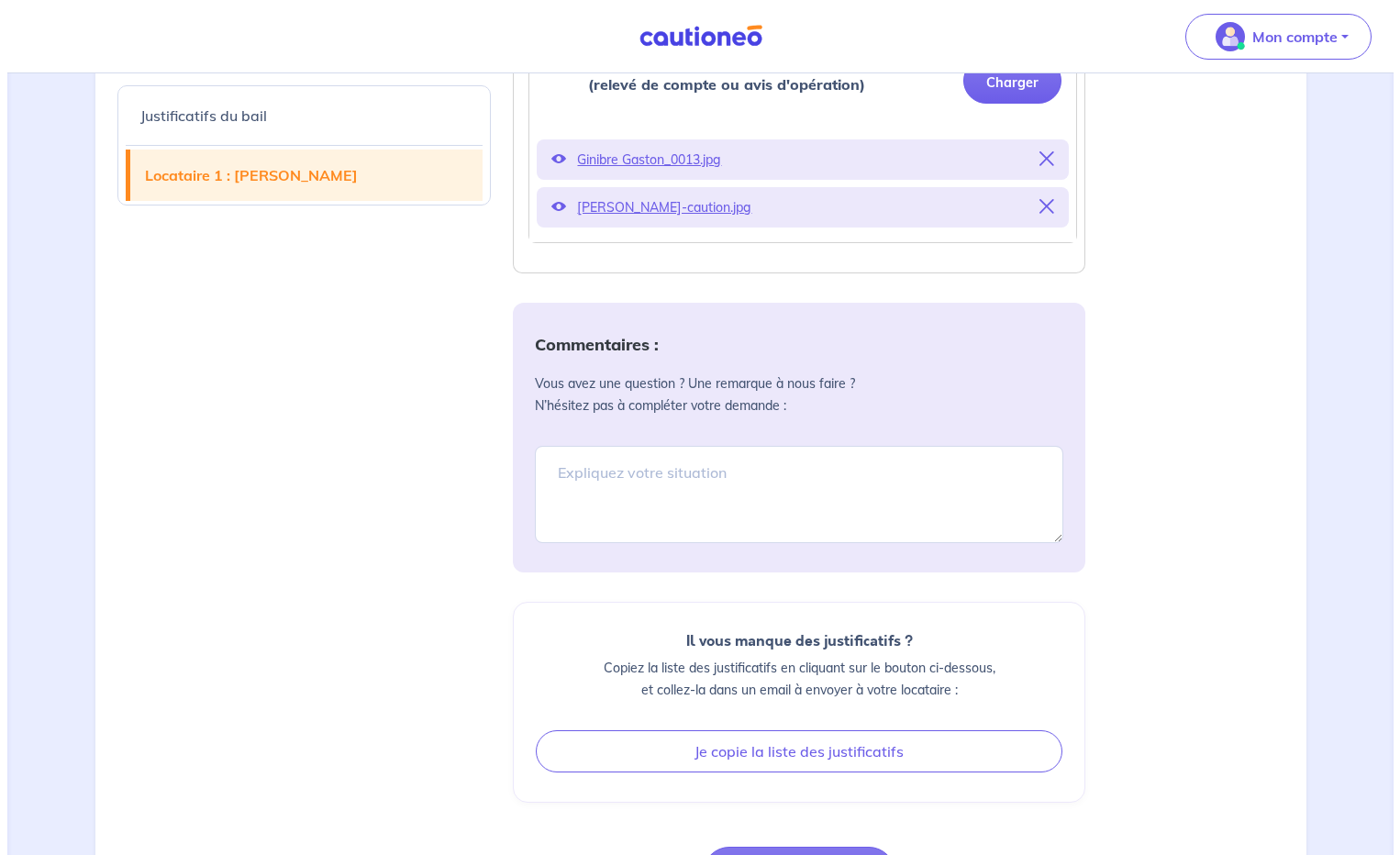
scroll to position [1440, 0]
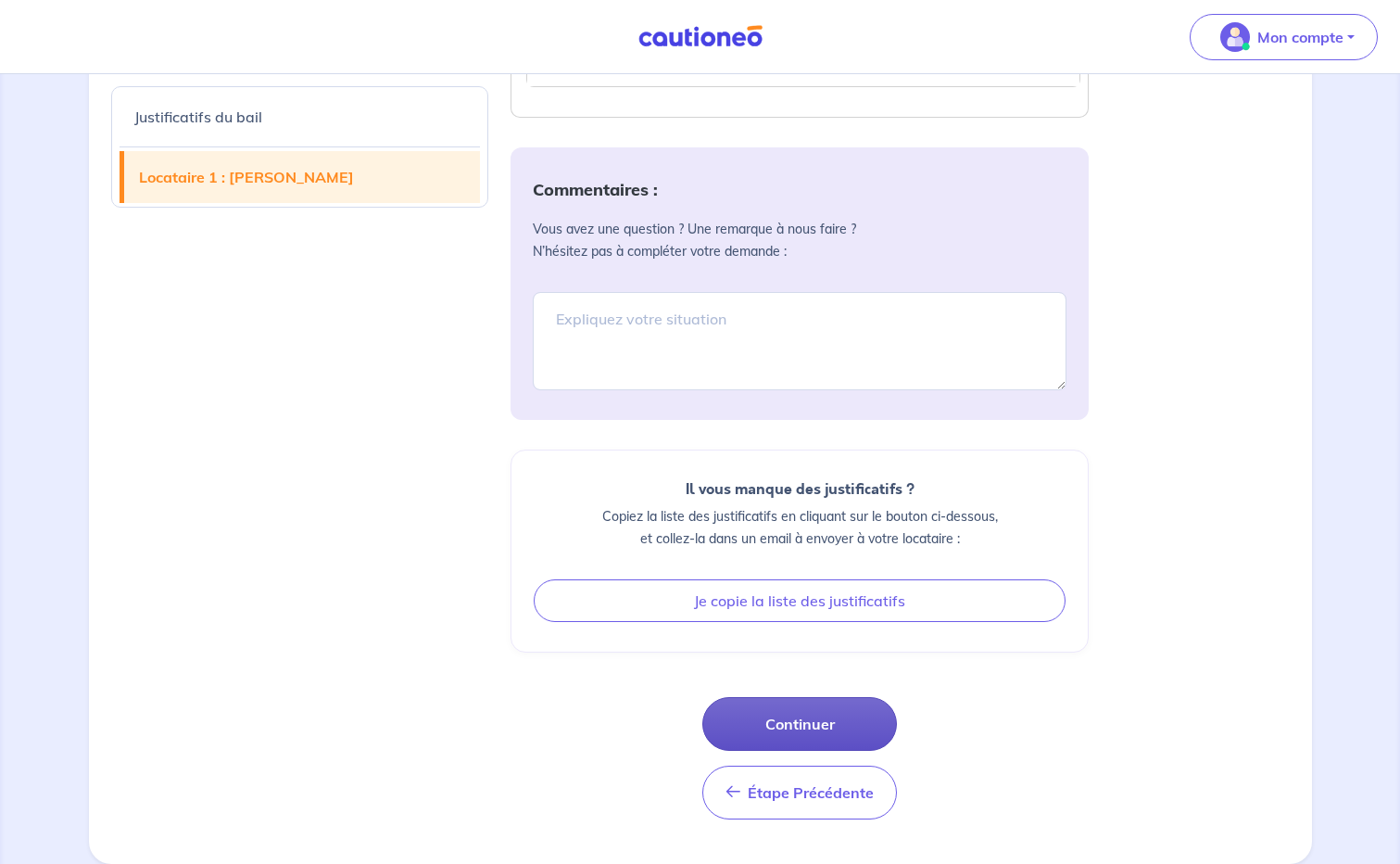
click at [786, 710] on button "Continuer" at bounding box center [800, 723] width 195 height 54
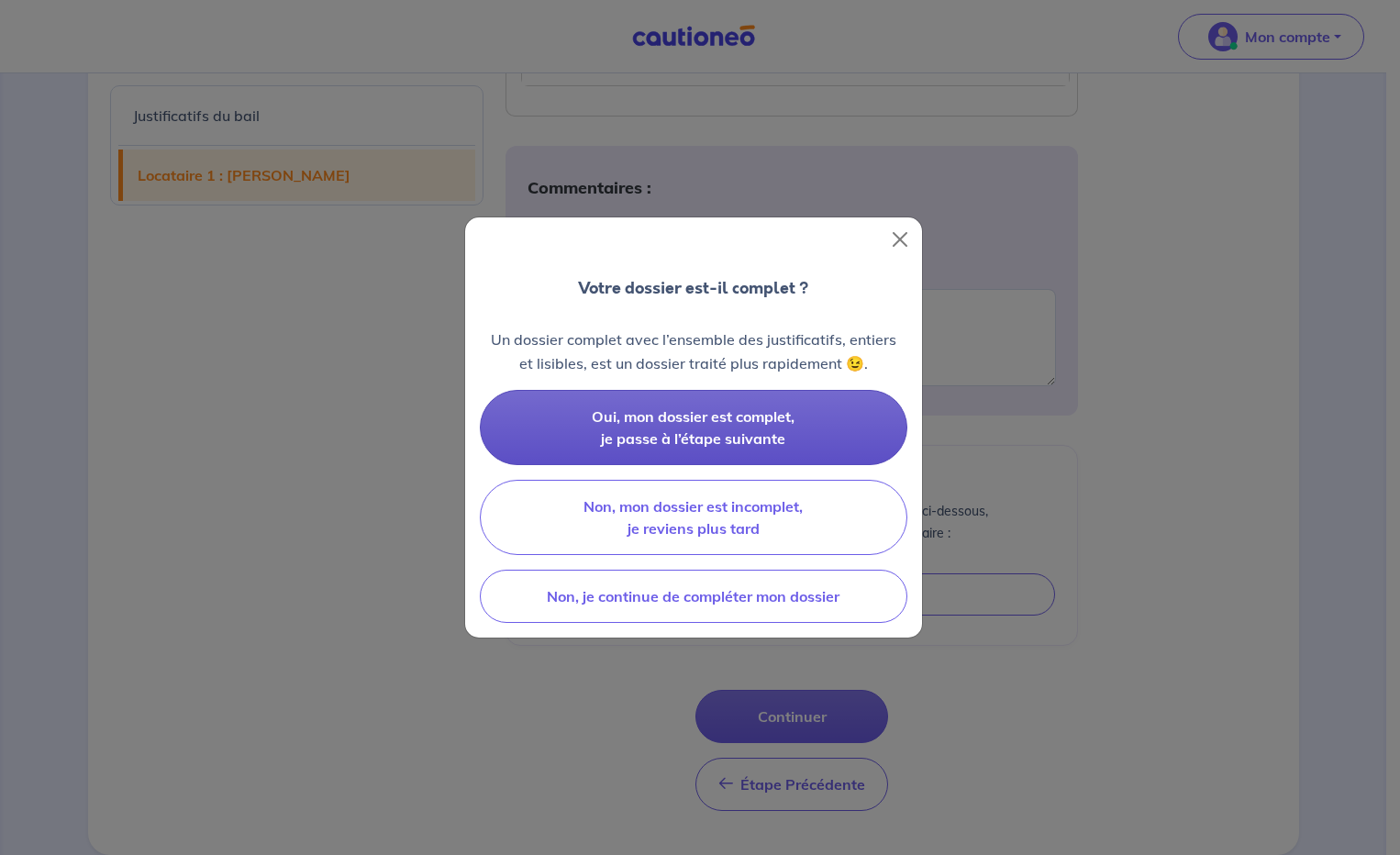
click at [767, 437] on span "Oui, mon dossier est complet, je passe à l’étape suivante" at bounding box center [693, 427] width 203 height 40
click at [762, 432] on span "Oui, mon dossier est complet, je passe à l’étape suivante" at bounding box center [693, 427] width 203 height 40
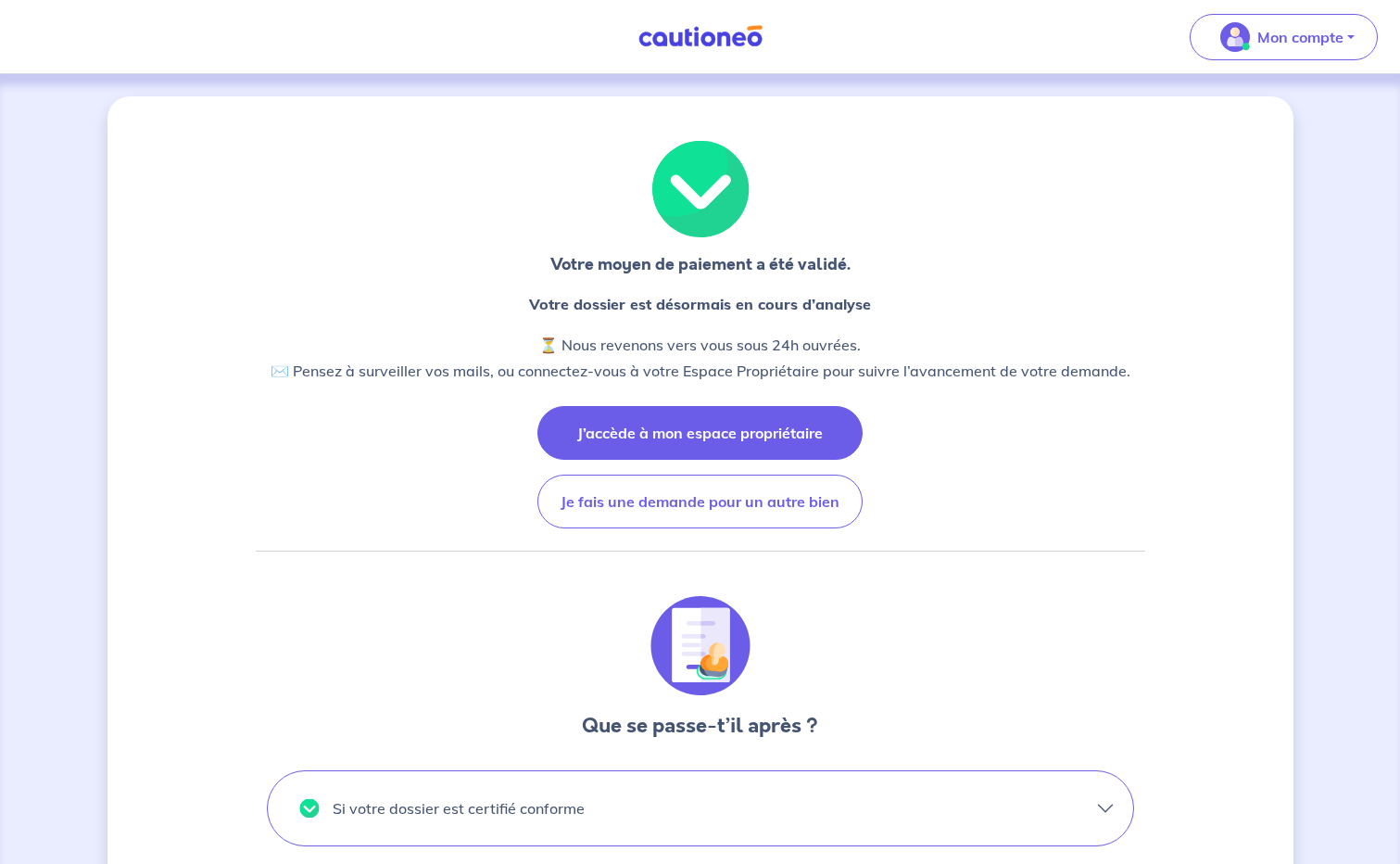
click at [808, 445] on button "J’accède à mon espace propriétaire" at bounding box center [700, 432] width 326 height 54
